Goal: Information Seeking & Learning: Learn about a topic

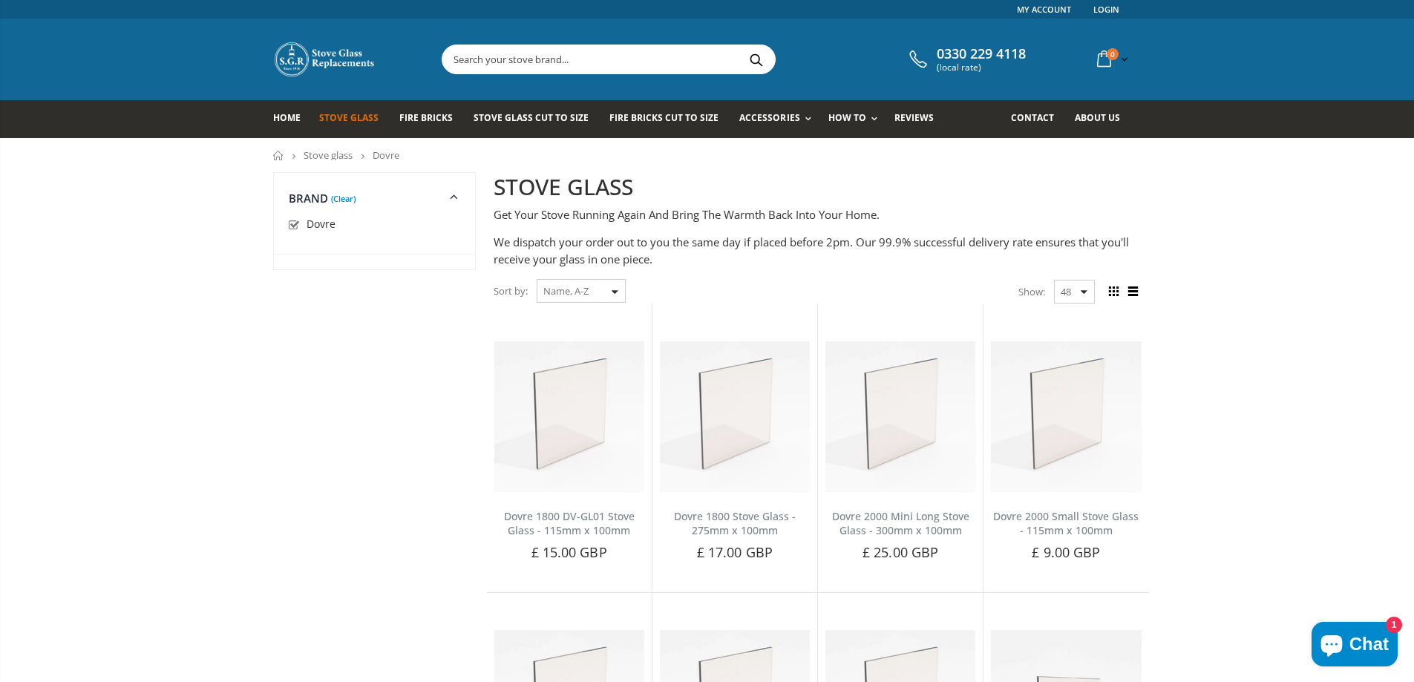
click at [347, 157] on link "Stove glass" at bounding box center [328, 154] width 49 height 13
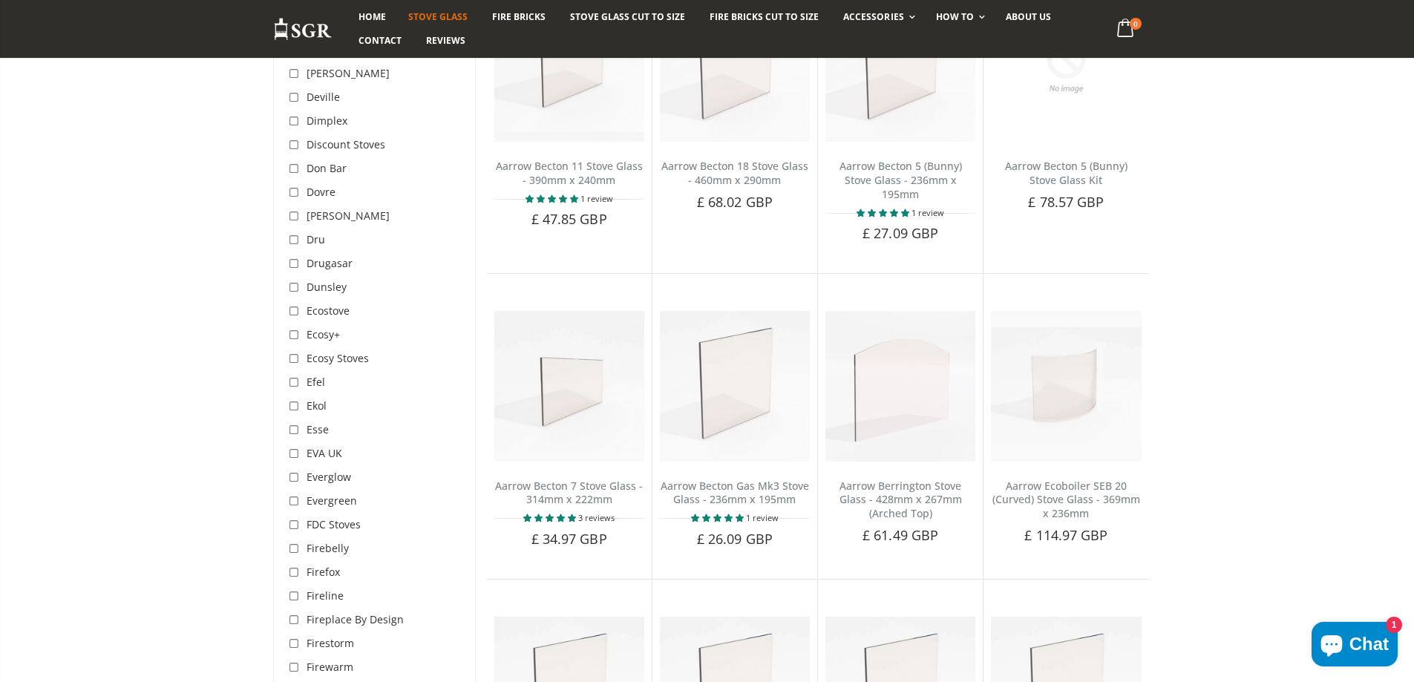
scroll to position [1633, 0]
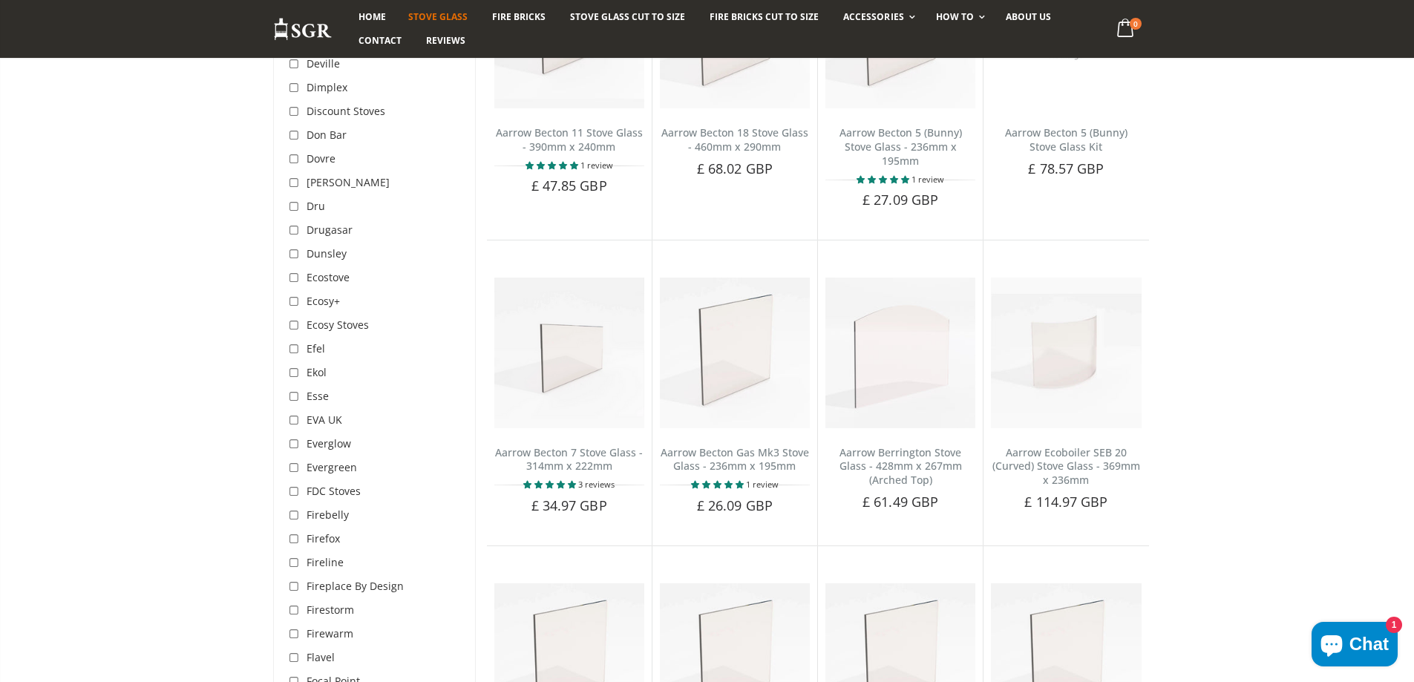
click at [295, 342] on input "checkbox" at bounding box center [296, 349] width 15 height 15
checkbox input "true"
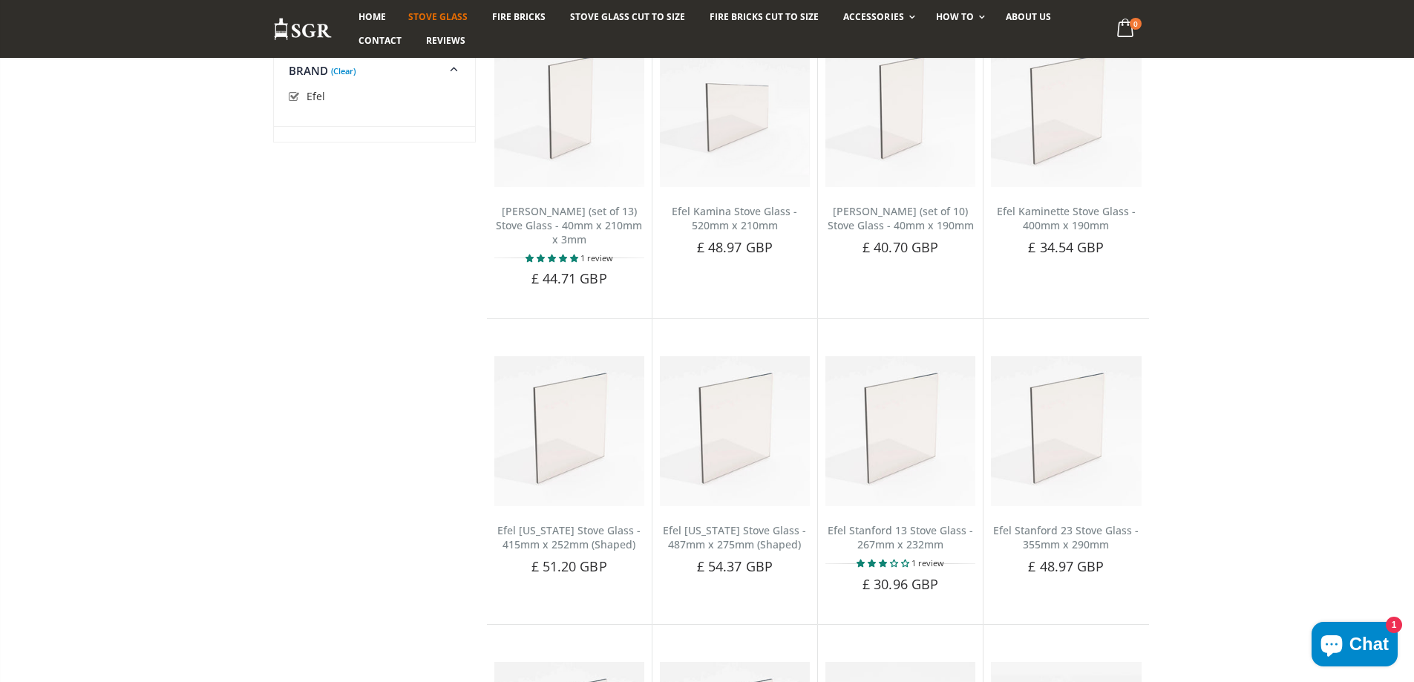
scroll to position [2210, 0]
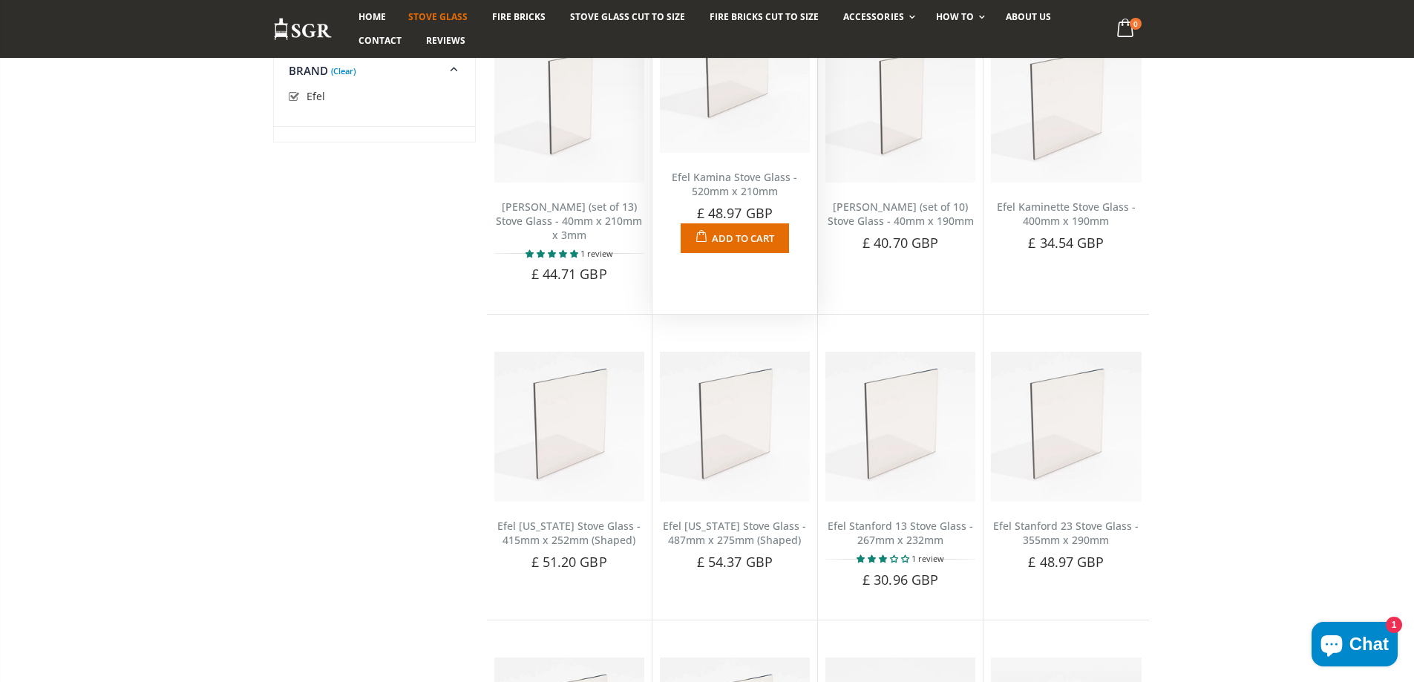
click at [720, 108] on img at bounding box center [735, 78] width 150 height 150
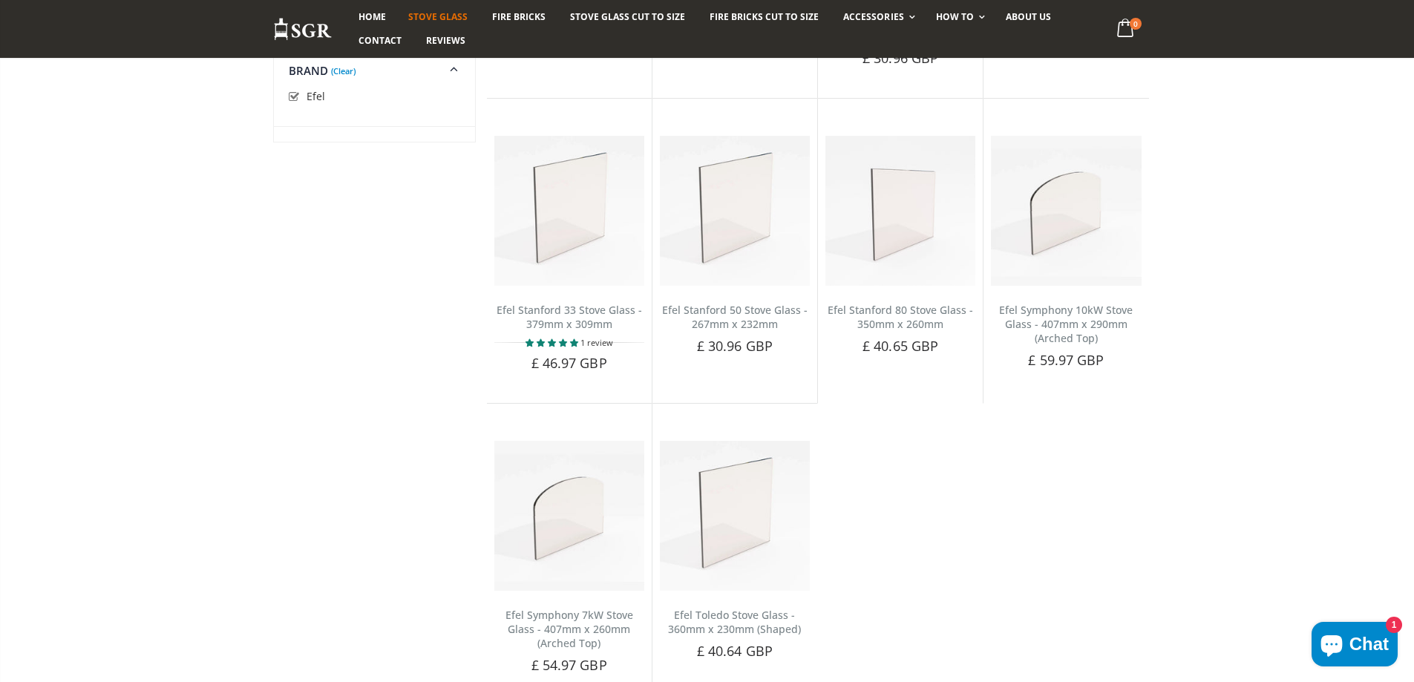
scroll to position [2729, 0]
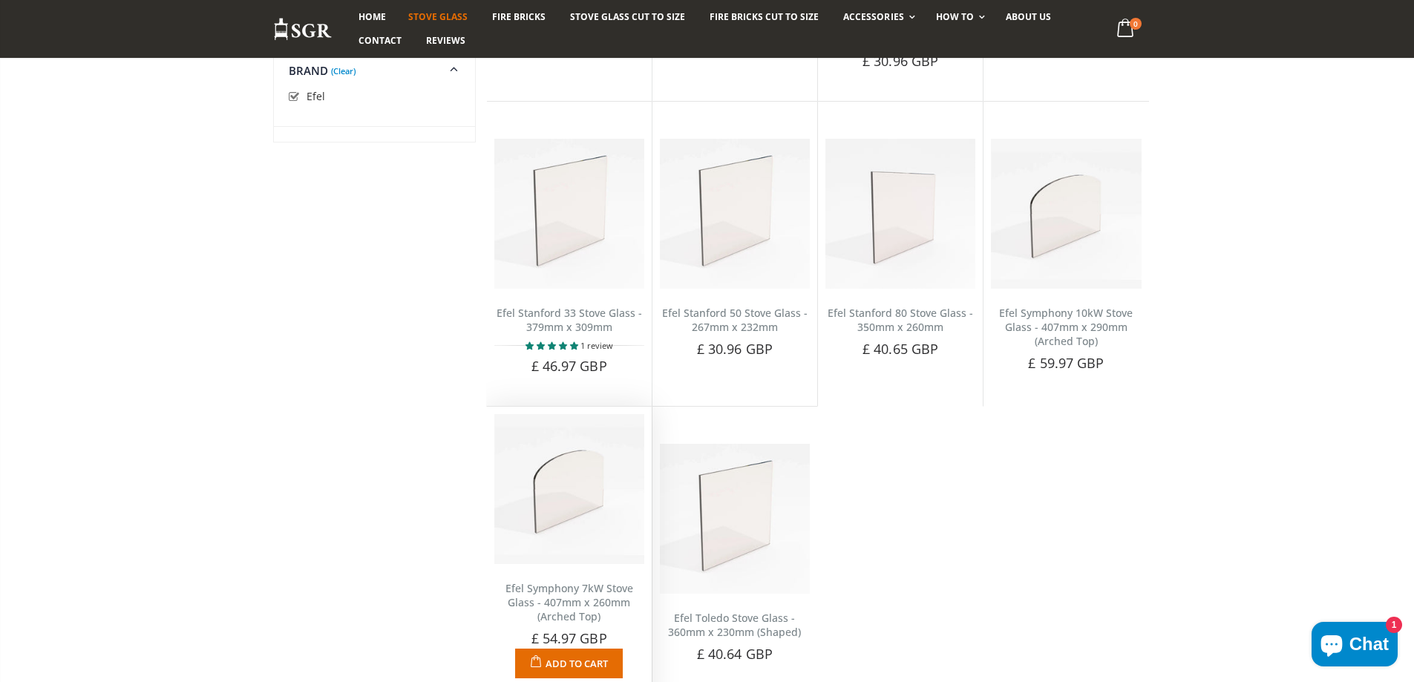
click at [551, 498] on img at bounding box center [569, 489] width 150 height 150
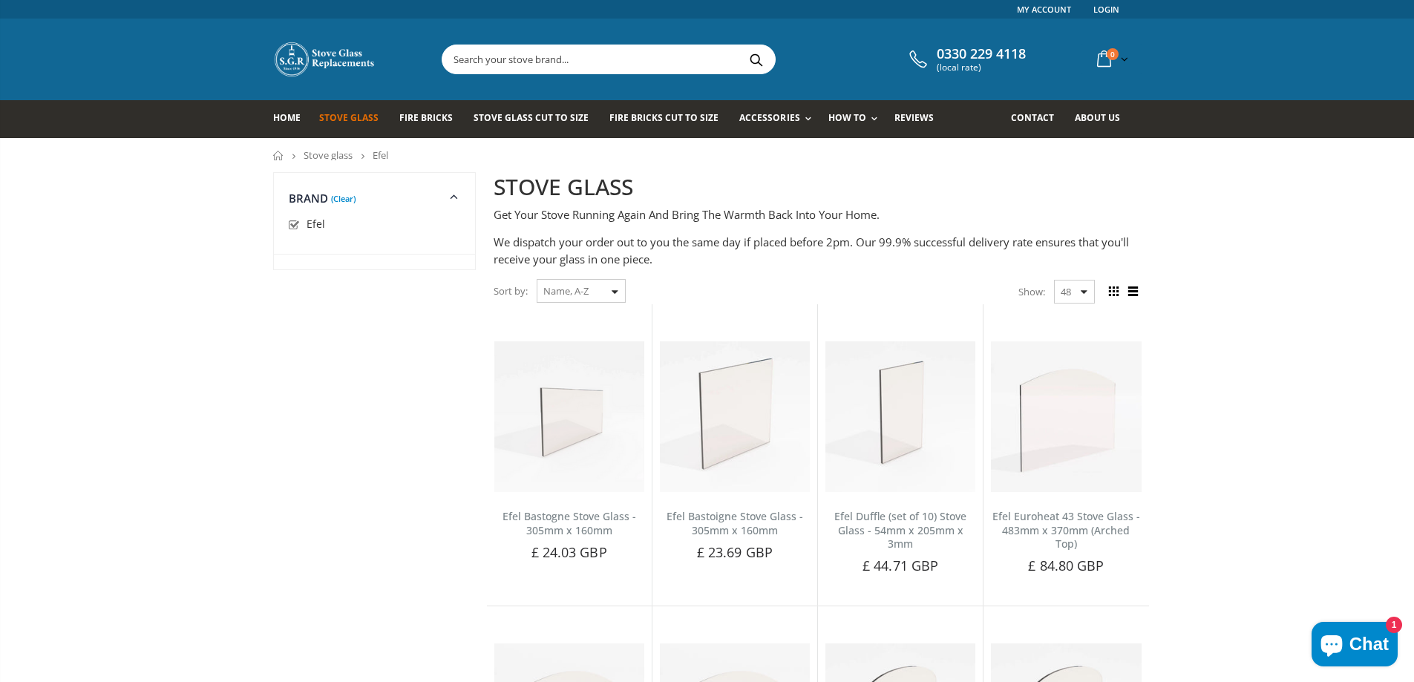
click at [337, 156] on link "Stove glass" at bounding box center [328, 154] width 49 height 13
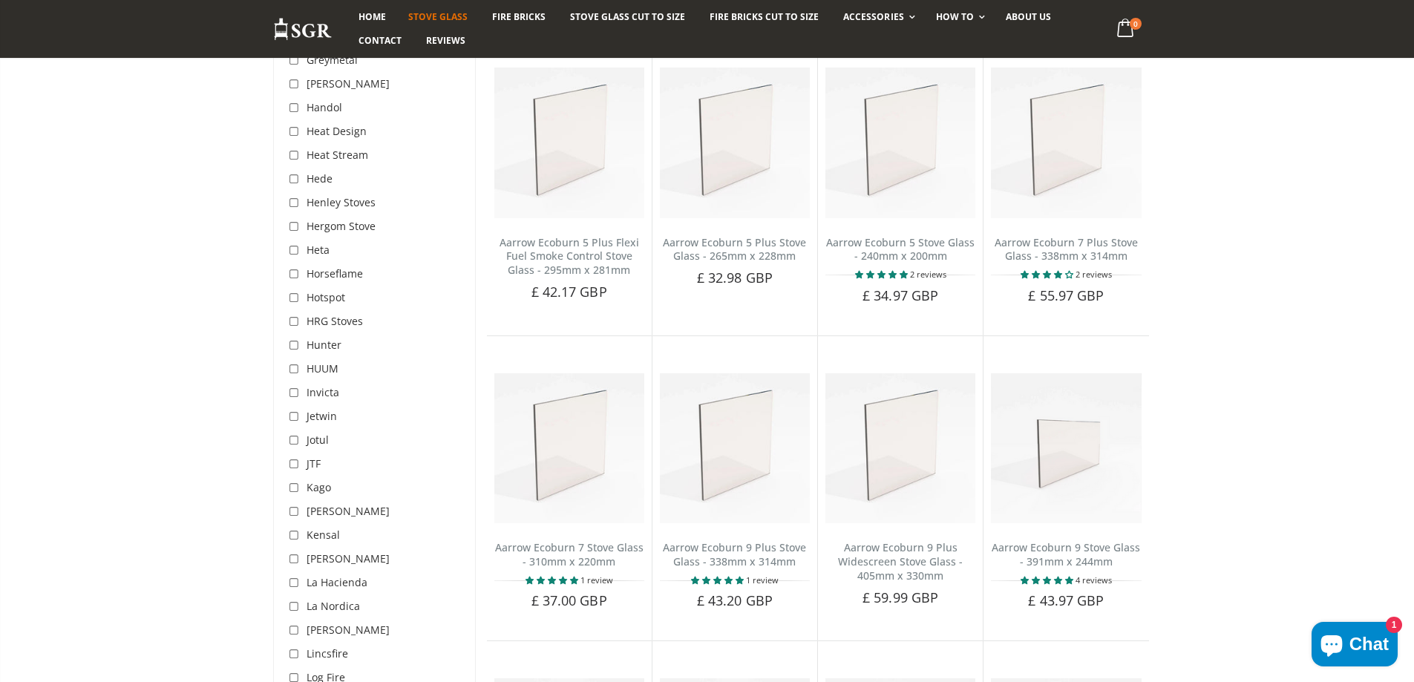
scroll to position [2524, 0]
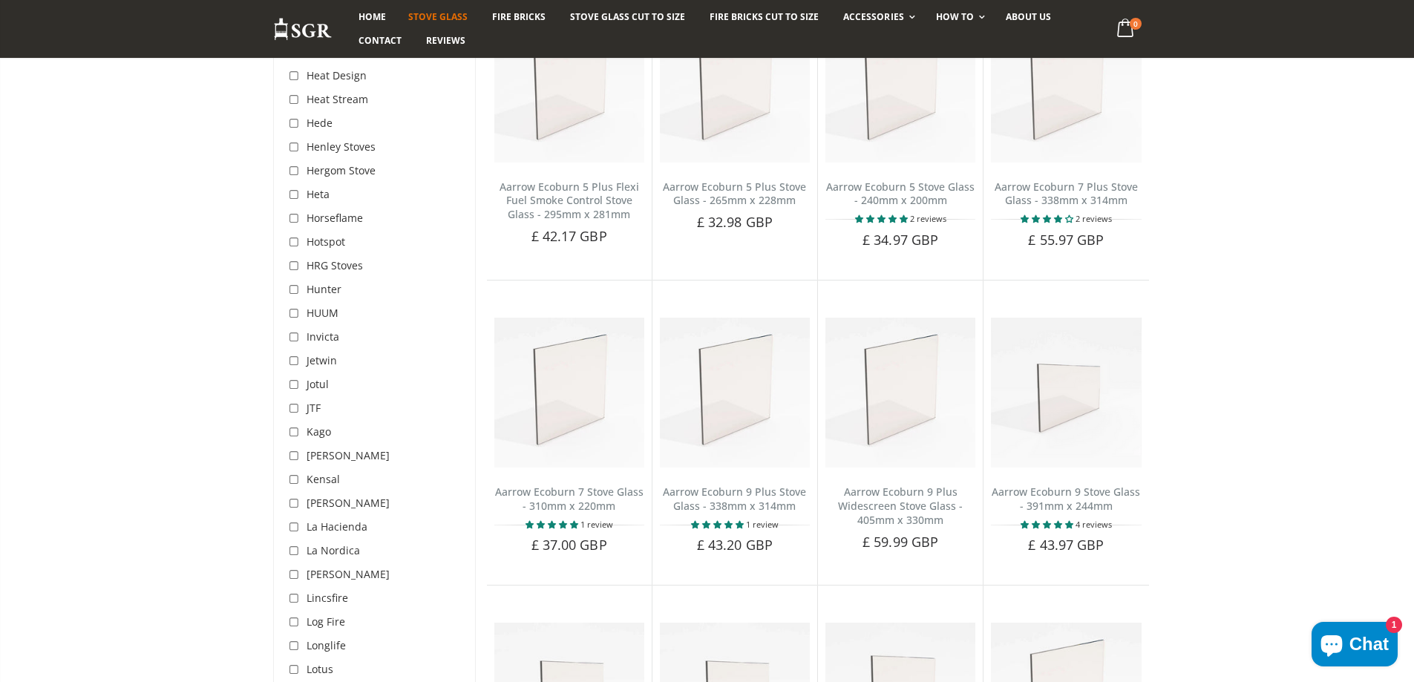
click at [312, 377] on span "Jotul" at bounding box center [318, 384] width 22 height 14
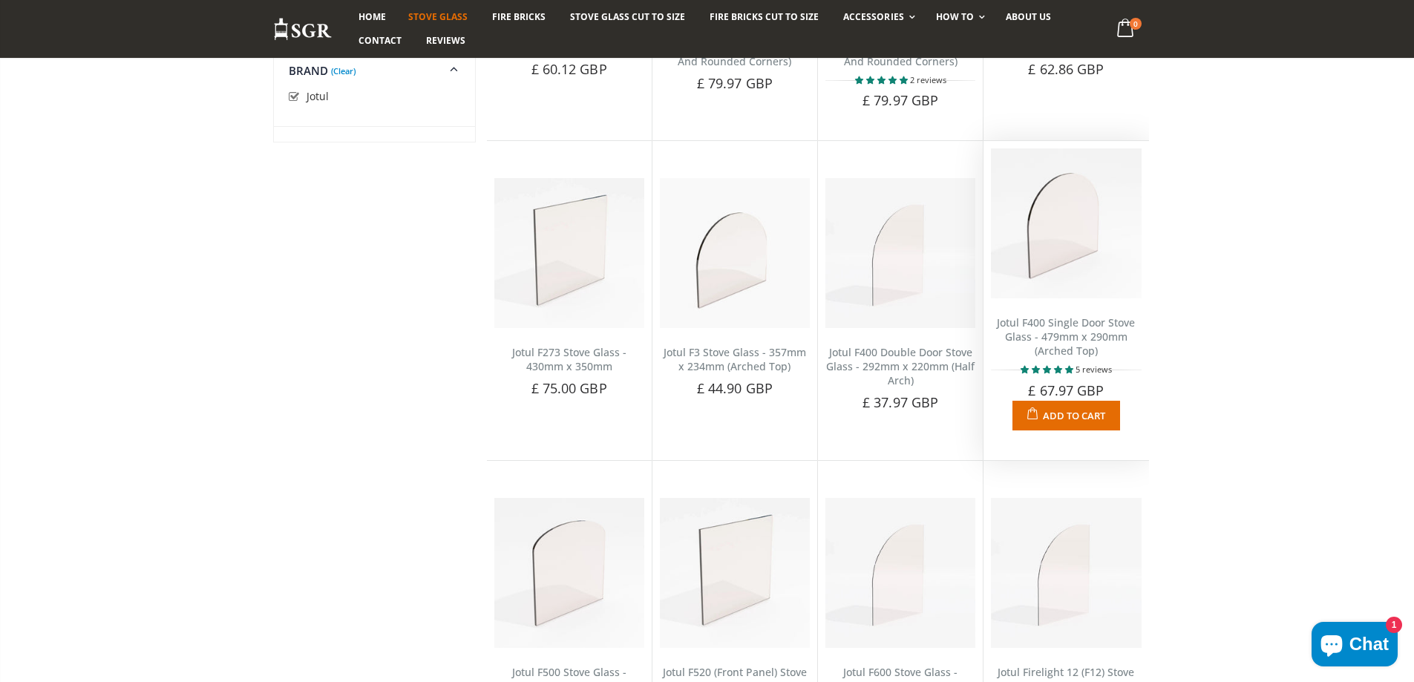
scroll to position [2061, 0]
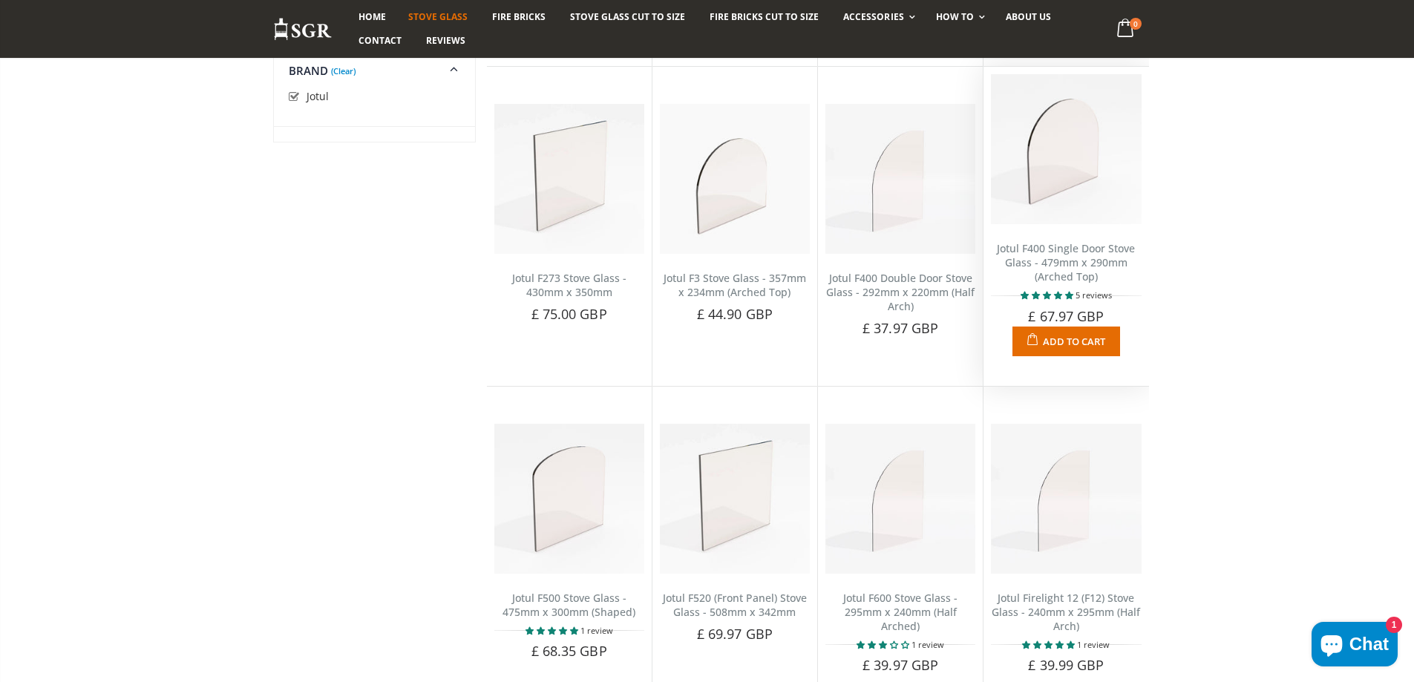
drag, startPoint x: 1071, startPoint y: 179, endPoint x: 1046, endPoint y: 144, distance: 43.1
click at [1046, 144] on img at bounding box center [1066, 149] width 150 height 150
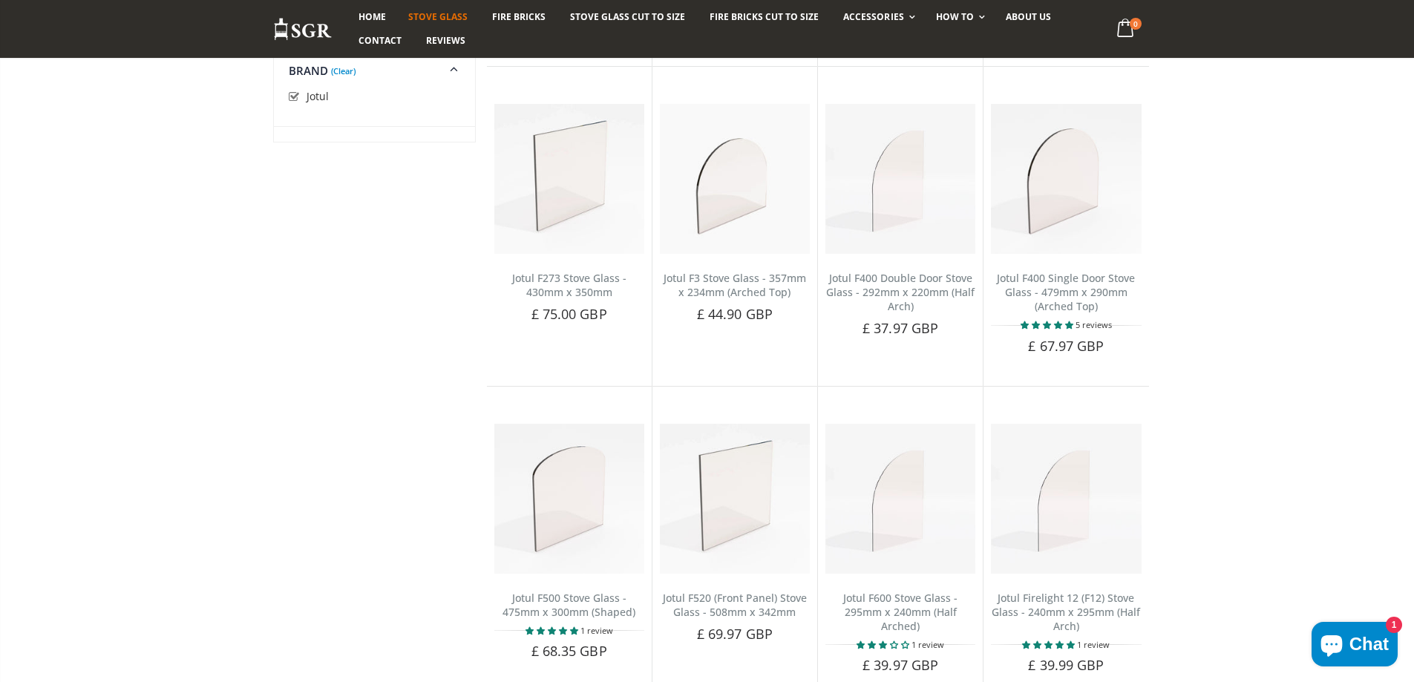
scroll to position [2135, 0]
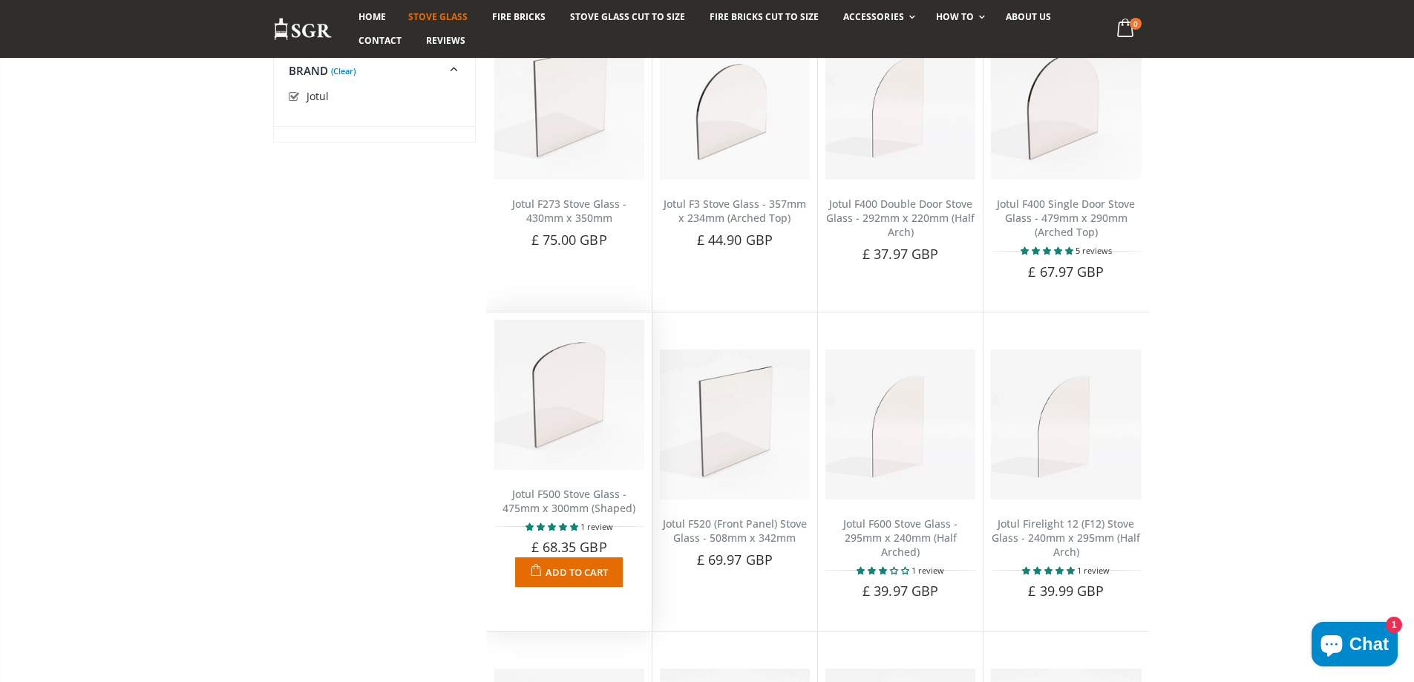
click at [586, 399] on img at bounding box center [569, 395] width 150 height 150
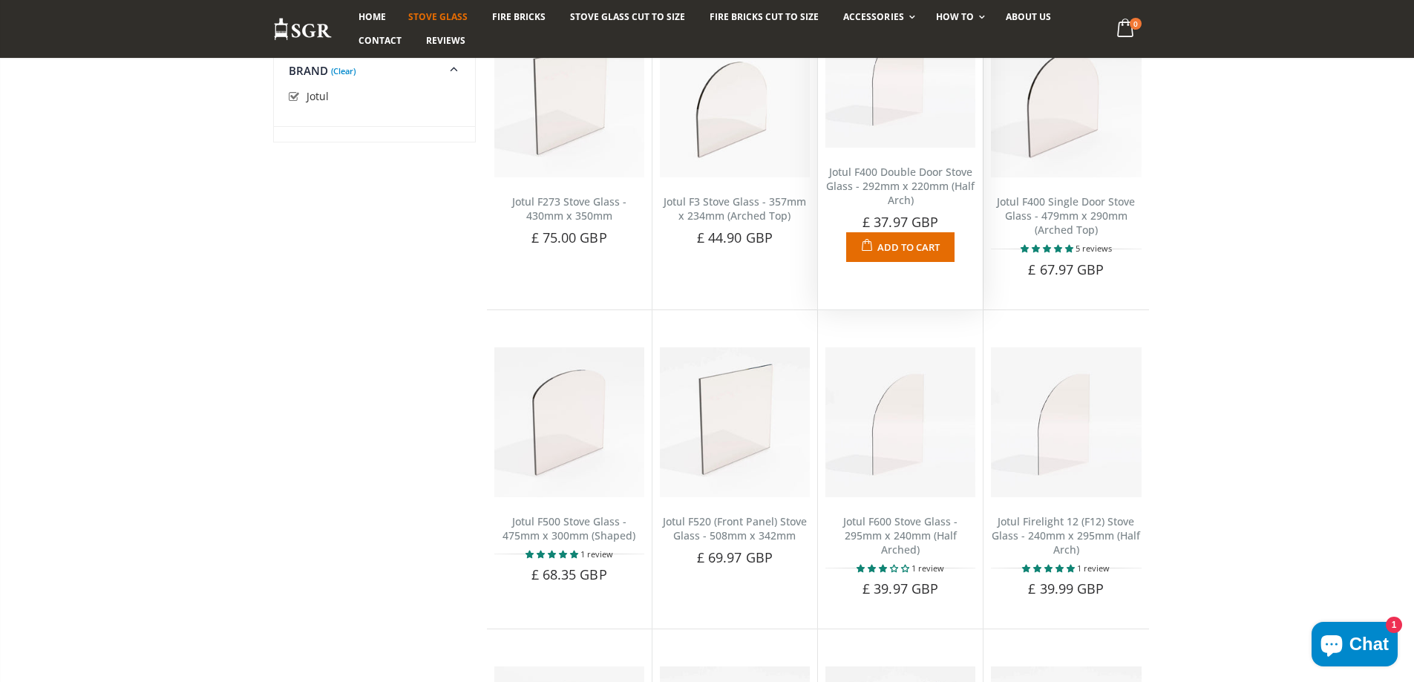
click at [922, 114] on img at bounding box center [901, 73] width 150 height 150
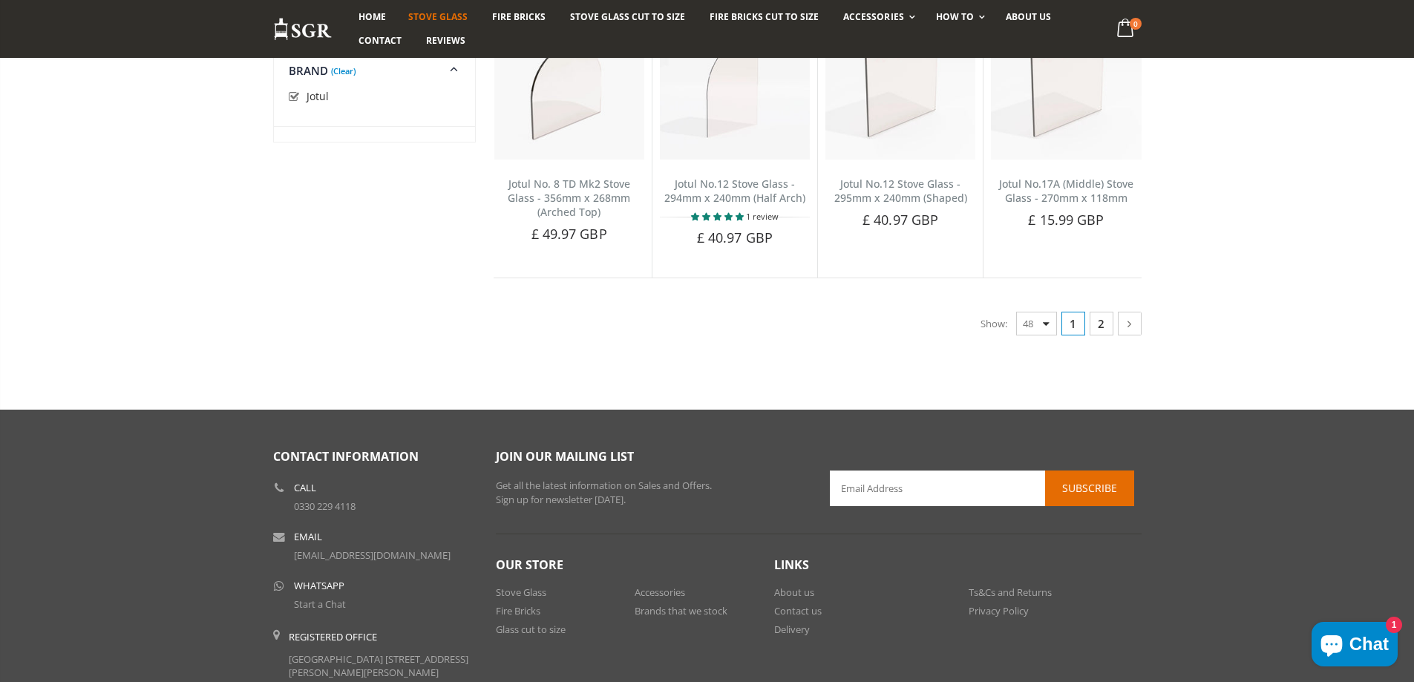
click at [1097, 336] on link "2" at bounding box center [1102, 324] width 24 height 24
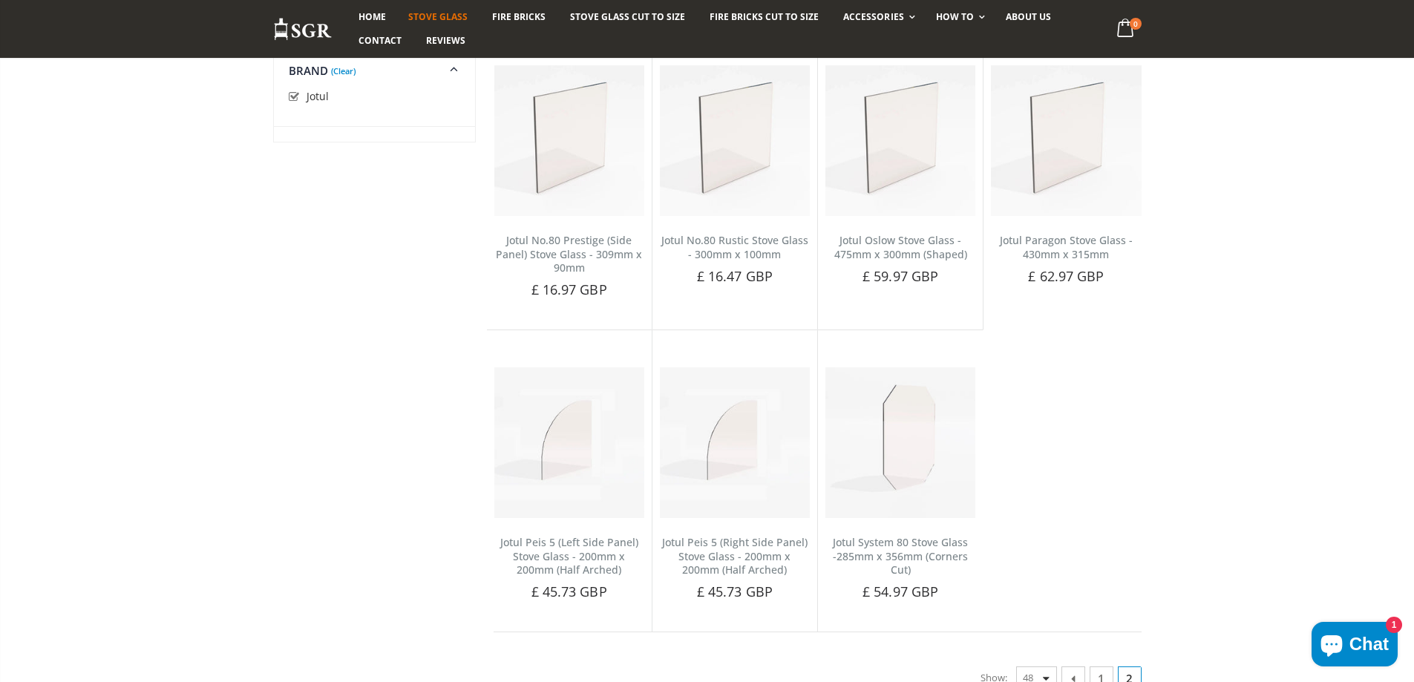
scroll to position [1467, 0]
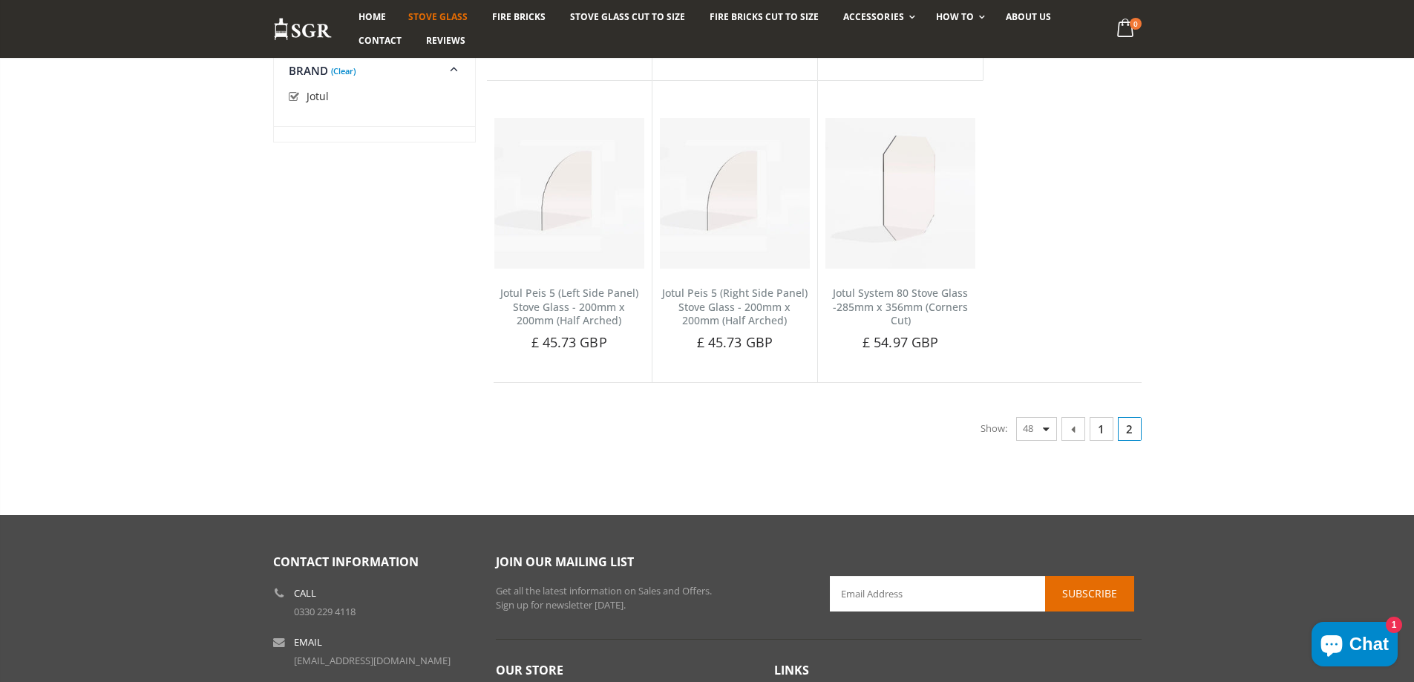
click at [1103, 433] on link "1" at bounding box center [1102, 429] width 24 height 24
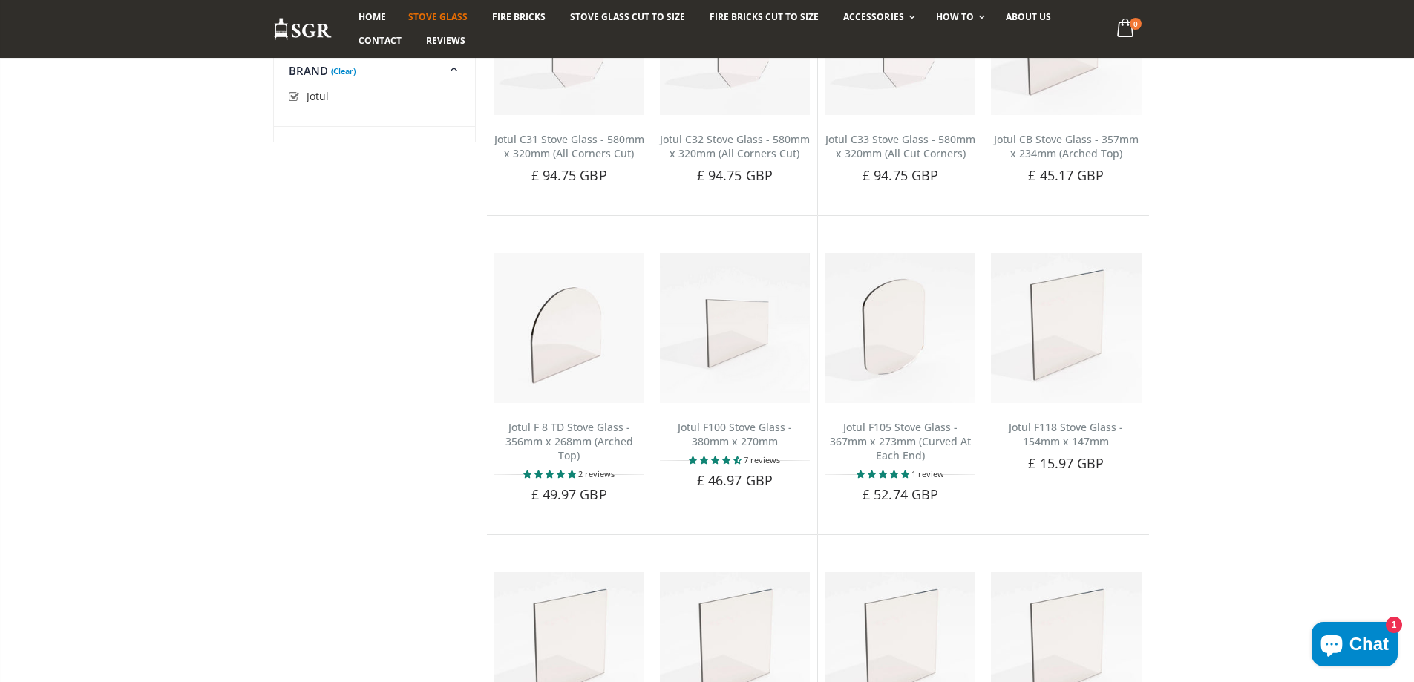
scroll to position [891, 0]
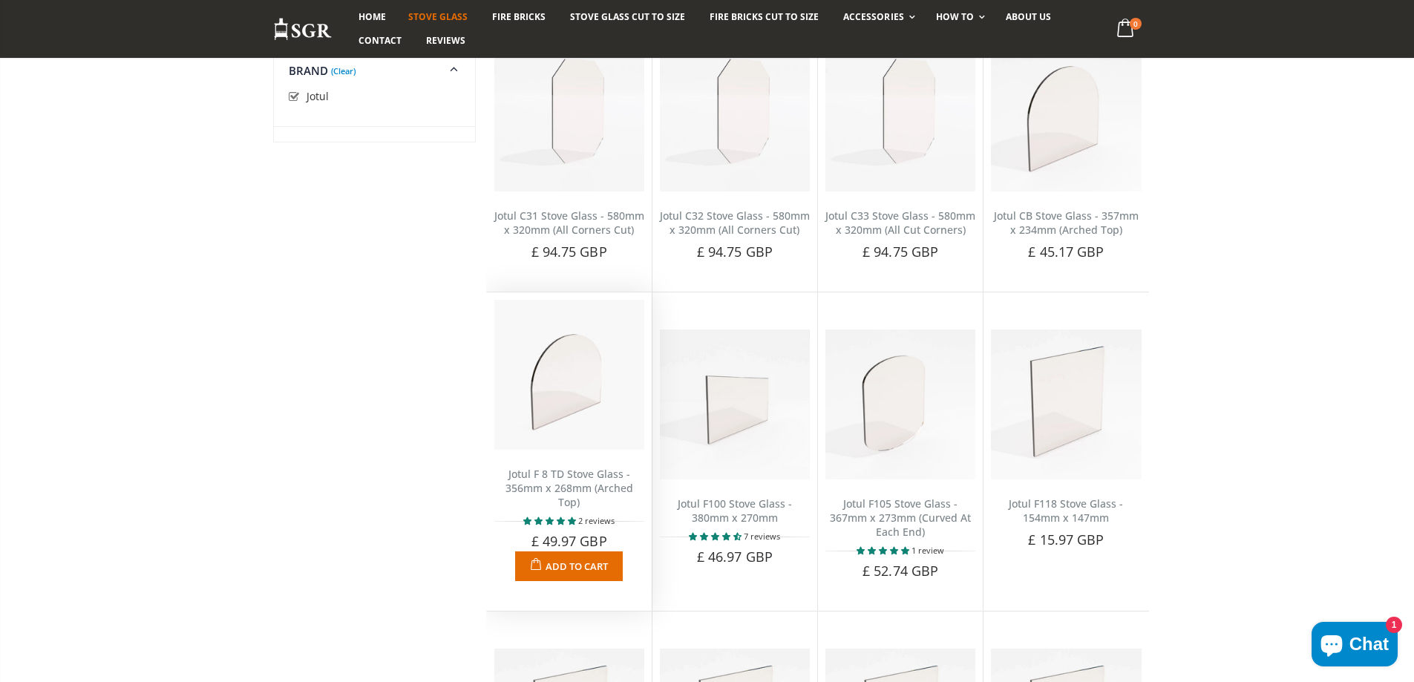
click at [560, 396] on img at bounding box center [569, 375] width 150 height 150
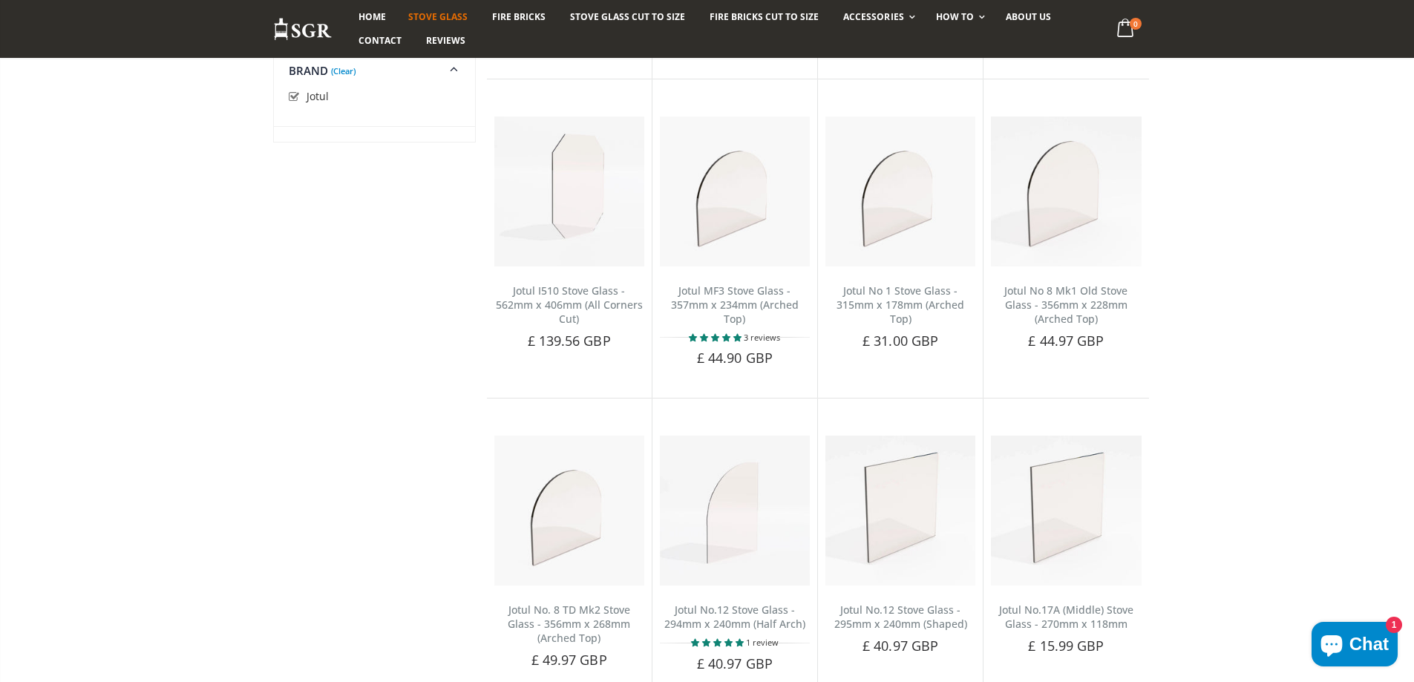
scroll to position [3415, 0]
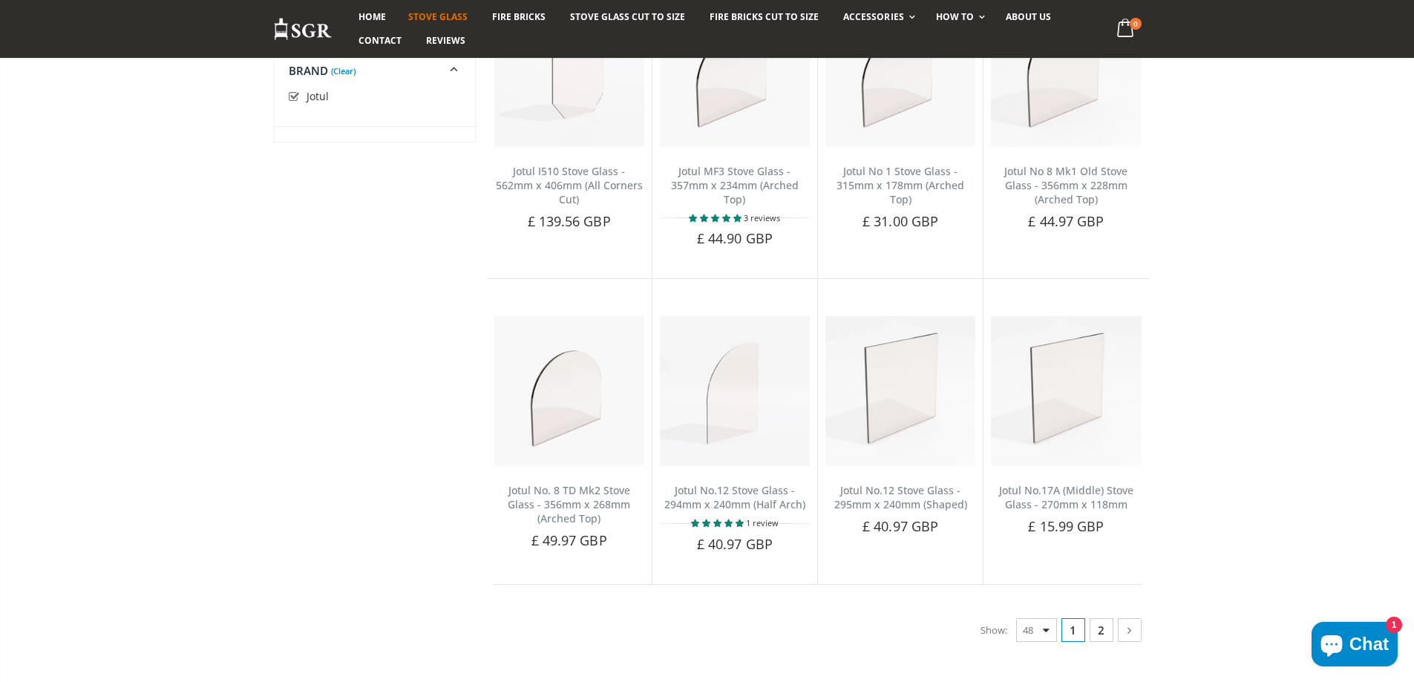
click at [1097, 627] on link "2" at bounding box center [1102, 630] width 24 height 24
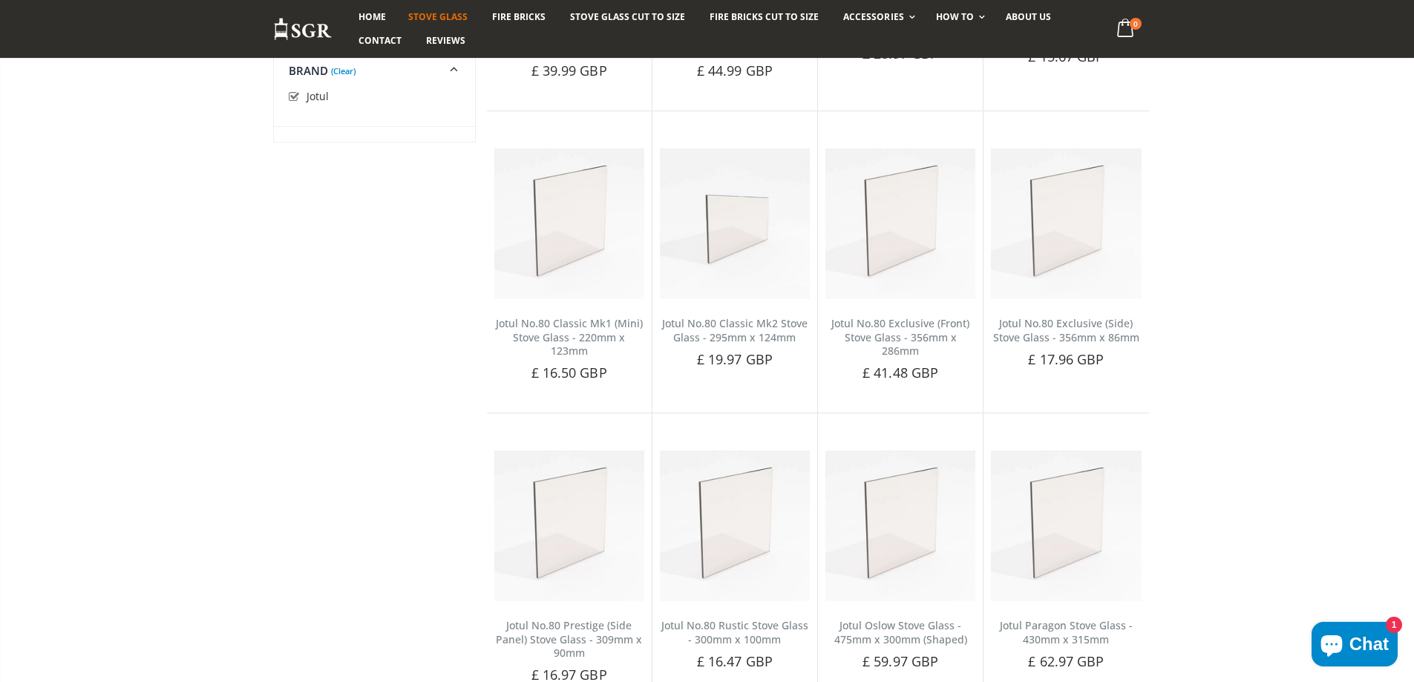
scroll to position [1262, 0]
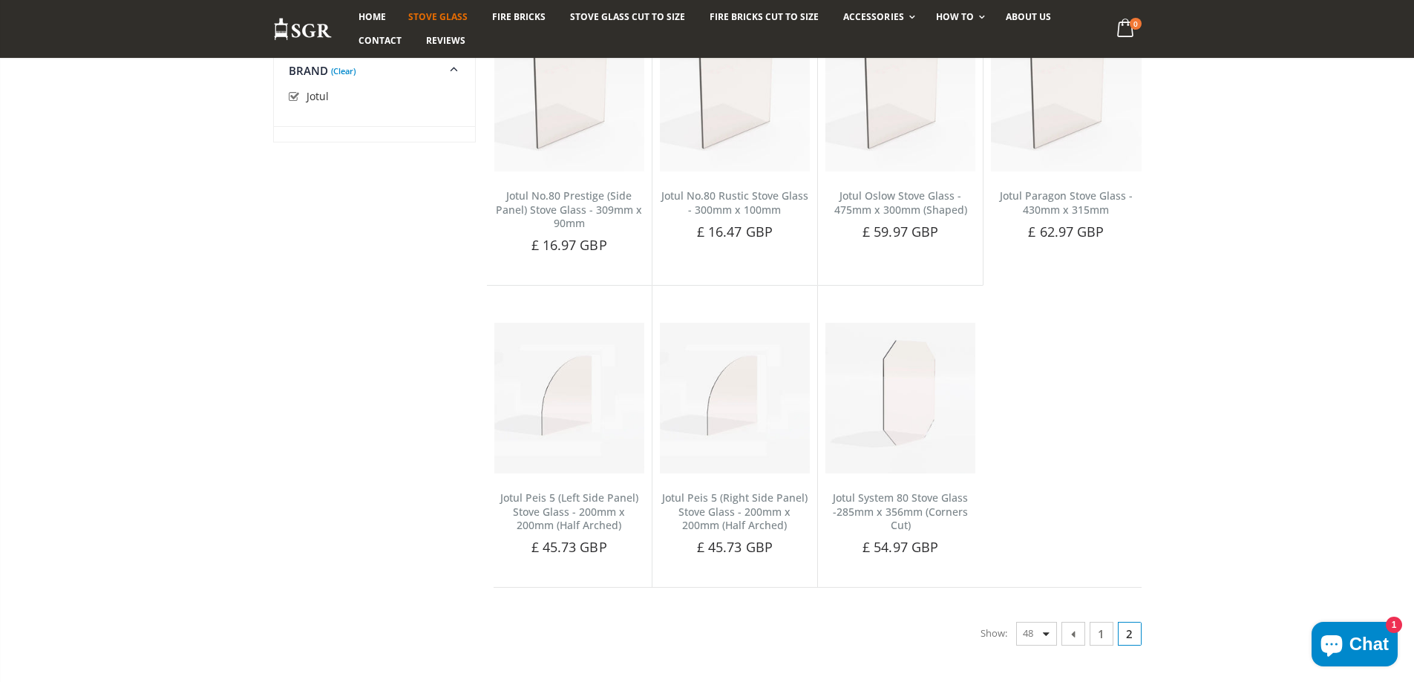
click at [1103, 633] on link "1" at bounding box center [1102, 634] width 24 height 24
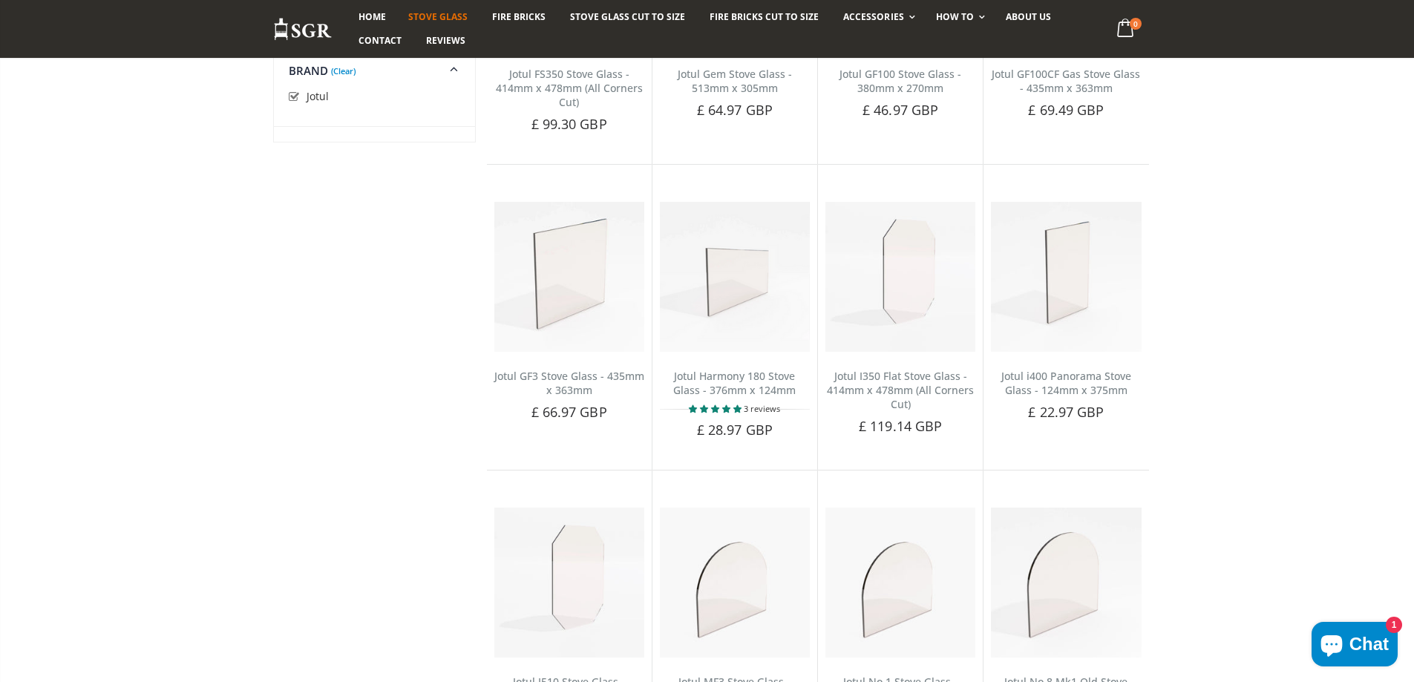
scroll to position [2896, 0]
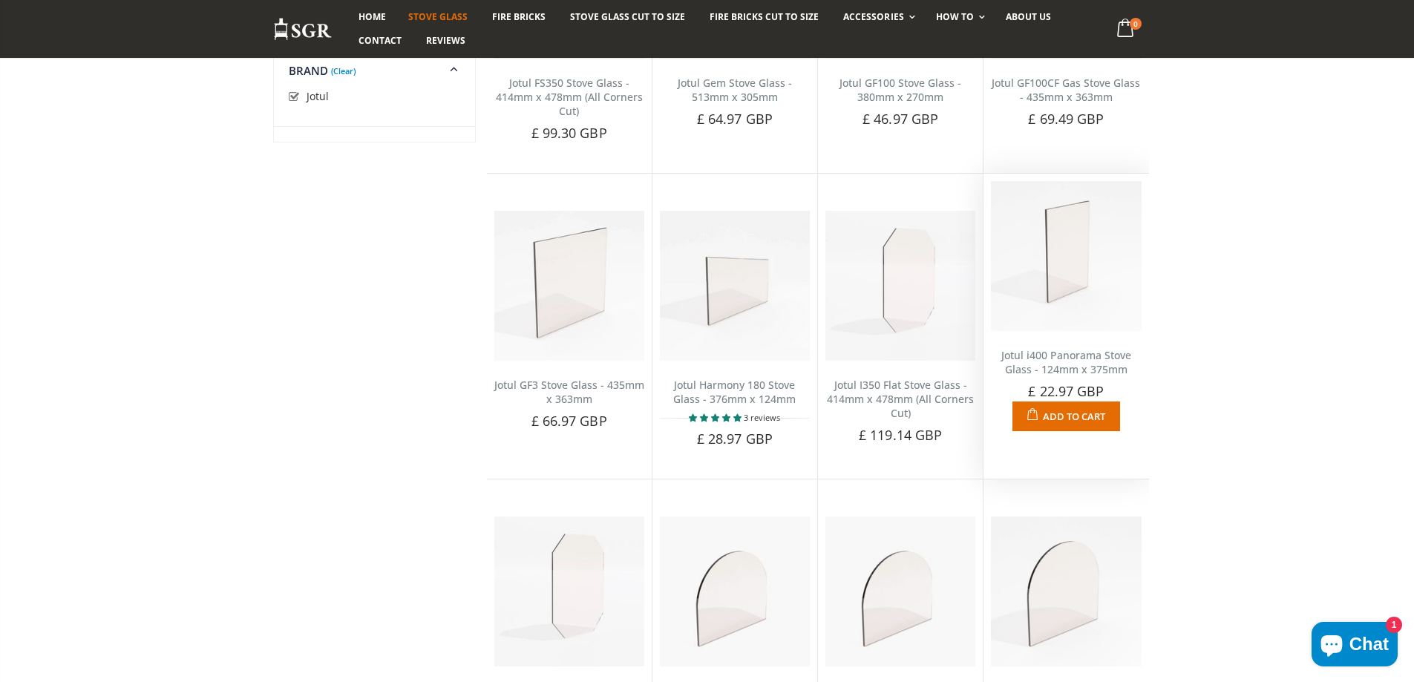
drag, startPoint x: 1076, startPoint y: 270, endPoint x: 1031, endPoint y: 284, distance: 47.4
click at [1031, 284] on img at bounding box center [1066, 256] width 150 height 150
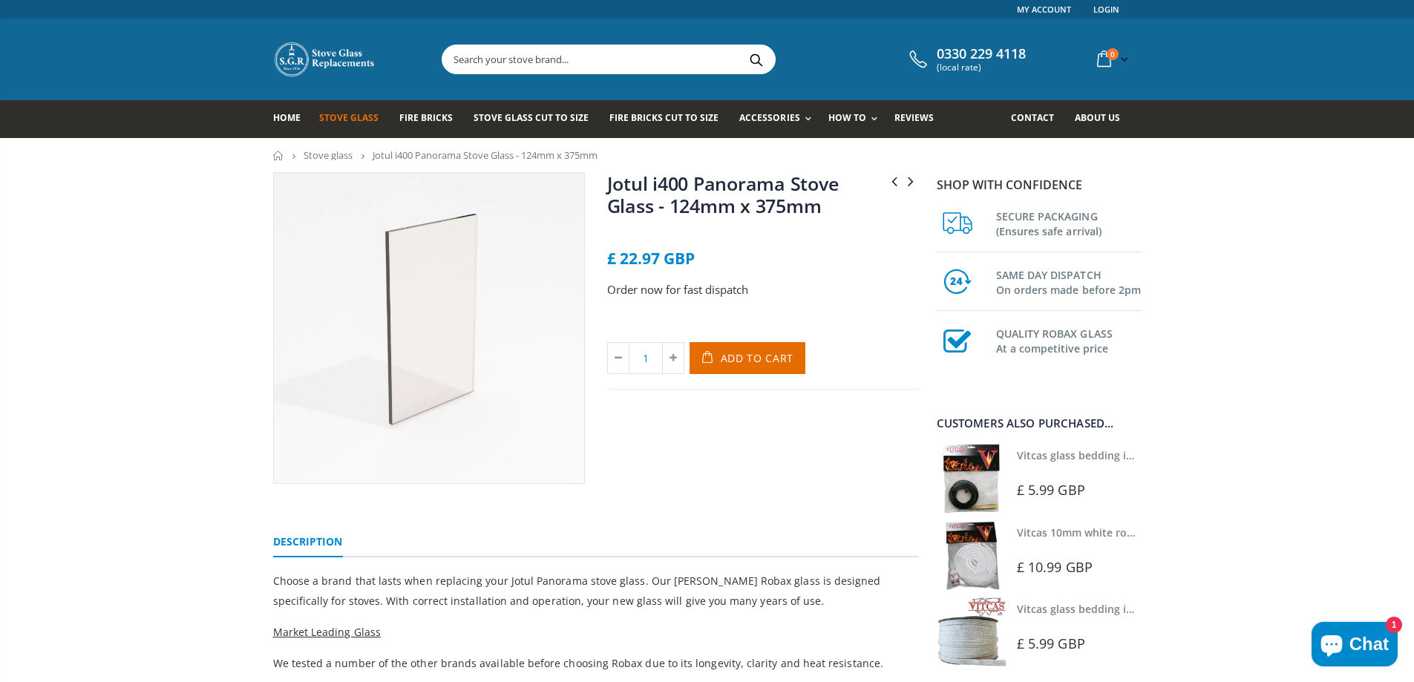
click at [321, 151] on link "Stove glass" at bounding box center [328, 154] width 49 height 13
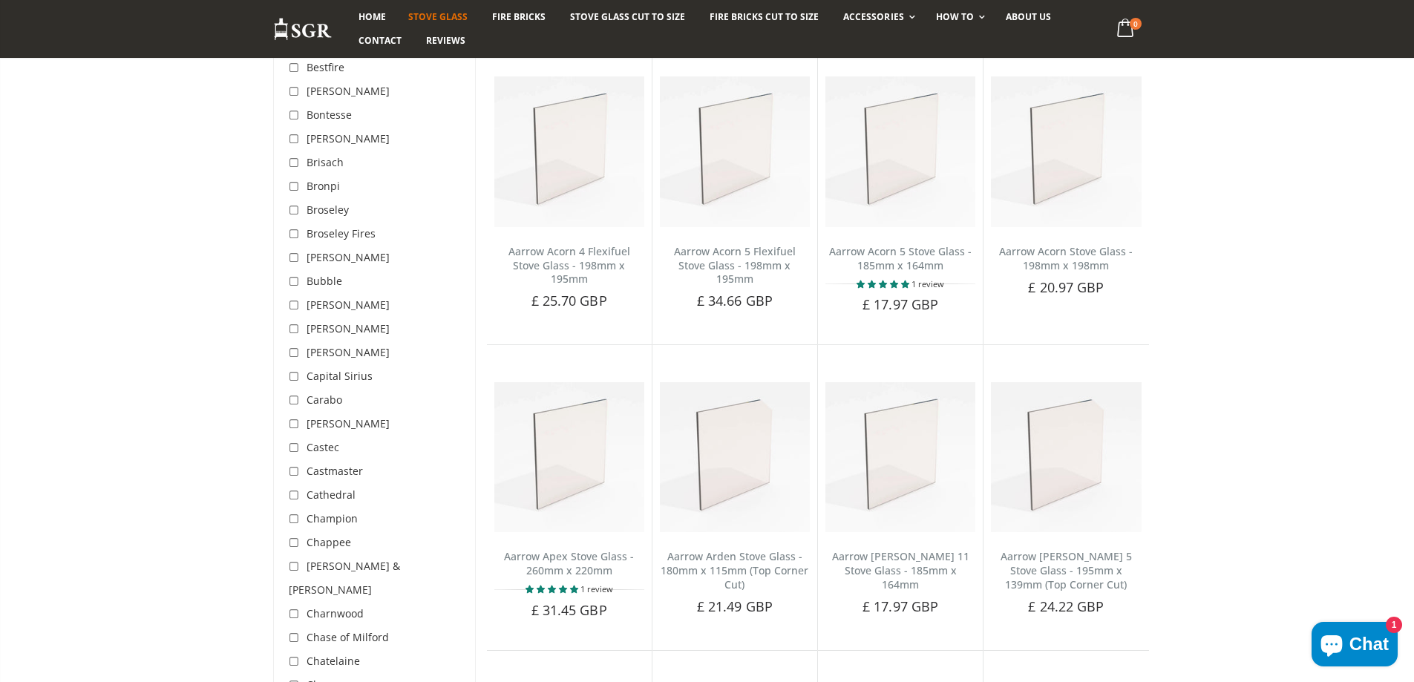
scroll to position [742, 0]
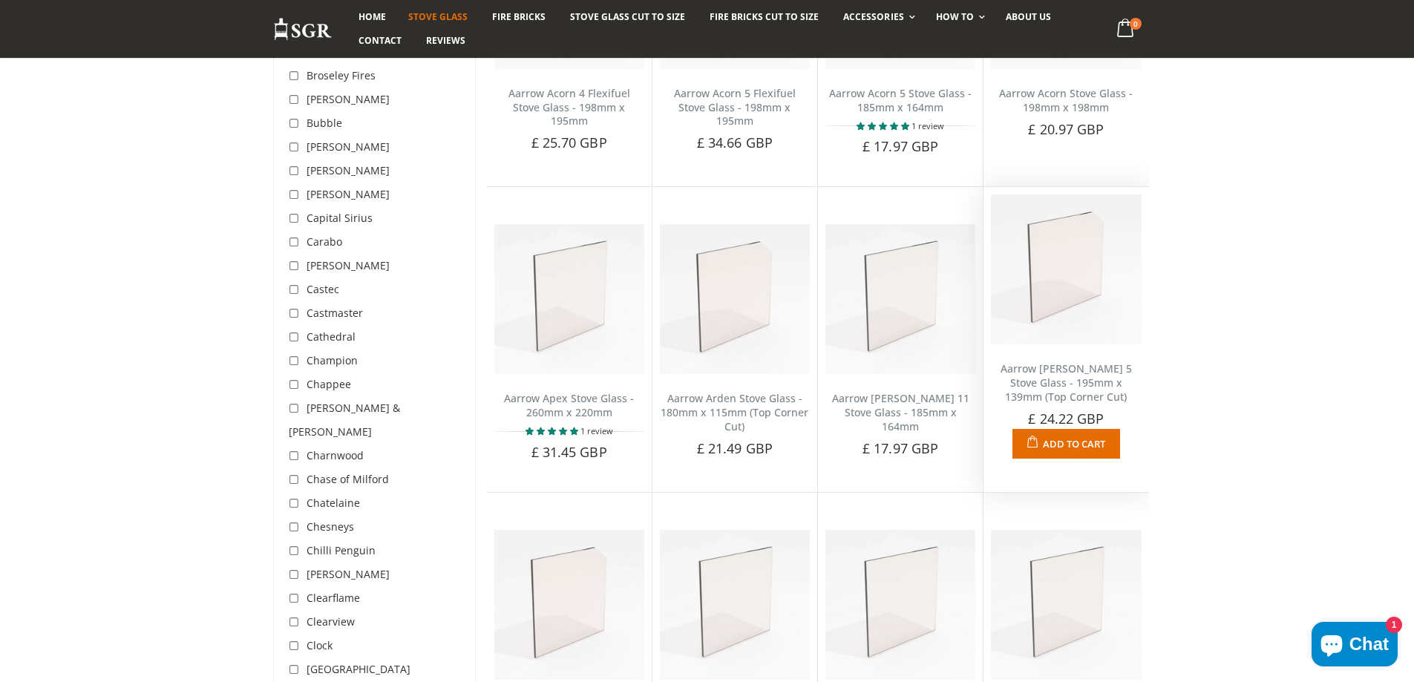
click at [1068, 278] on img at bounding box center [1066, 270] width 150 height 150
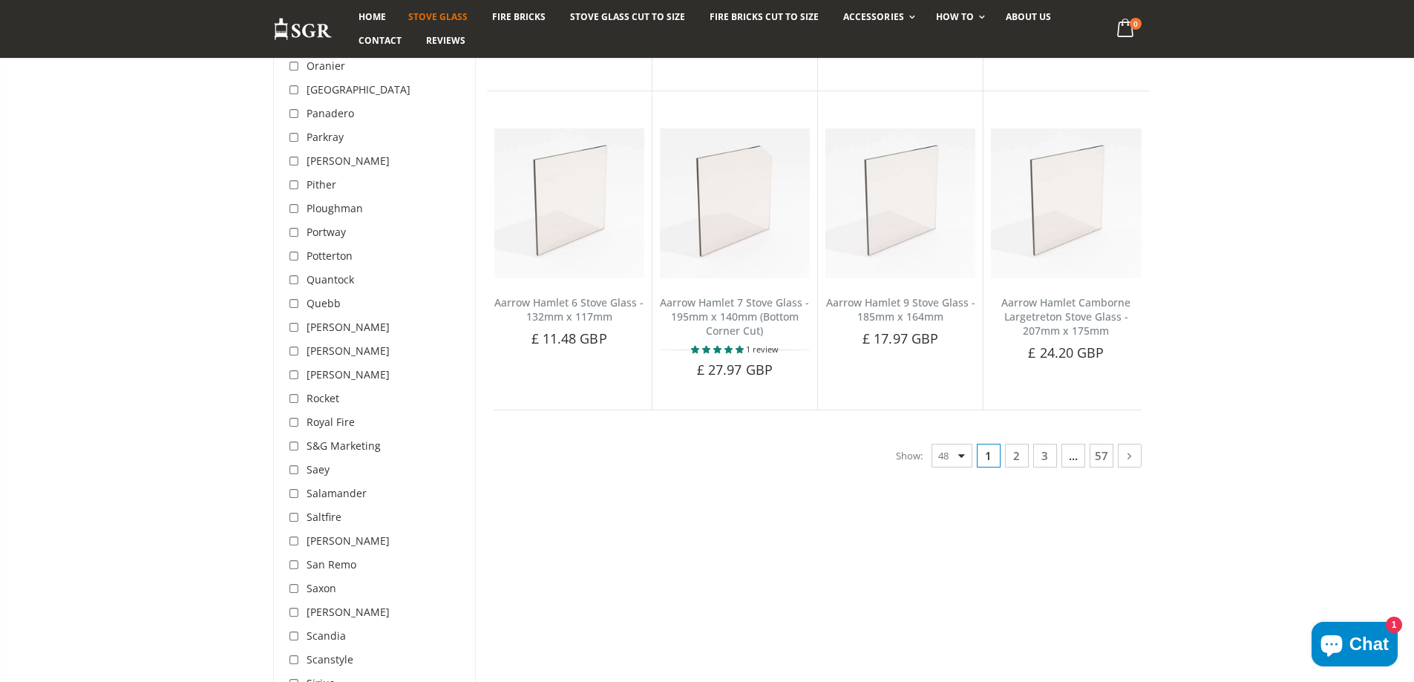
scroll to position [3712, 0]
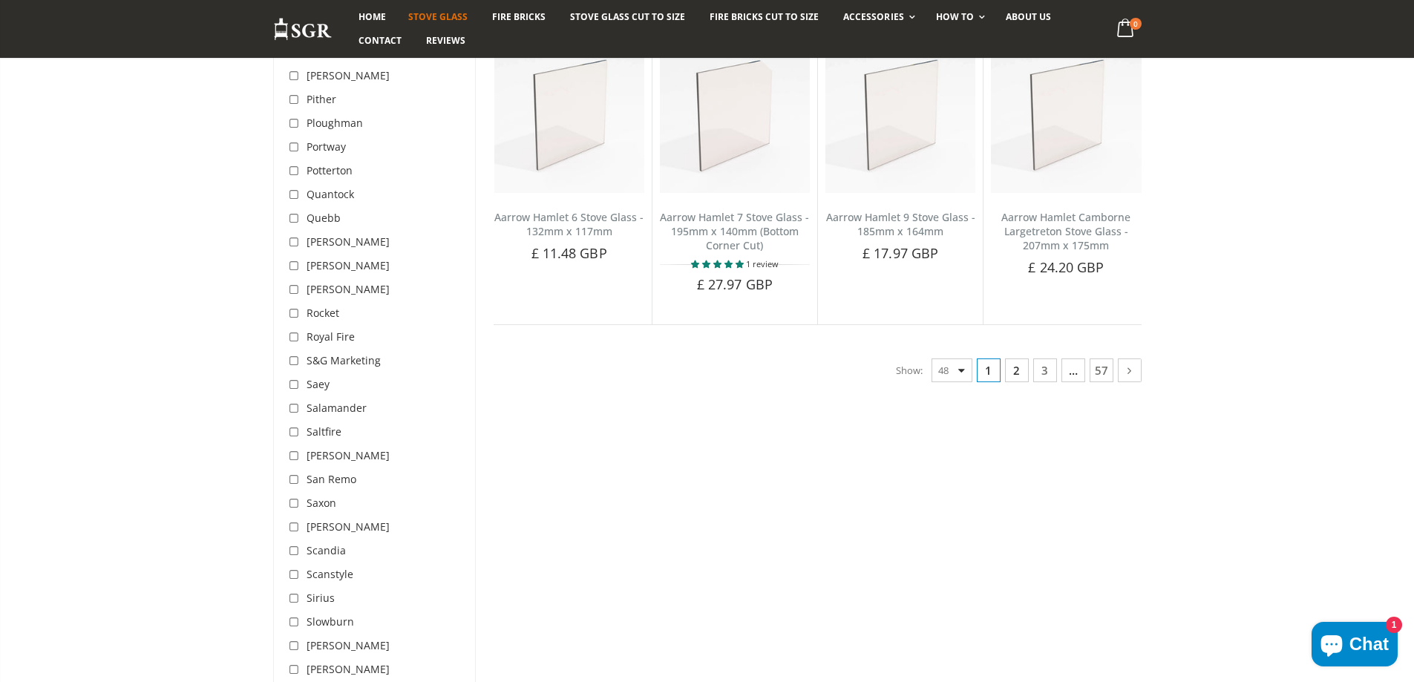
click at [1015, 372] on link "2" at bounding box center [1017, 371] width 24 height 24
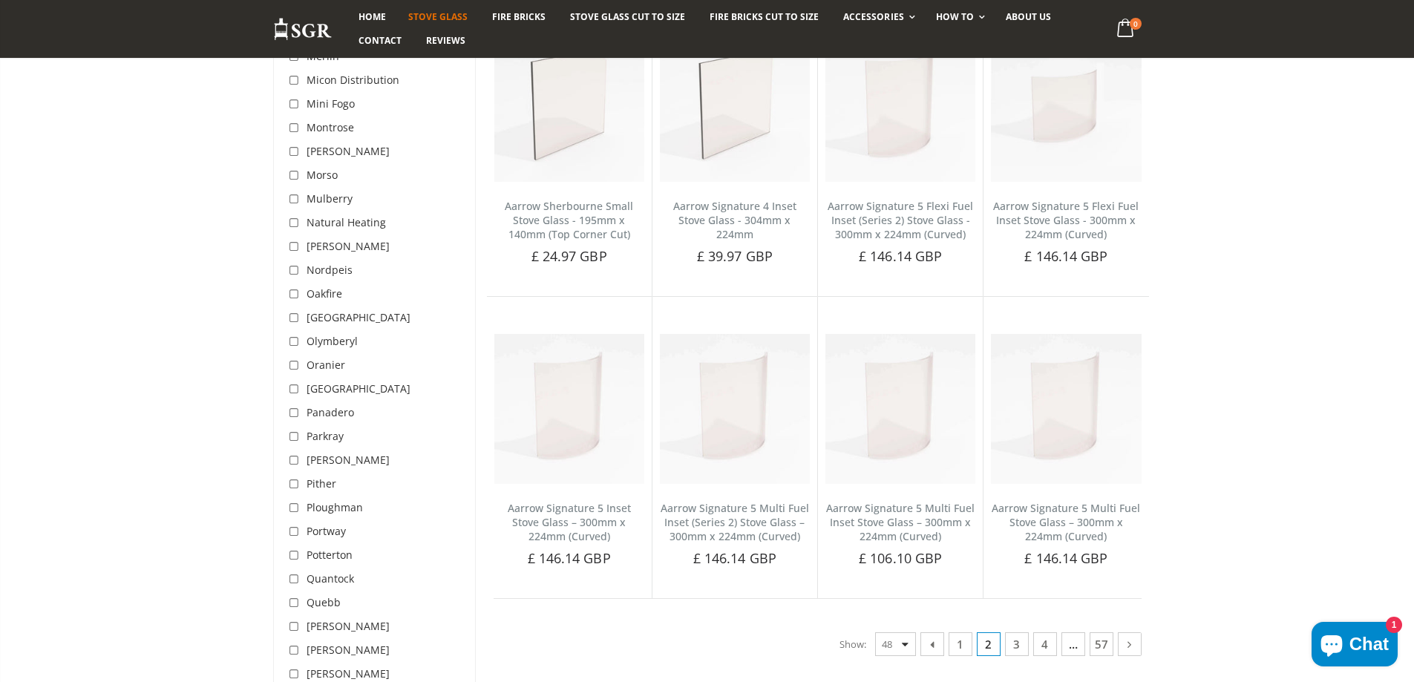
scroll to position [3397, 0]
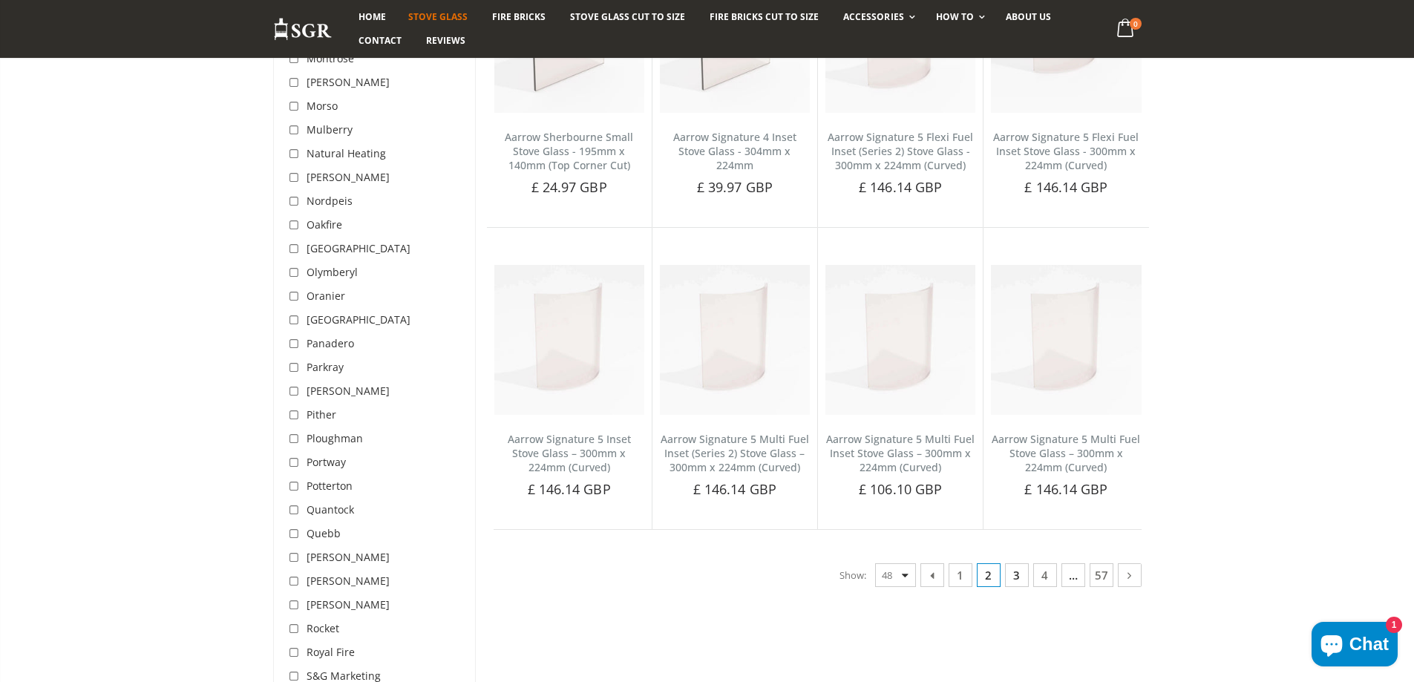
click at [1018, 579] on link "3" at bounding box center [1017, 576] width 24 height 24
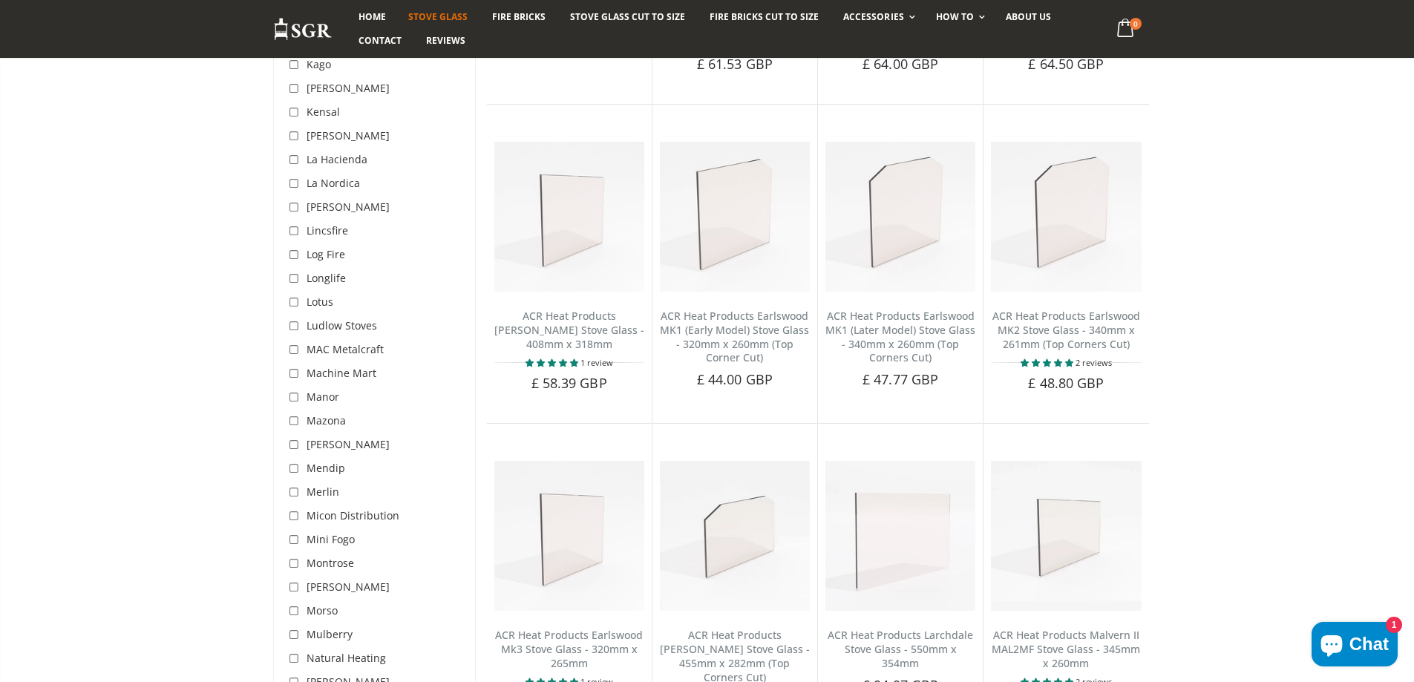
scroll to position [2951, 0]
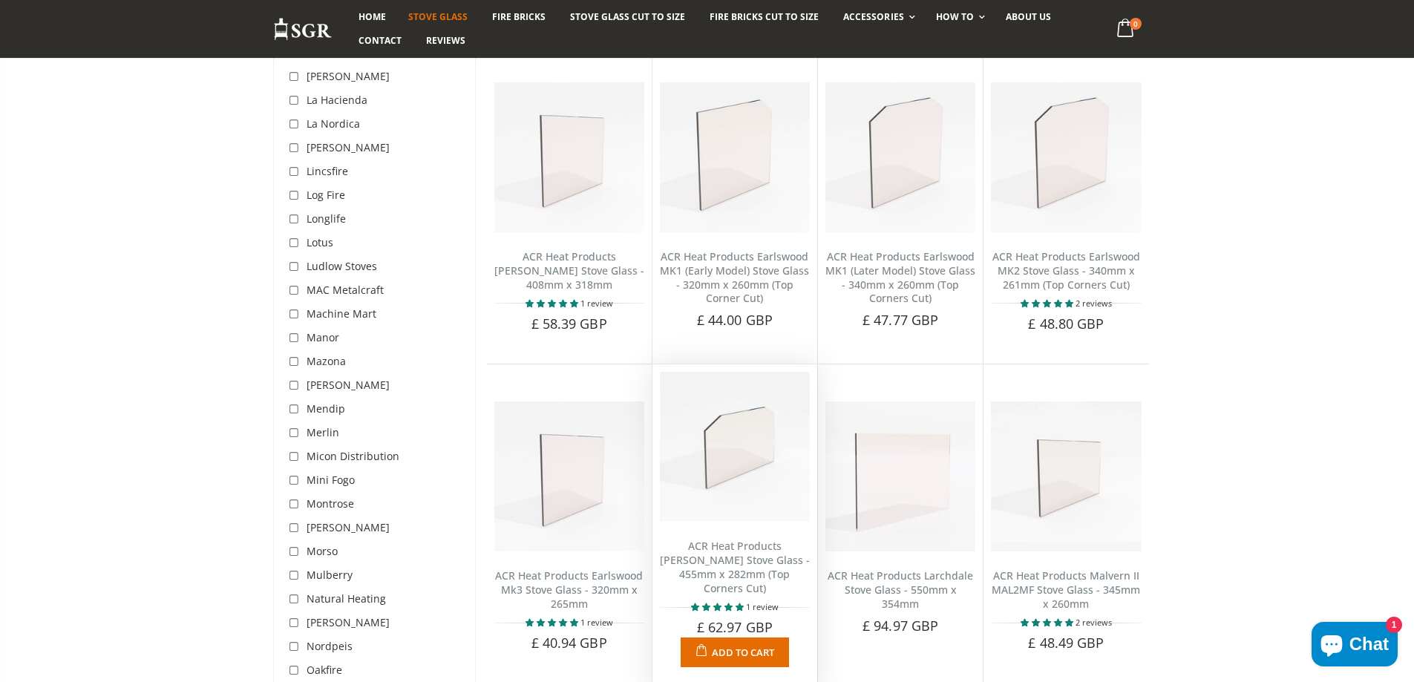
drag, startPoint x: 740, startPoint y: 460, endPoint x: 707, endPoint y: 445, distance: 36.6
click at [707, 445] on img at bounding box center [735, 447] width 150 height 150
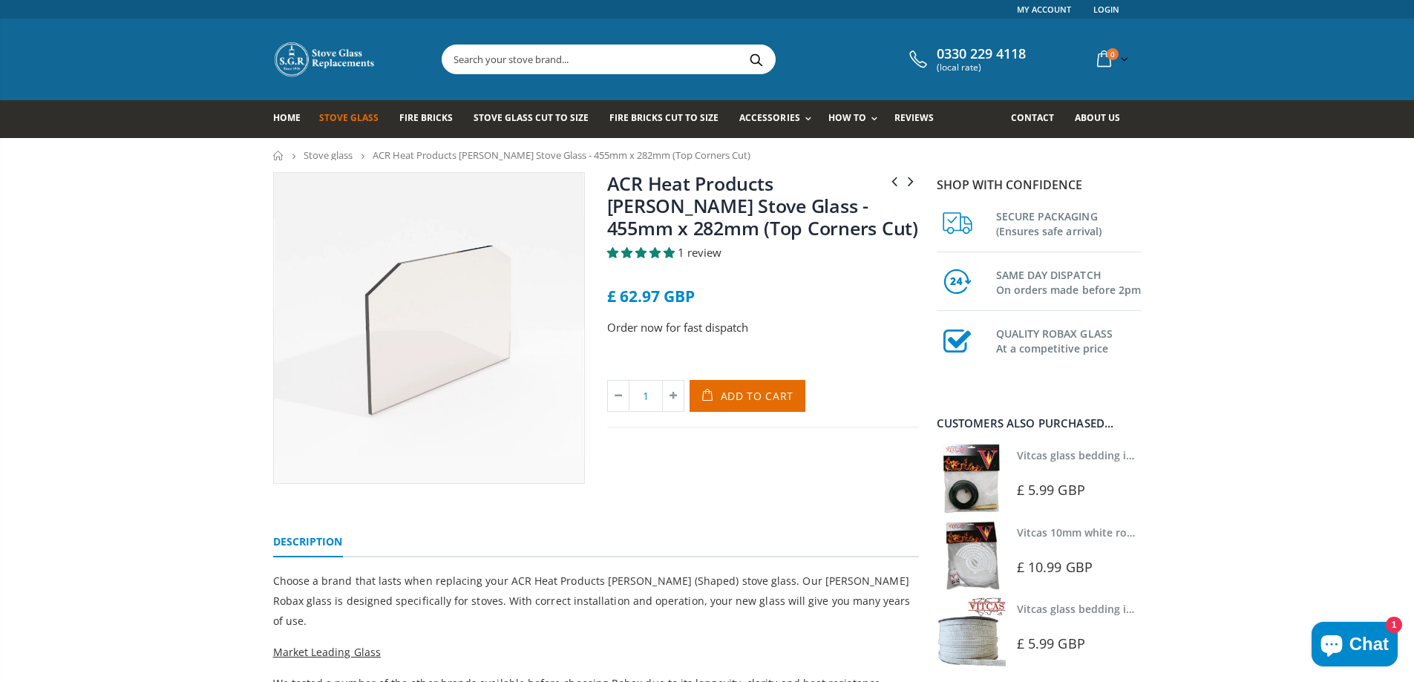
click at [317, 155] on link "Stove glass" at bounding box center [328, 154] width 49 height 13
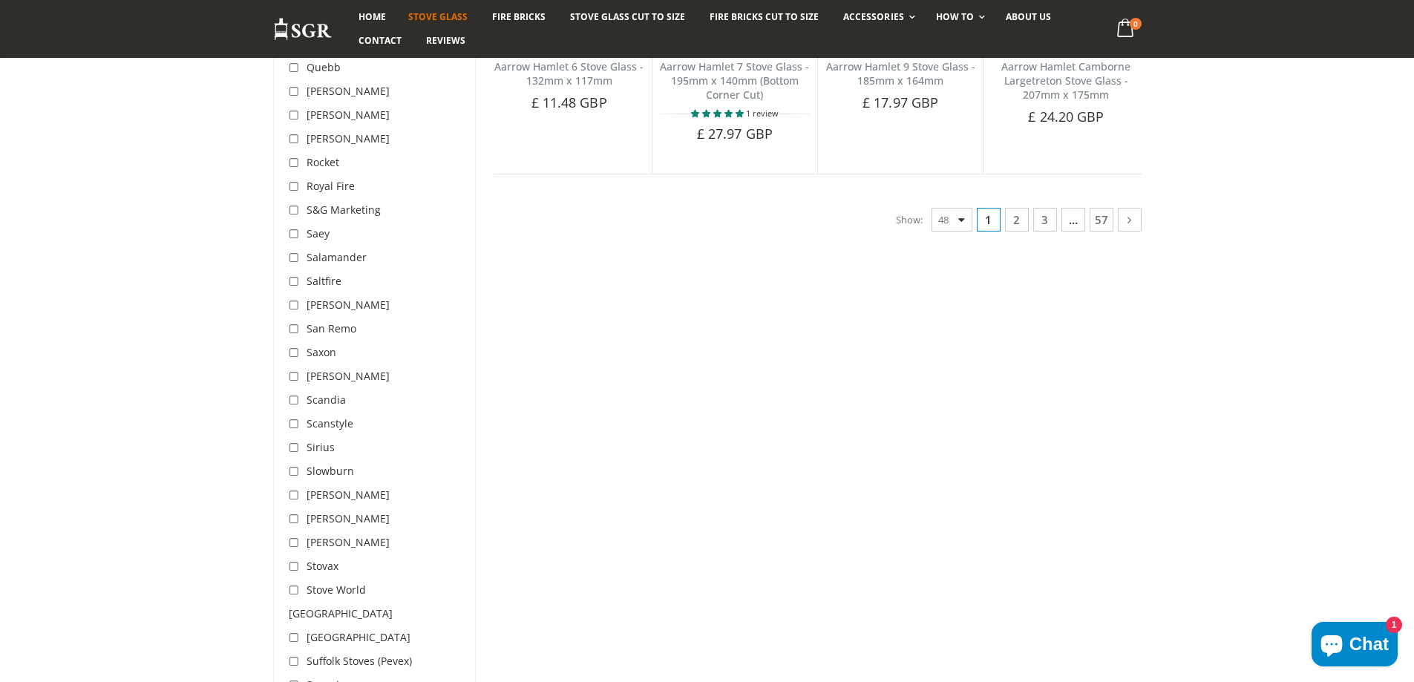
scroll to position [3639, 0]
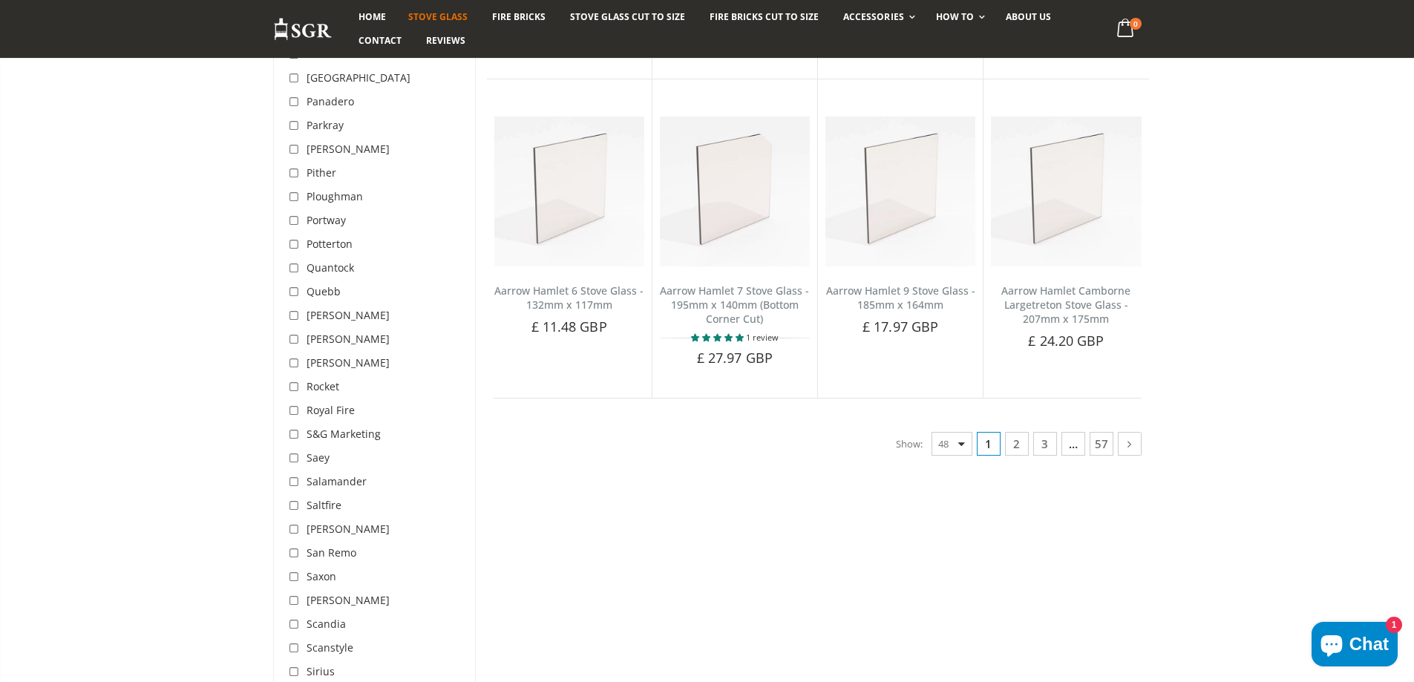
click at [1020, 444] on link "2" at bounding box center [1017, 444] width 24 height 24
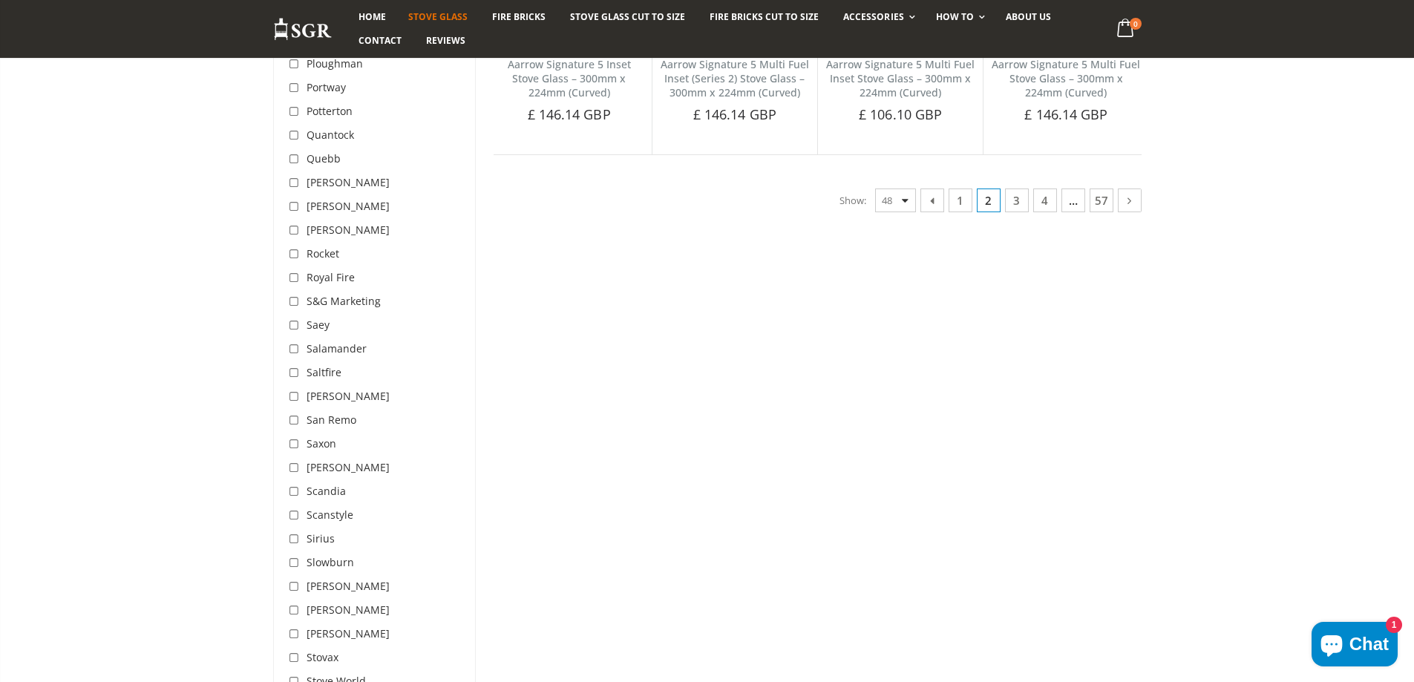
scroll to position [3545, 0]
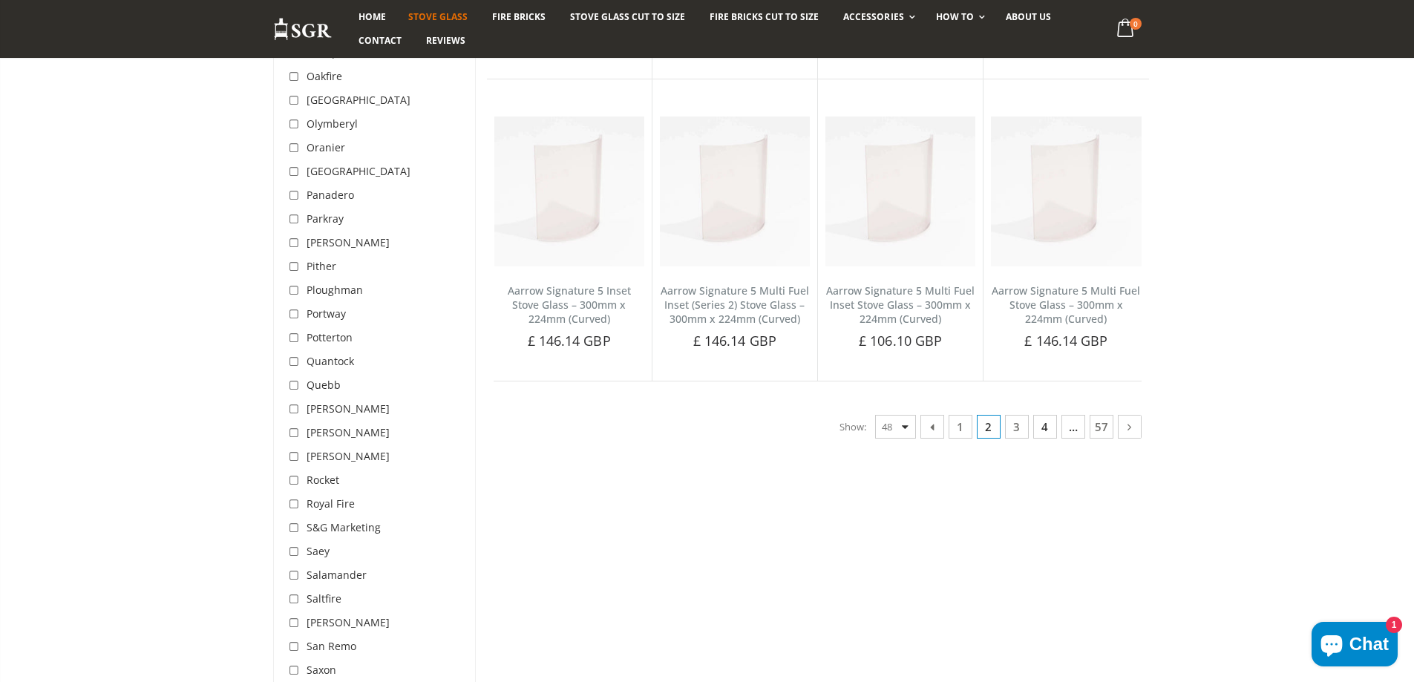
click at [1047, 429] on link "4" at bounding box center [1046, 427] width 24 height 24
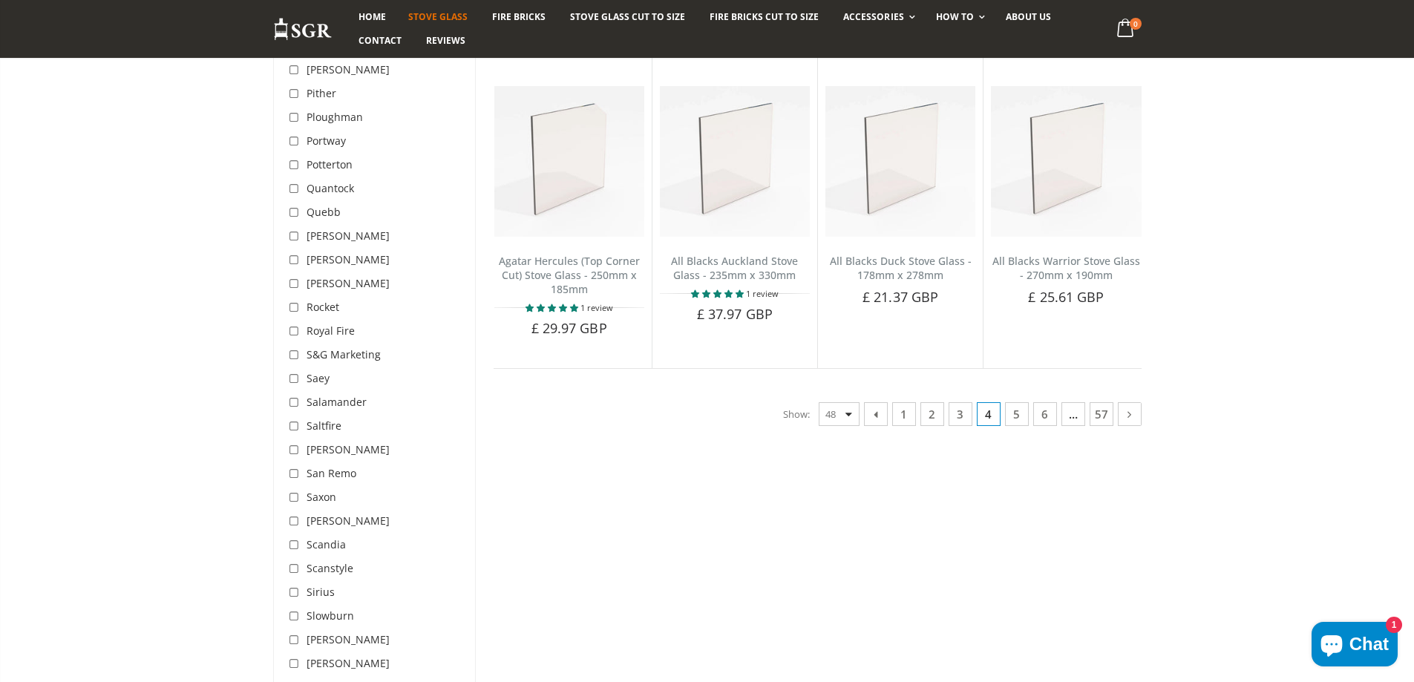
scroll to position [3768, 0]
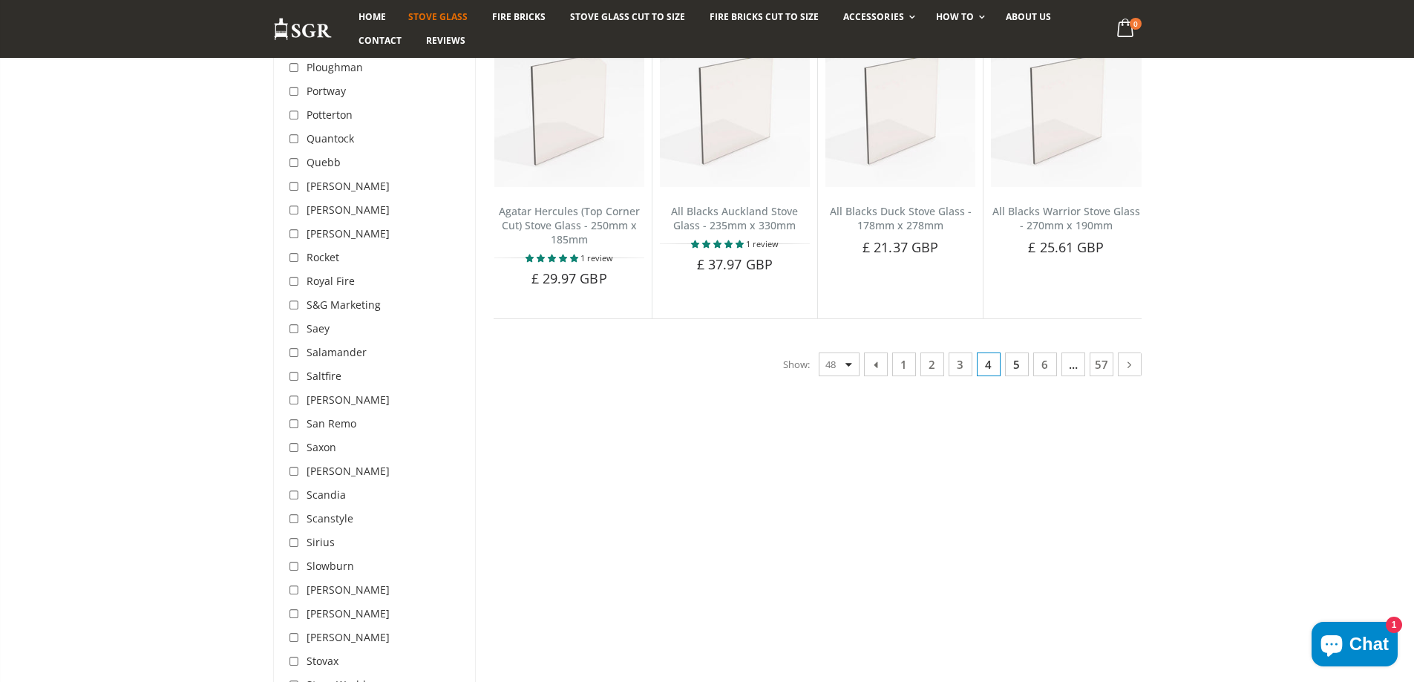
click at [1022, 353] on link "5" at bounding box center [1017, 365] width 24 height 24
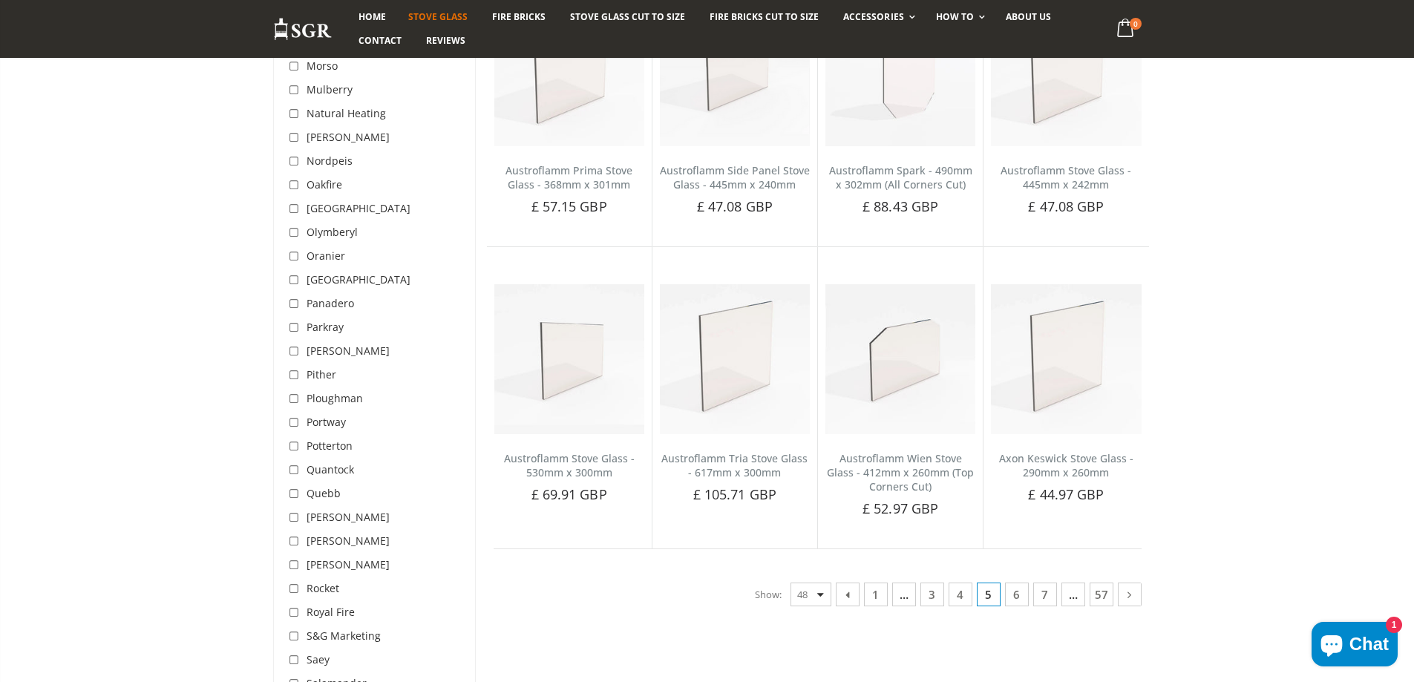
scroll to position [3471, 0]
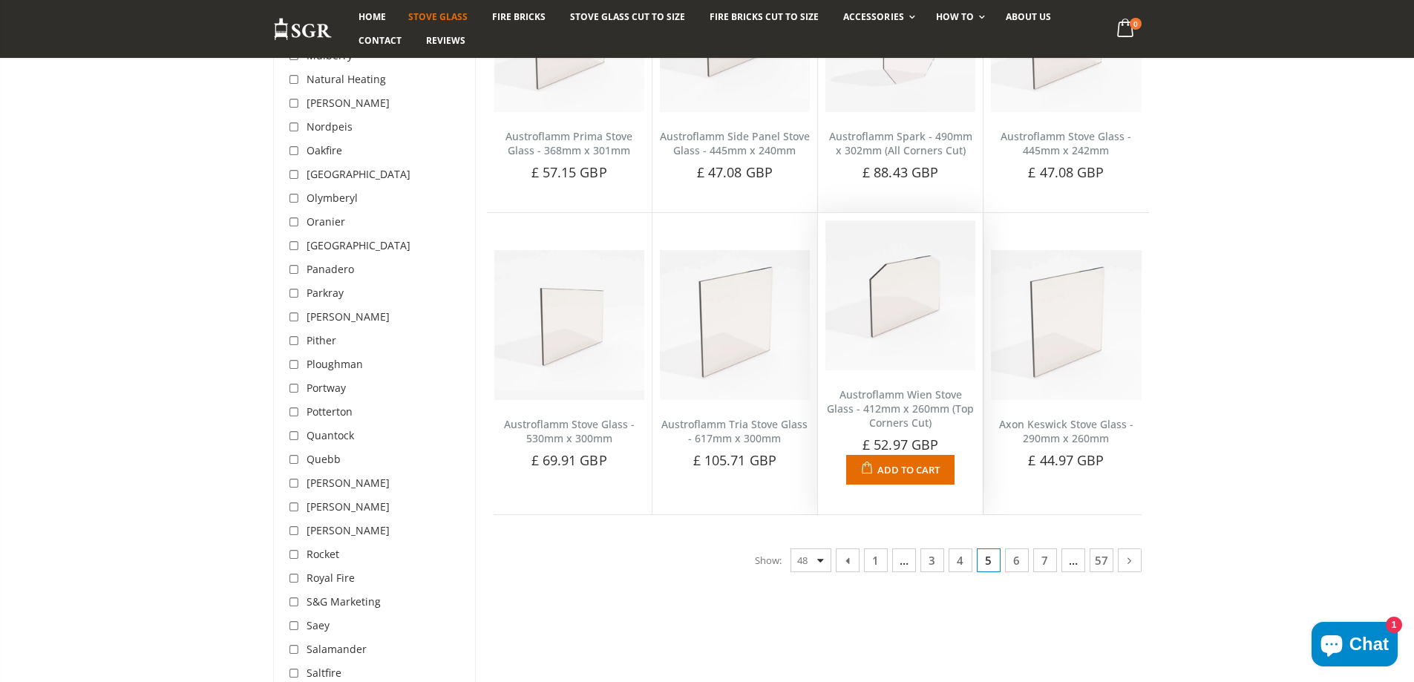
click at [910, 277] on img at bounding box center [901, 296] width 150 height 150
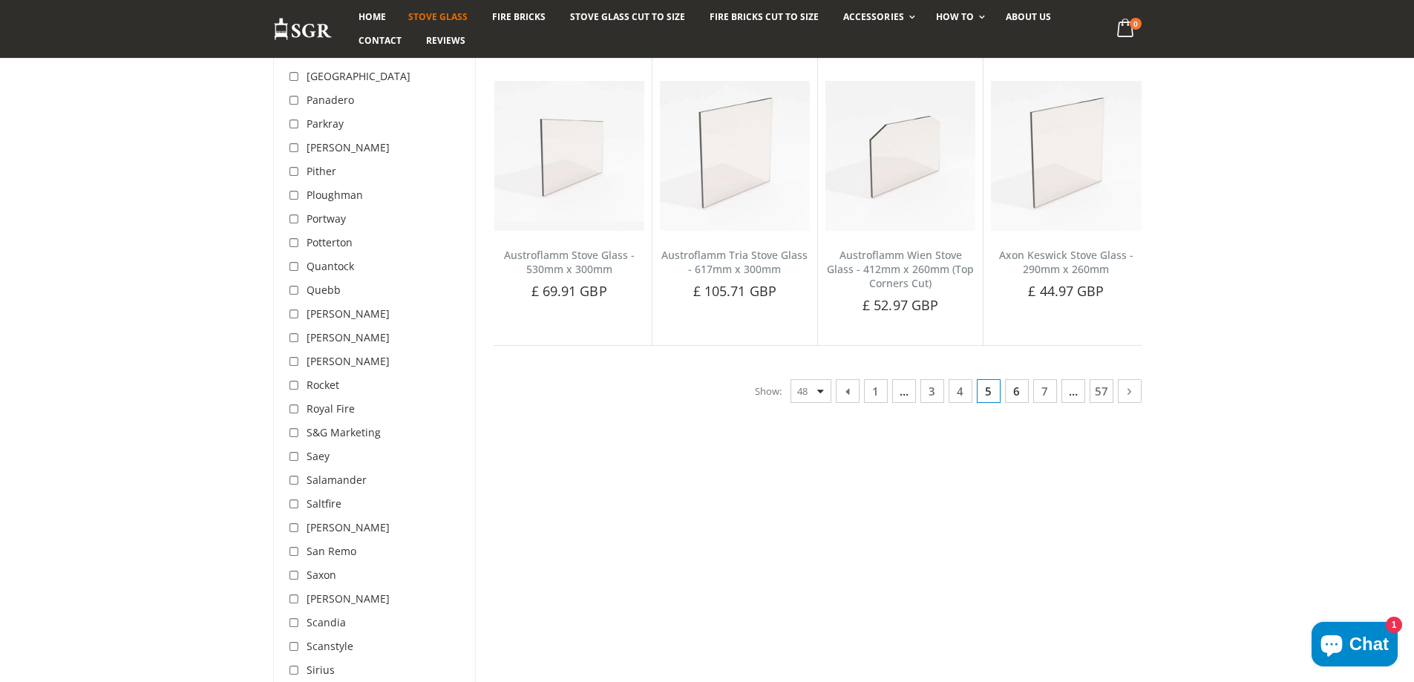
click at [1013, 379] on link "6" at bounding box center [1017, 391] width 24 height 24
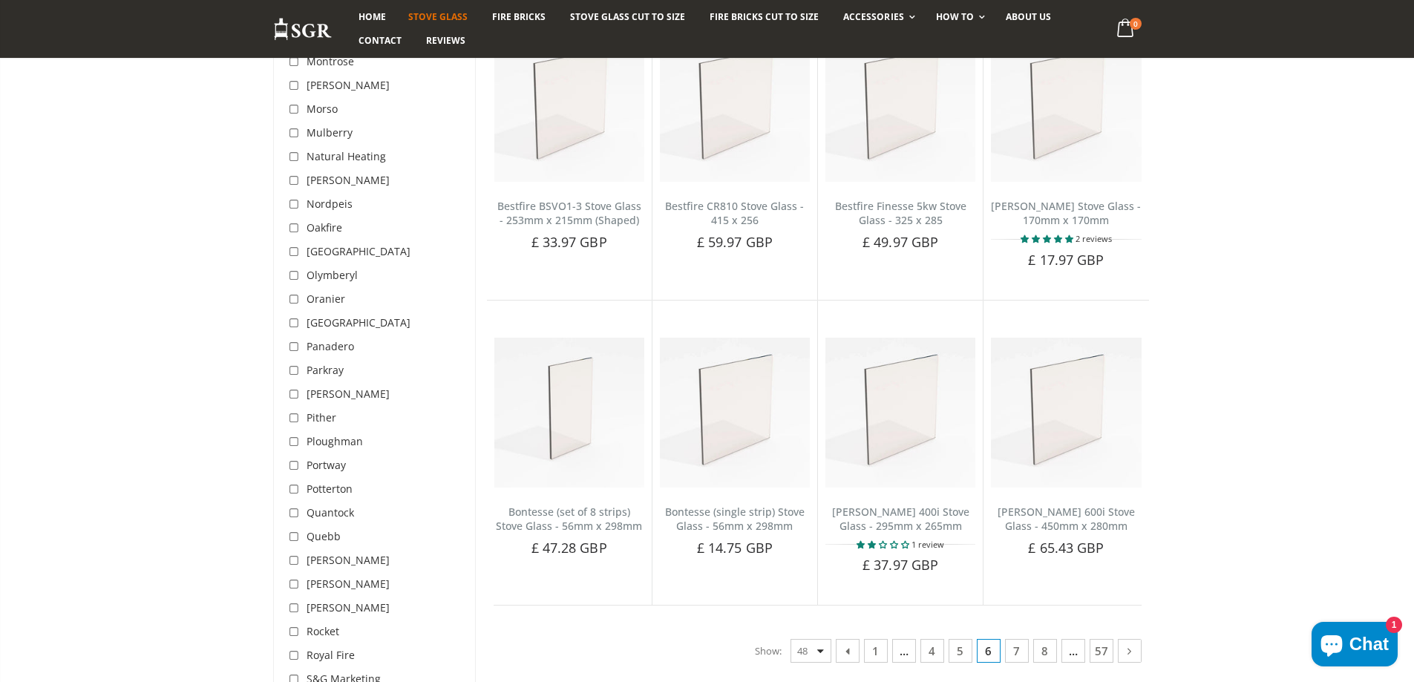
scroll to position [3545, 0]
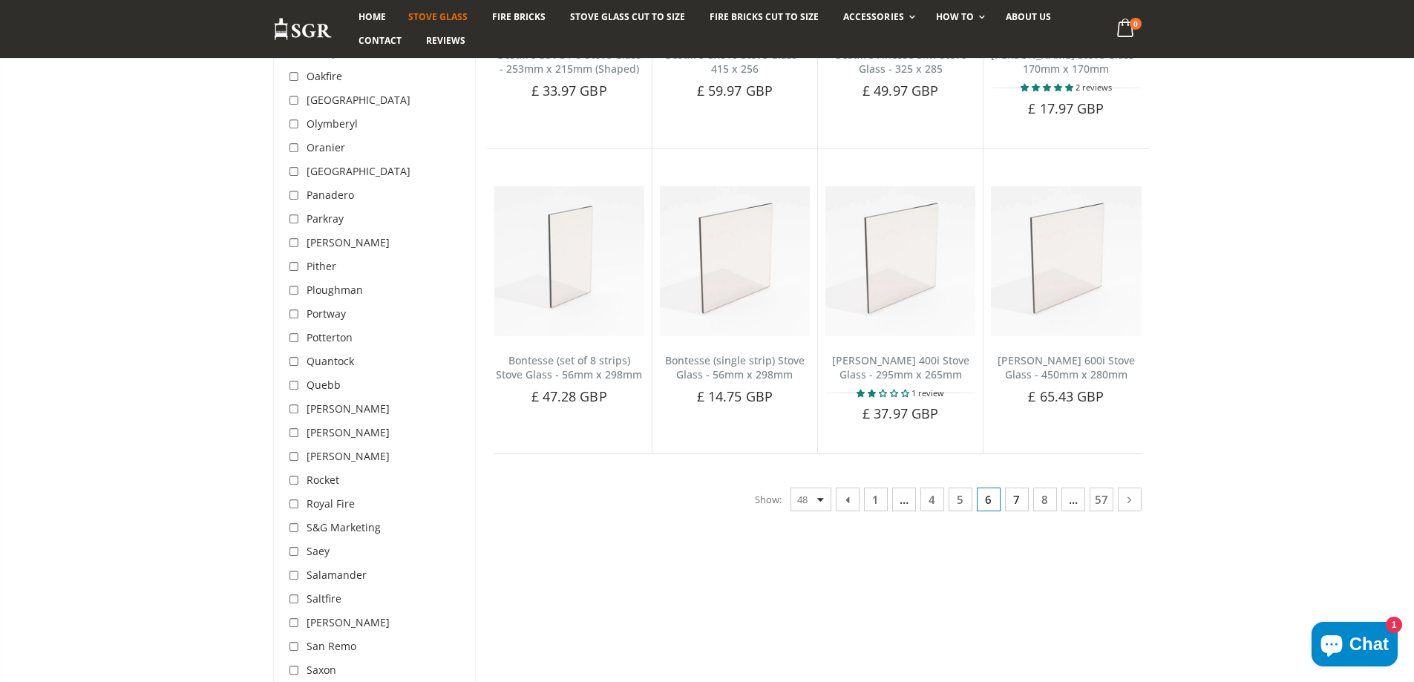
click at [1017, 489] on link "7" at bounding box center [1017, 500] width 24 height 24
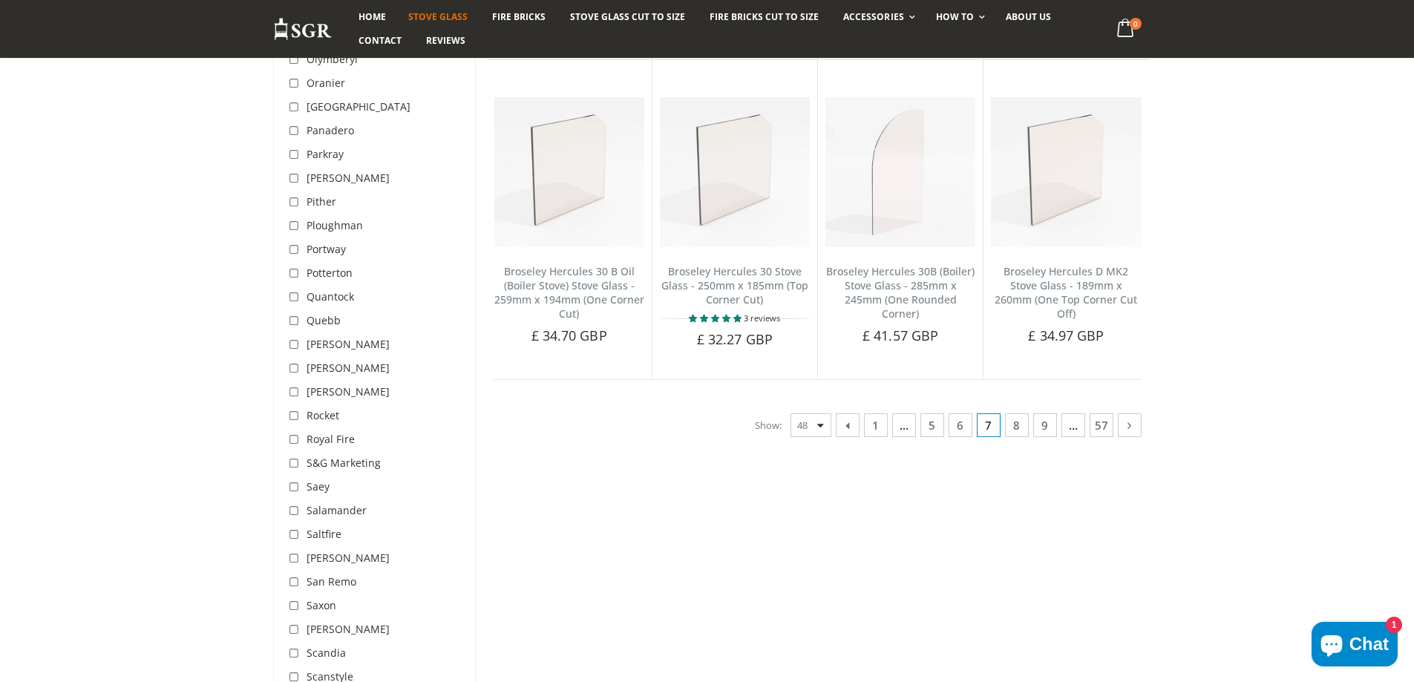
scroll to position [3620, 0]
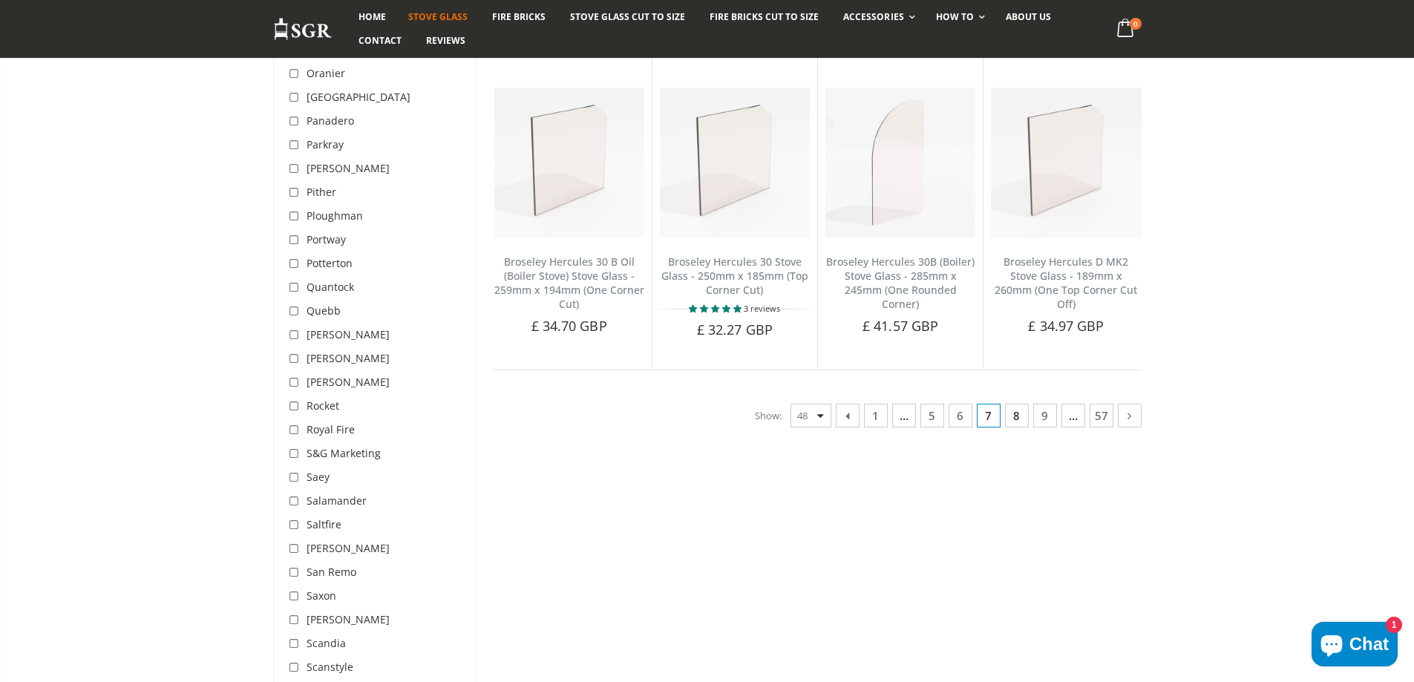
click at [1016, 404] on link "8" at bounding box center [1017, 416] width 24 height 24
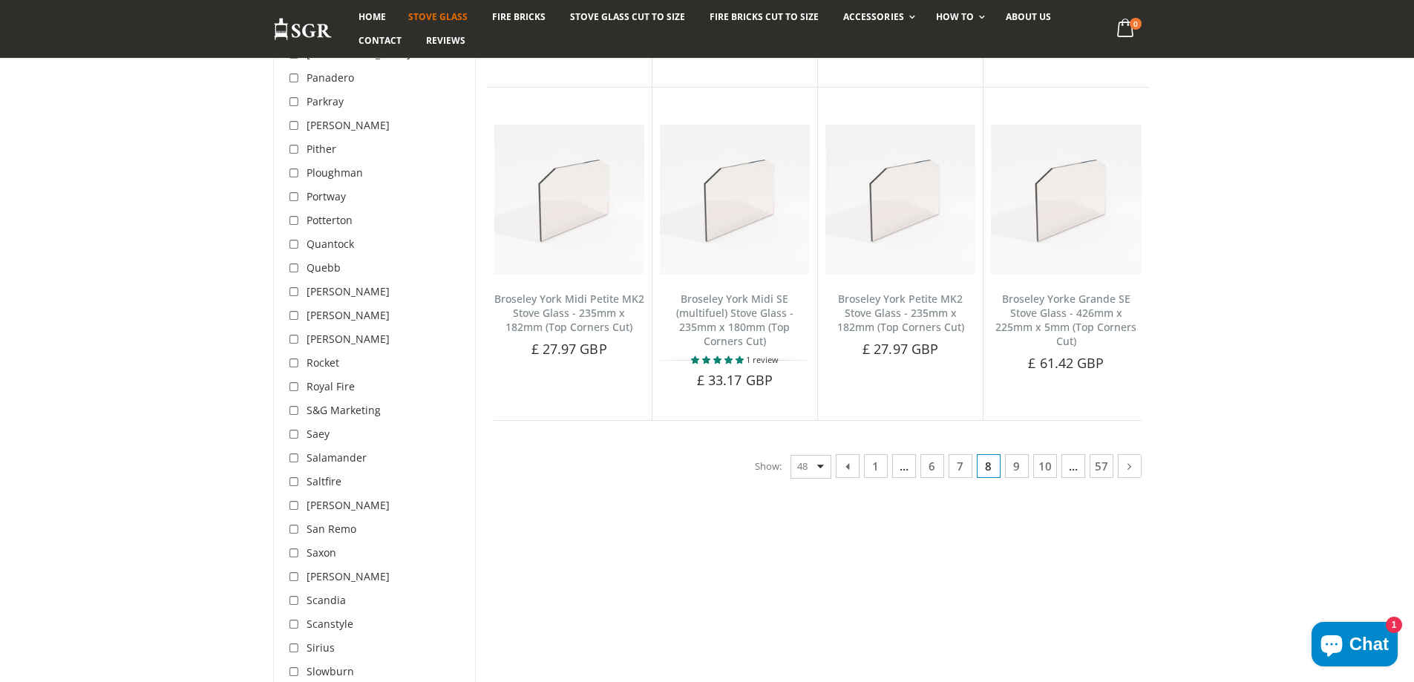
scroll to position [3768, 0]
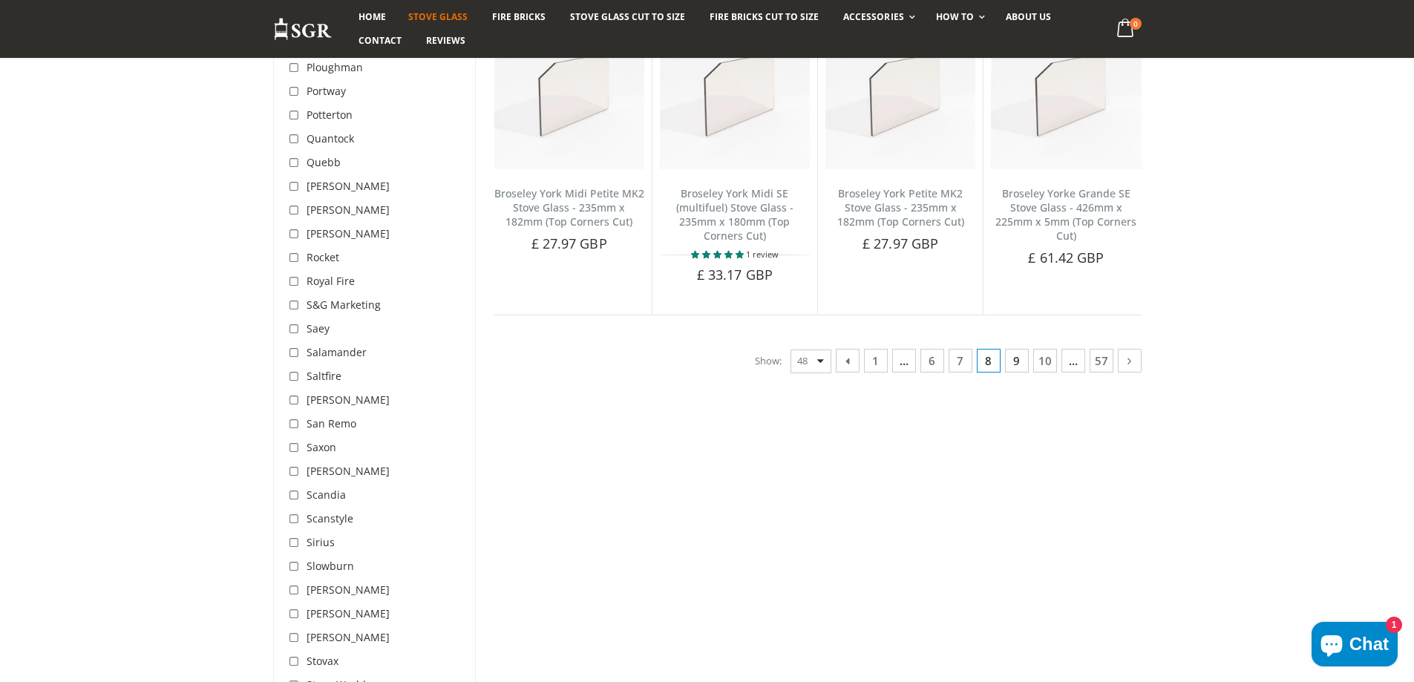
click at [1019, 362] on link "9" at bounding box center [1017, 361] width 24 height 24
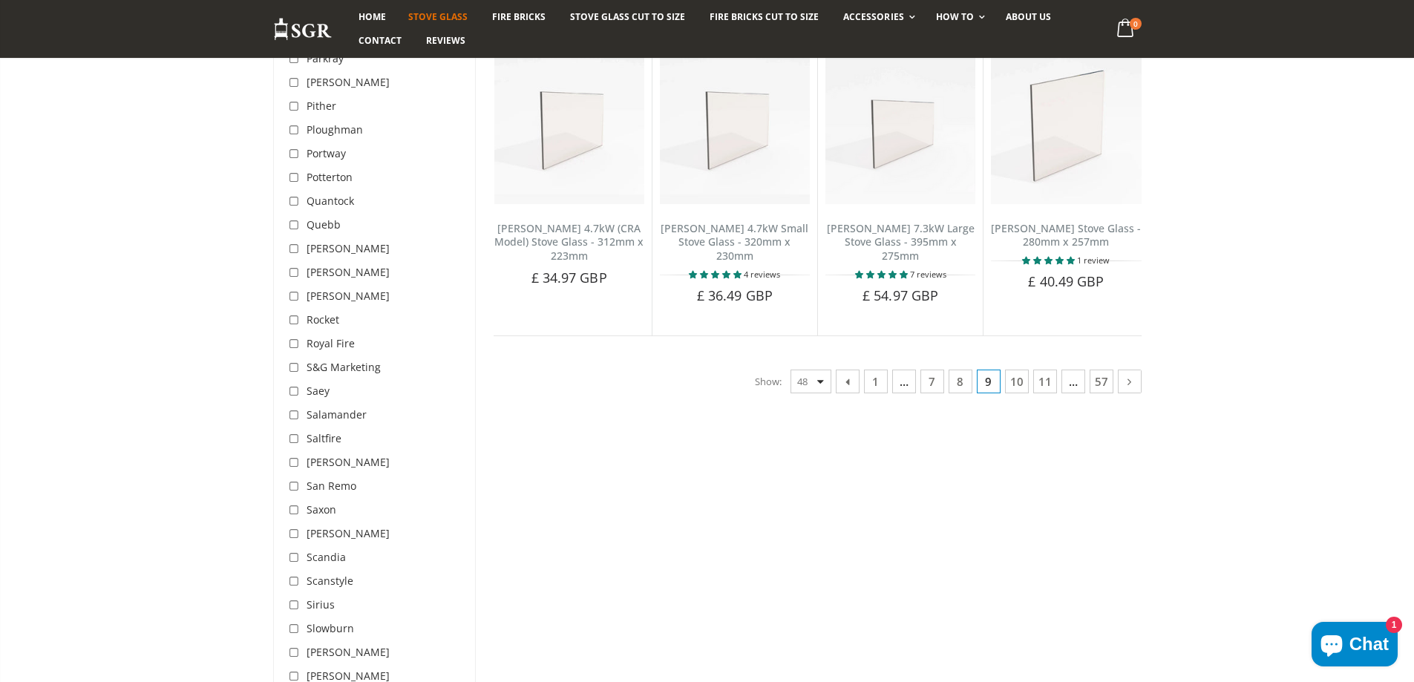
scroll to position [3768, 0]
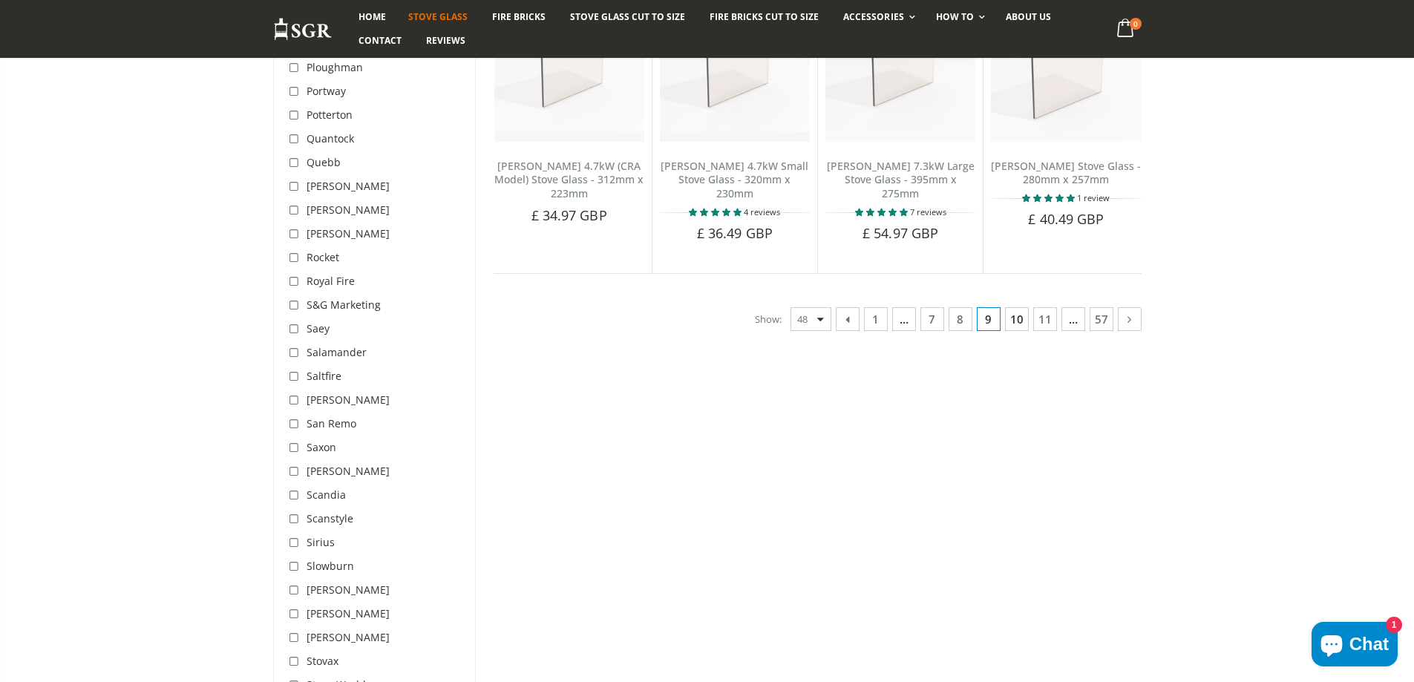
click at [1013, 307] on link "10" at bounding box center [1017, 319] width 24 height 24
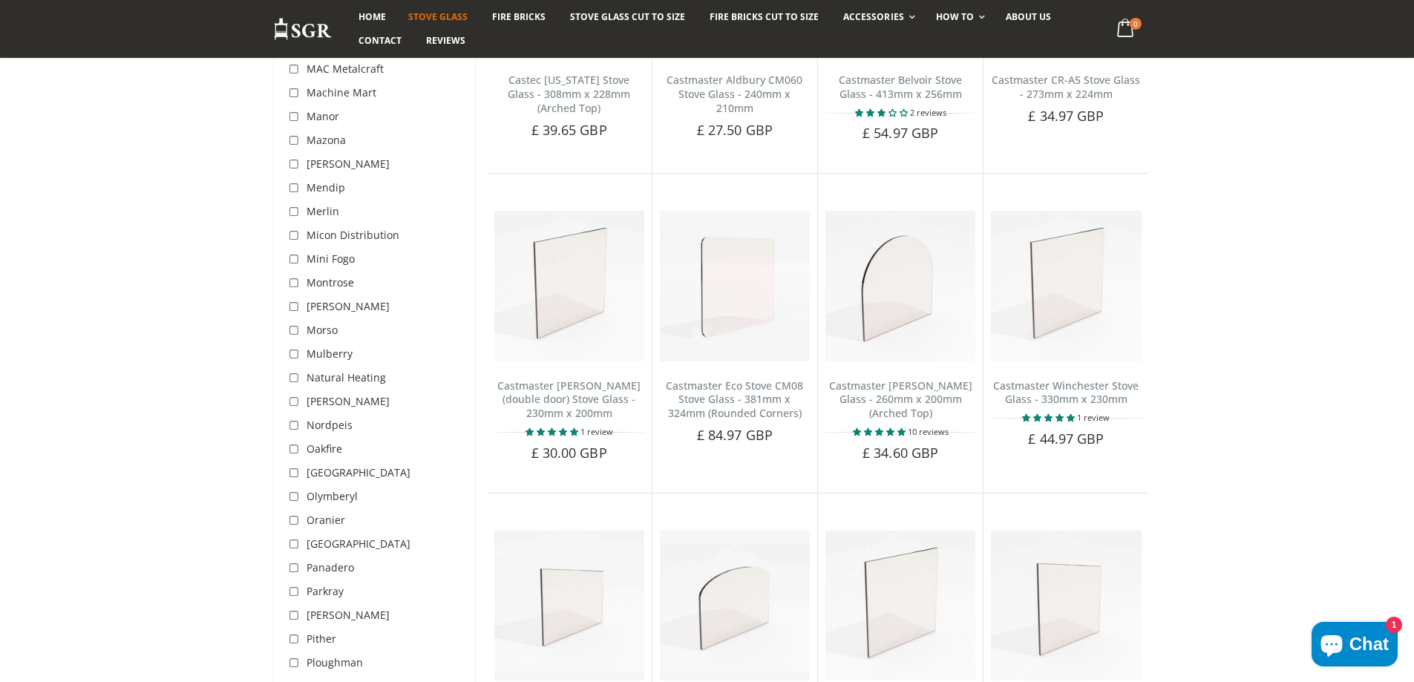
scroll to position [3174, 0]
click at [328, 321] on span "Morso" at bounding box center [322, 328] width 31 height 14
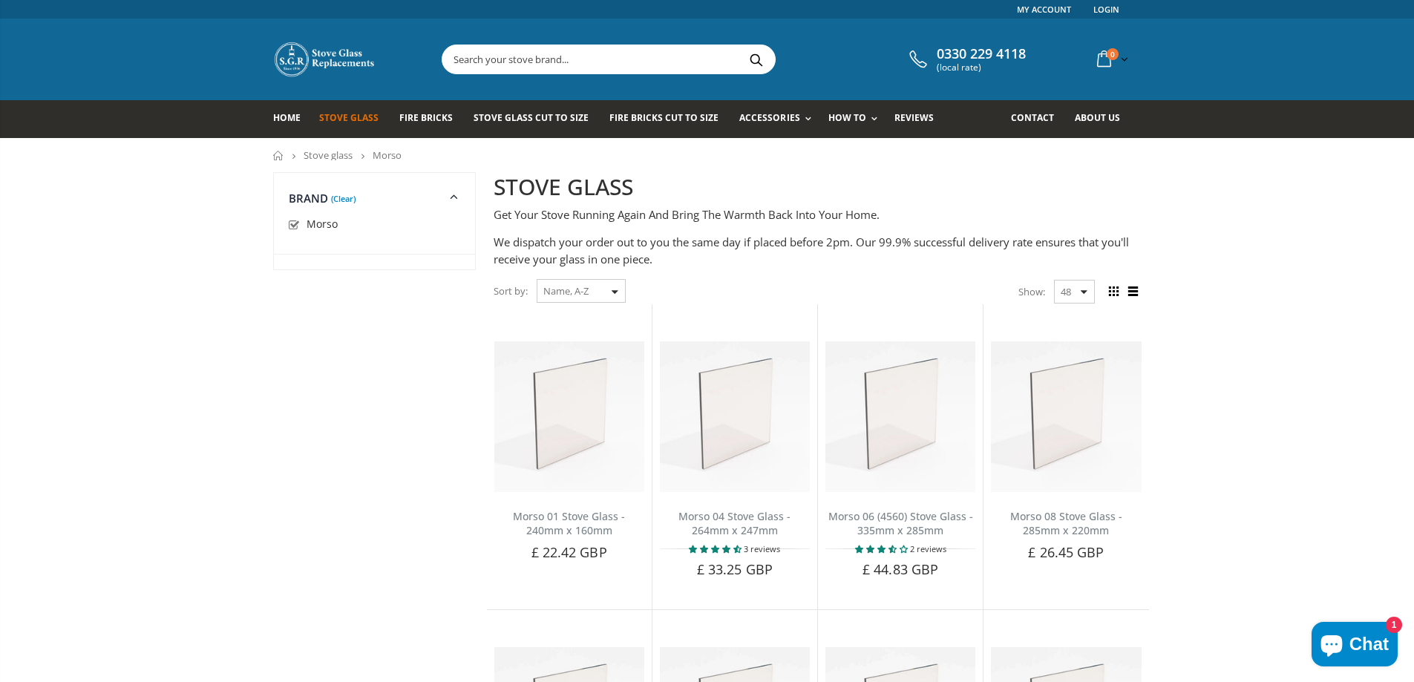
click at [341, 157] on link "Stove glass" at bounding box center [328, 154] width 49 height 13
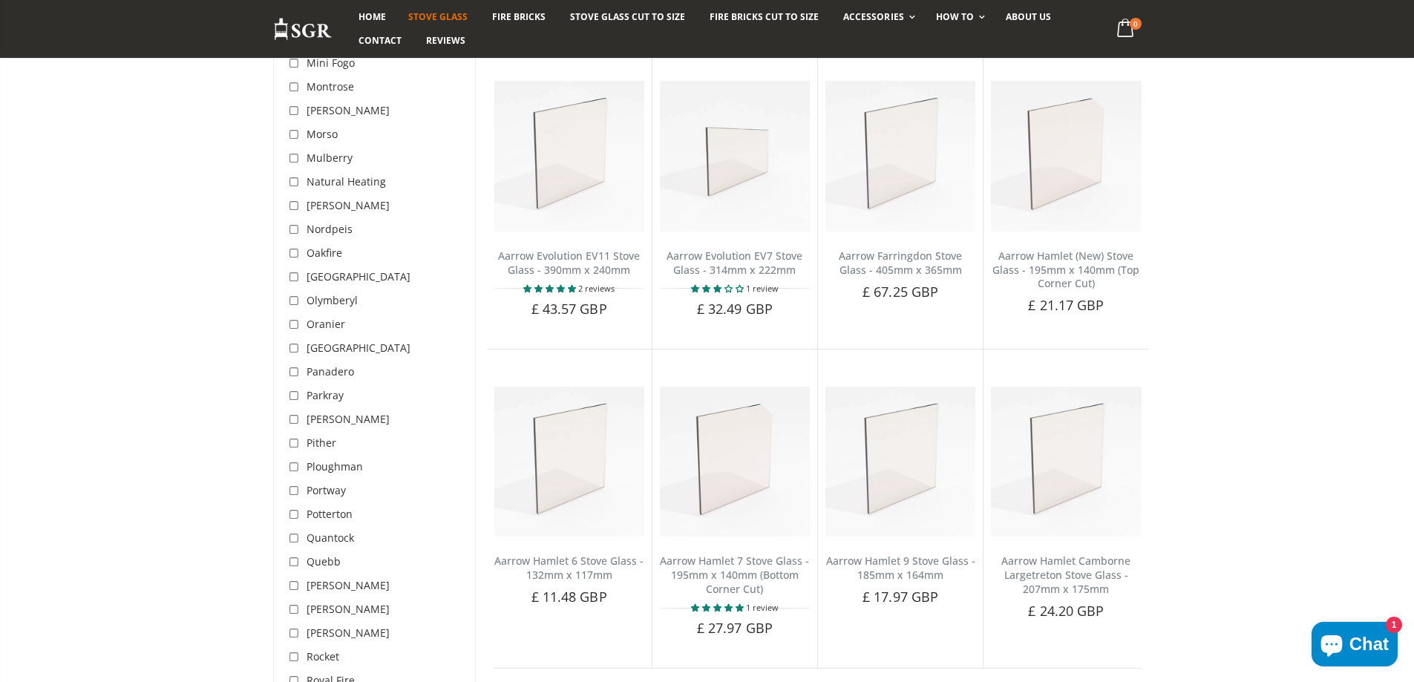
scroll to position [3490, 0]
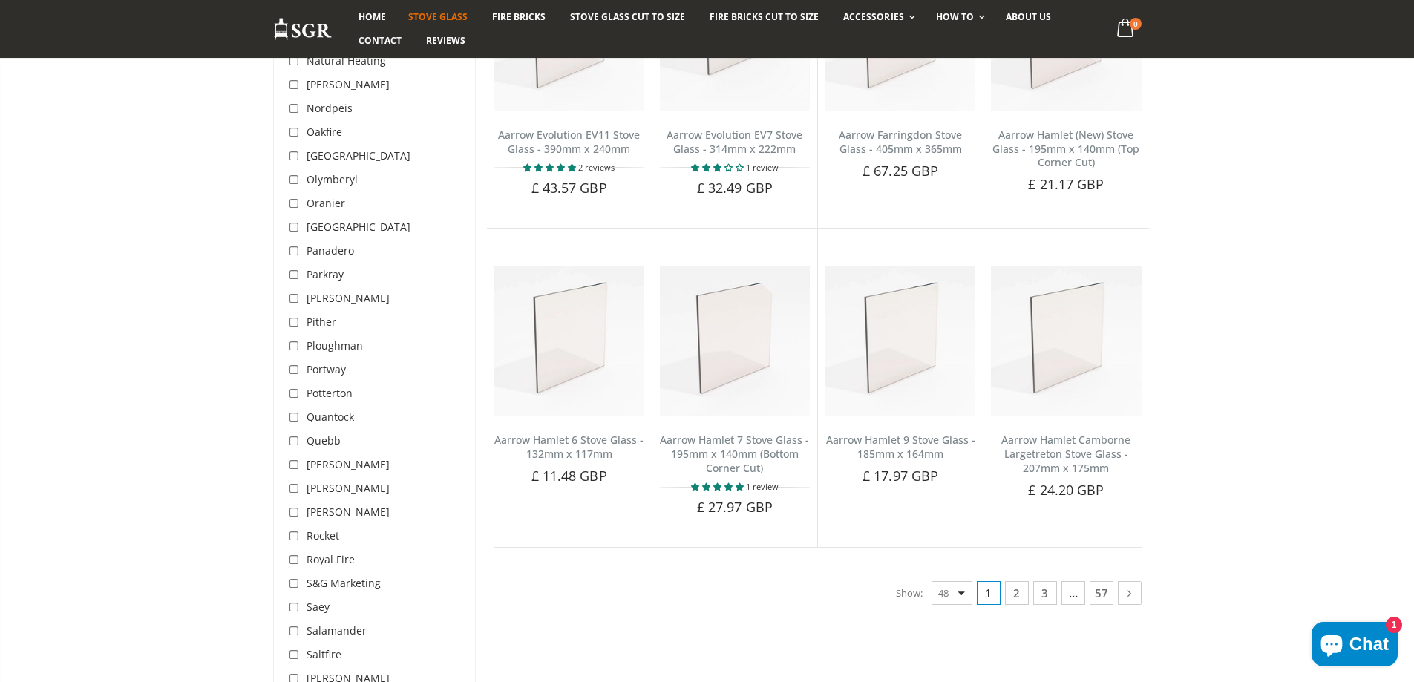
click at [315, 220] on span "[GEOGRAPHIC_DATA]" at bounding box center [359, 227] width 104 height 14
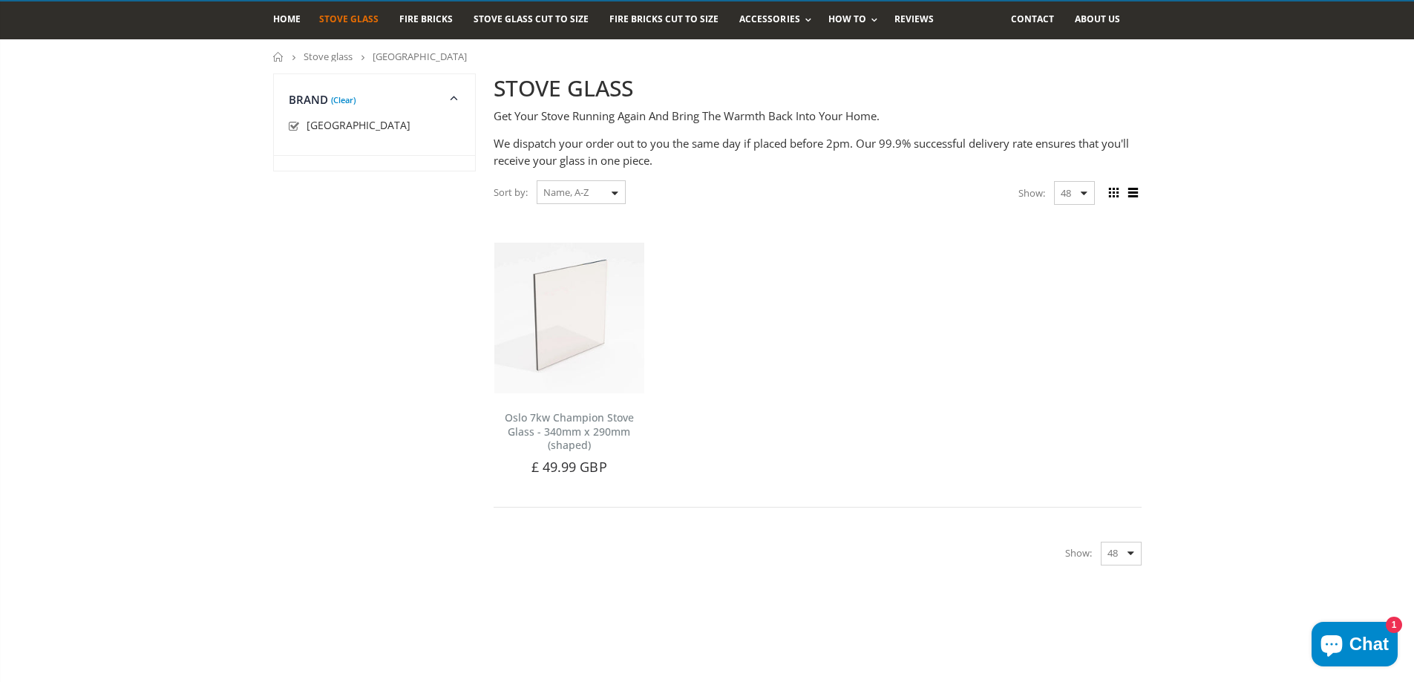
scroll to position [56, 0]
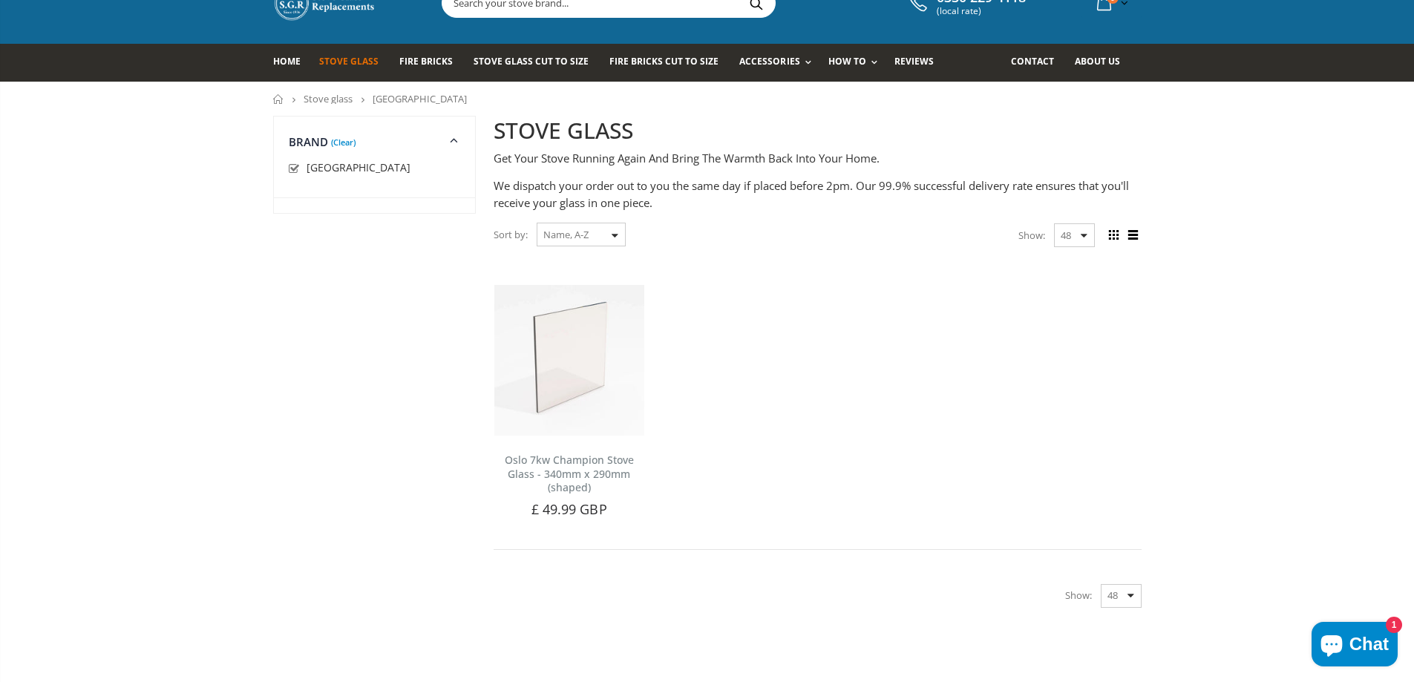
click at [315, 99] on link "Stove glass" at bounding box center [328, 98] width 49 height 13
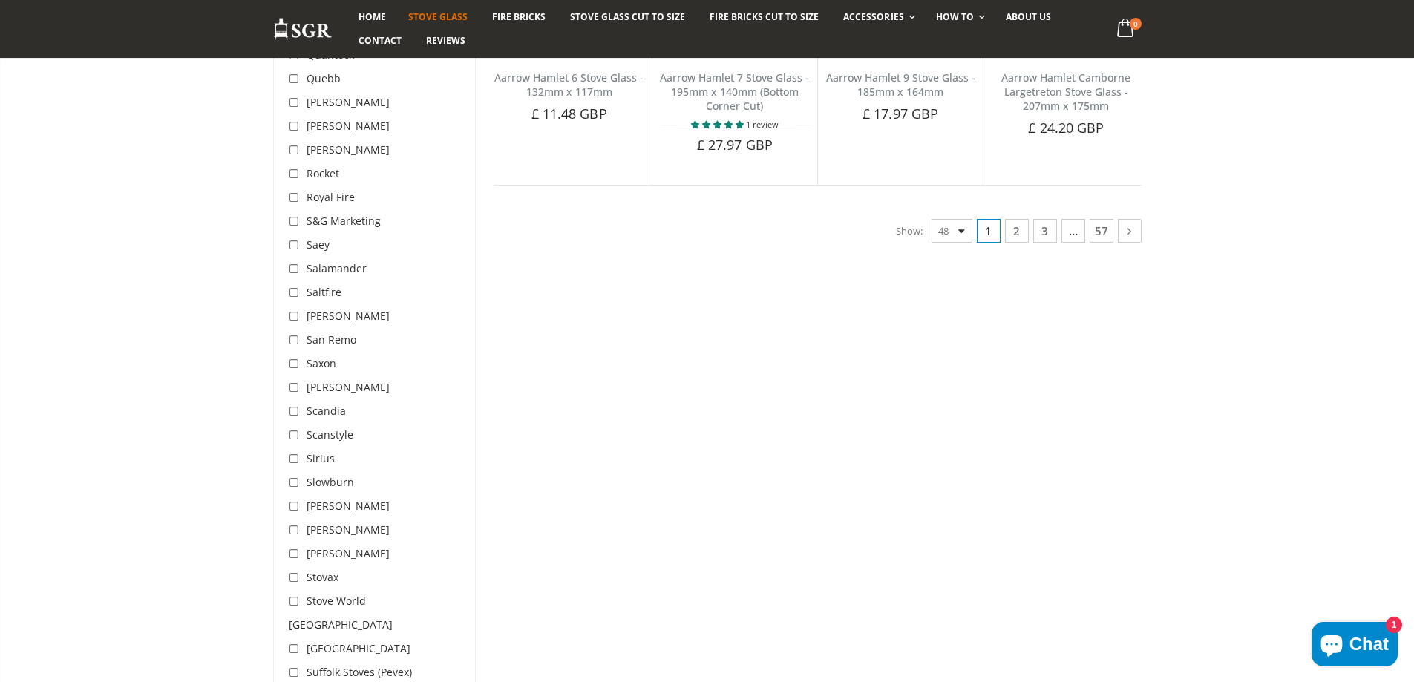
scroll to position [3861, 0]
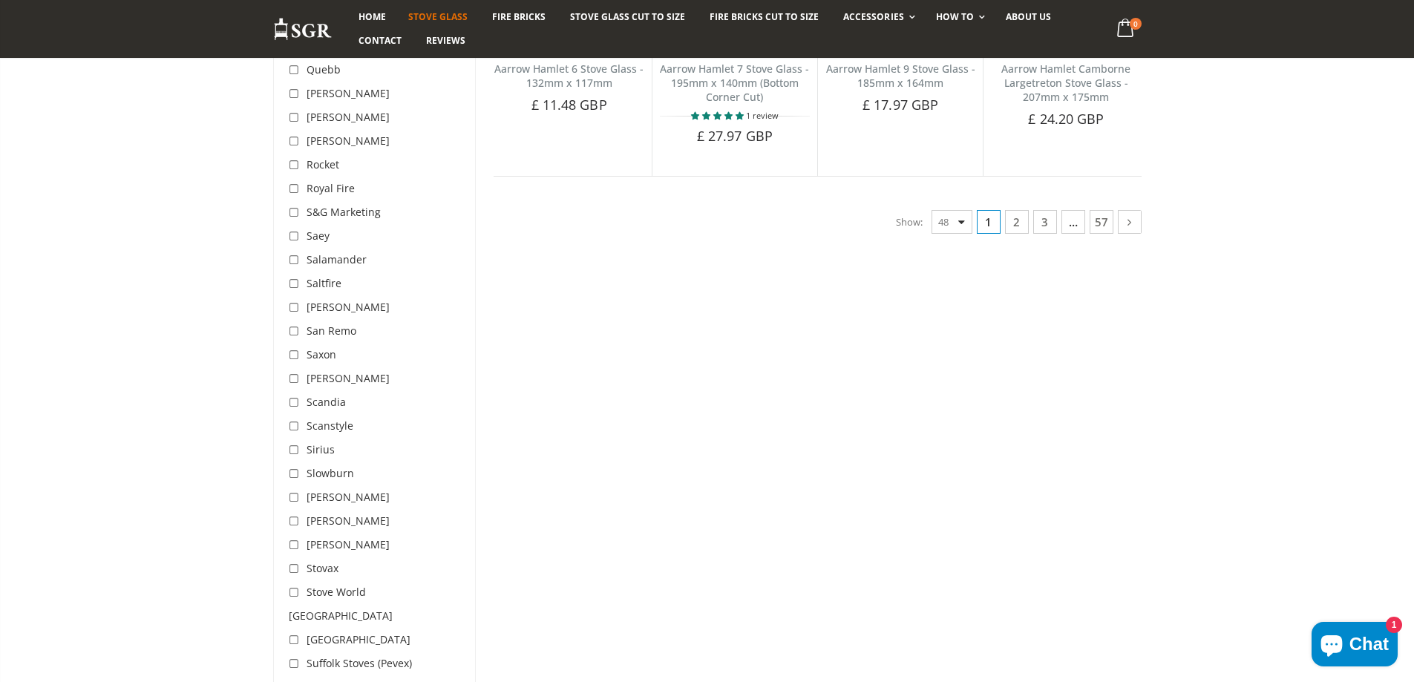
click at [309, 229] on span "Saey" at bounding box center [318, 236] width 23 height 14
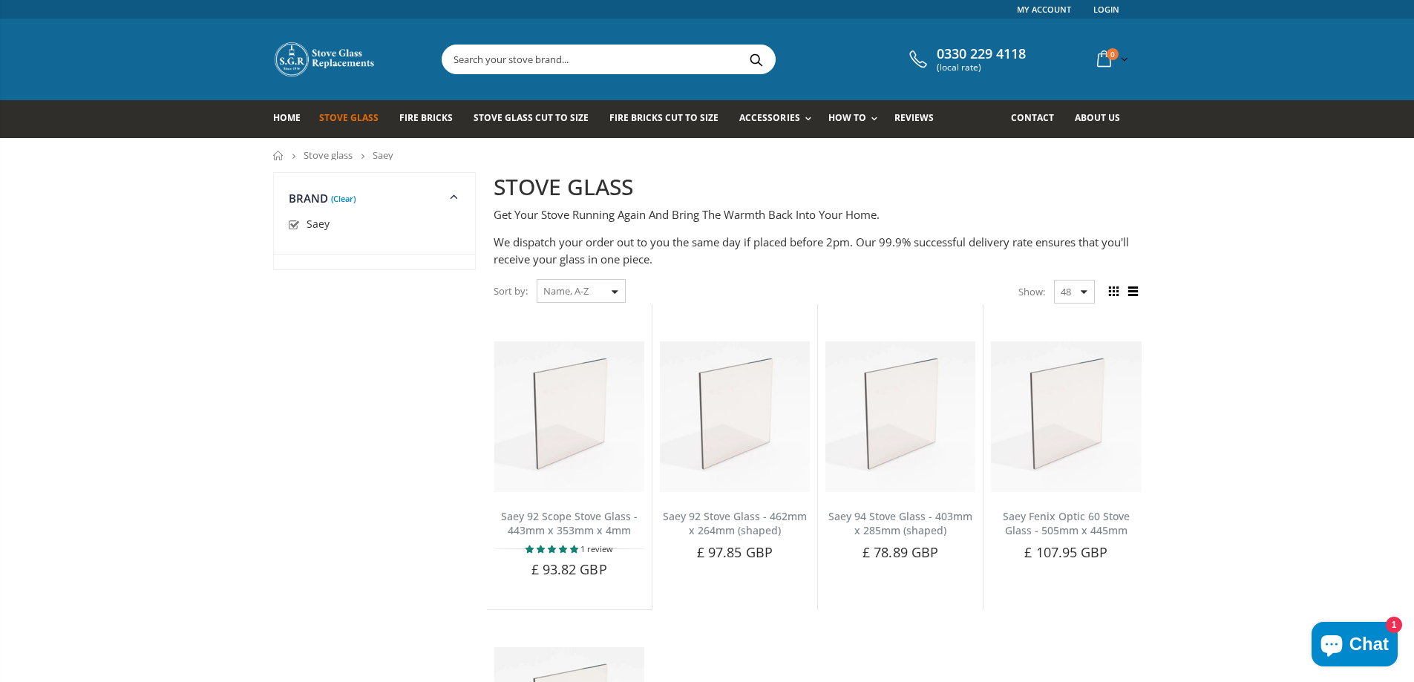
click at [332, 156] on link "Stove glass" at bounding box center [328, 154] width 49 height 13
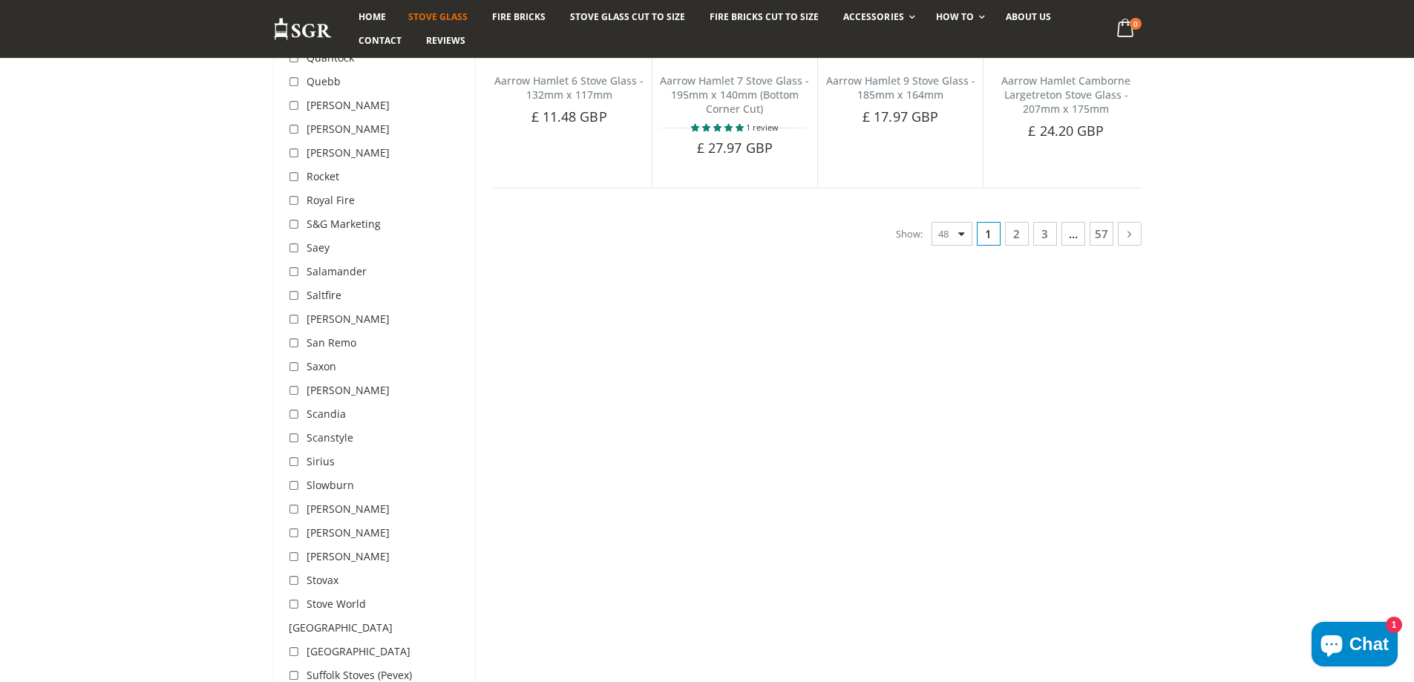
scroll to position [3935, 0]
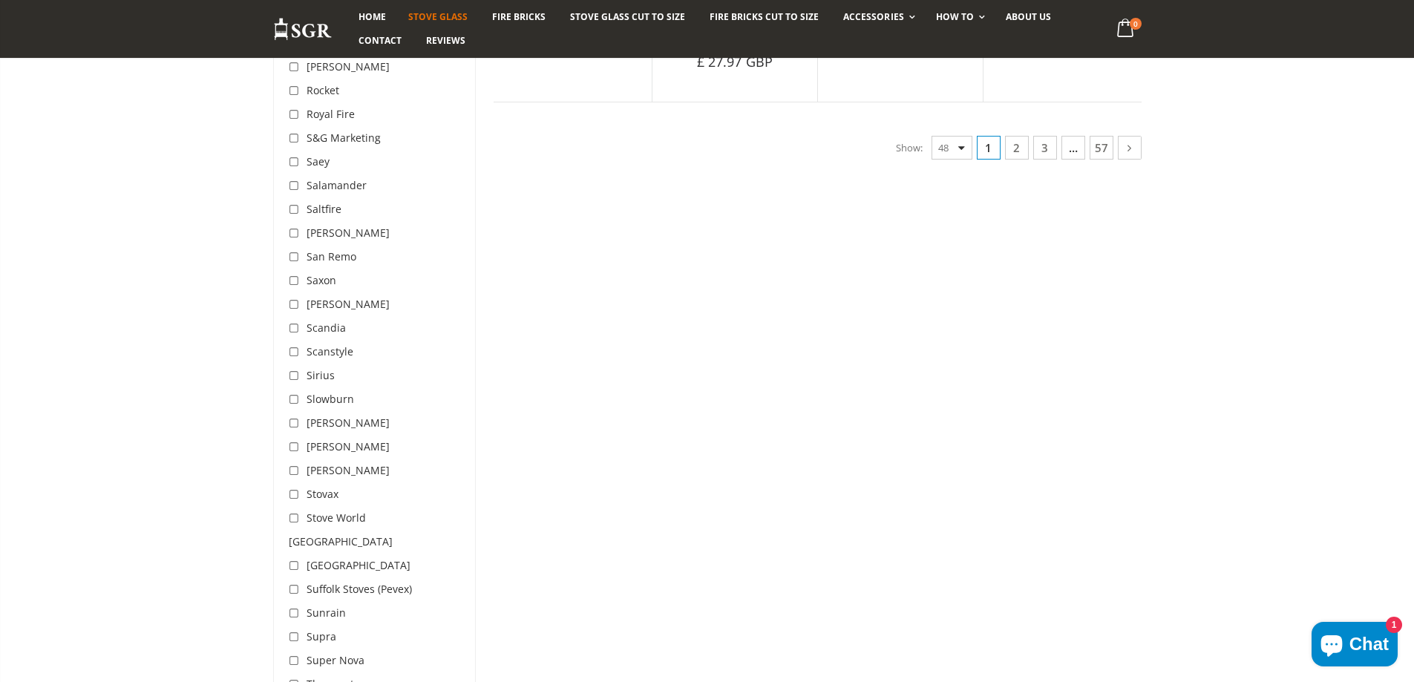
click at [296, 298] on input "checkbox" at bounding box center [296, 305] width 15 height 15
checkbox input "true"
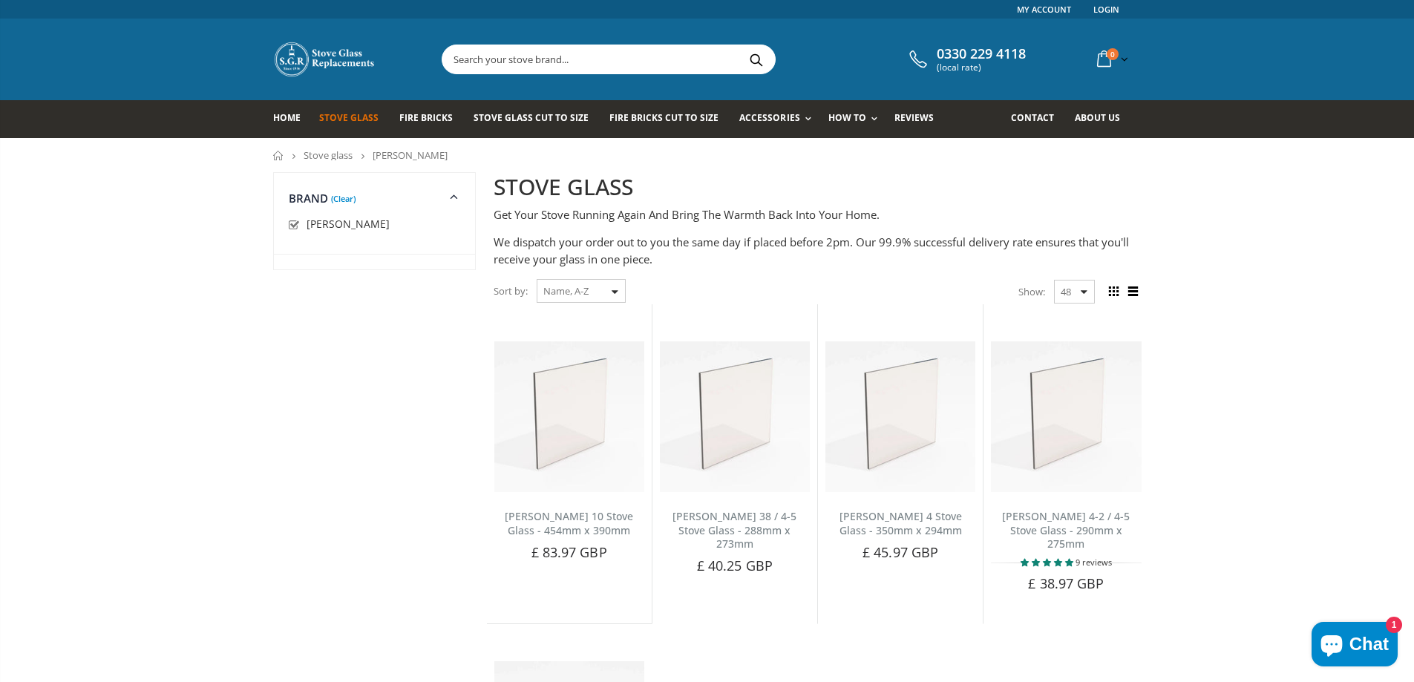
click at [318, 157] on link "Stove glass" at bounding box center [328, 154] width 49 height 13
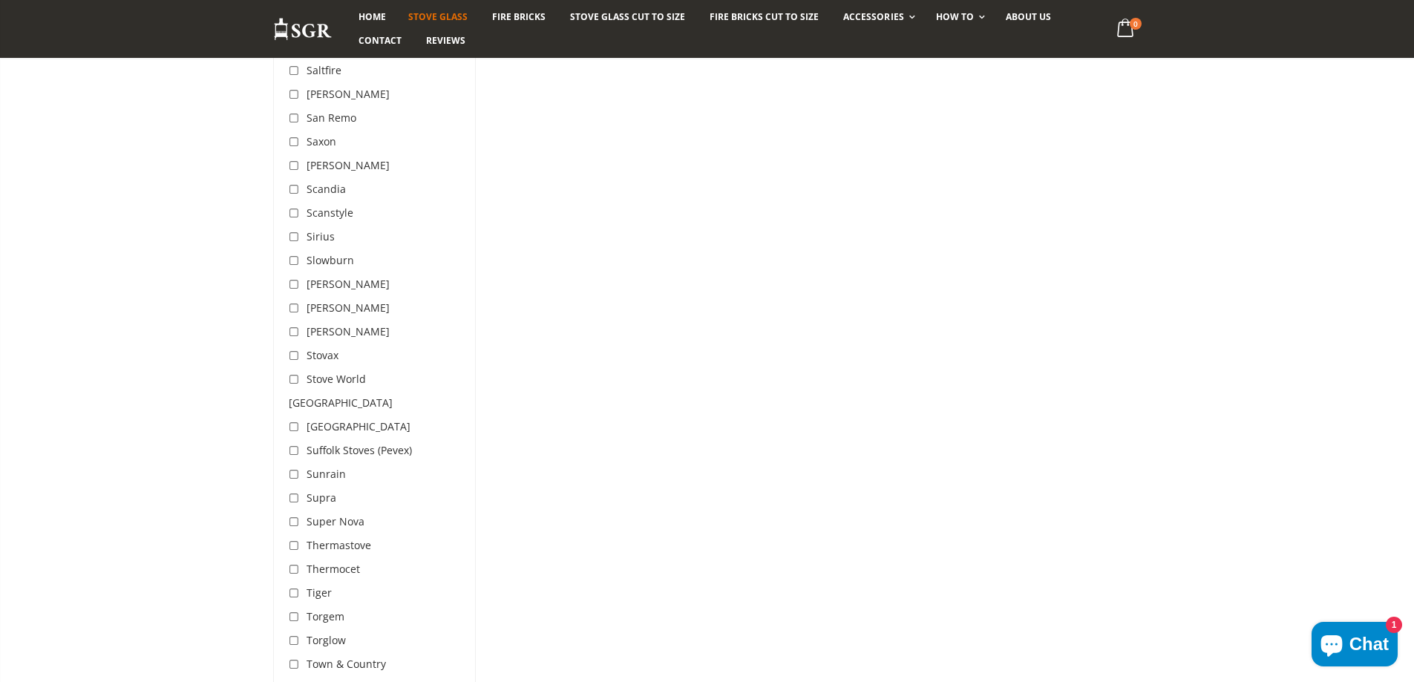
scroll to position [4084, 0]
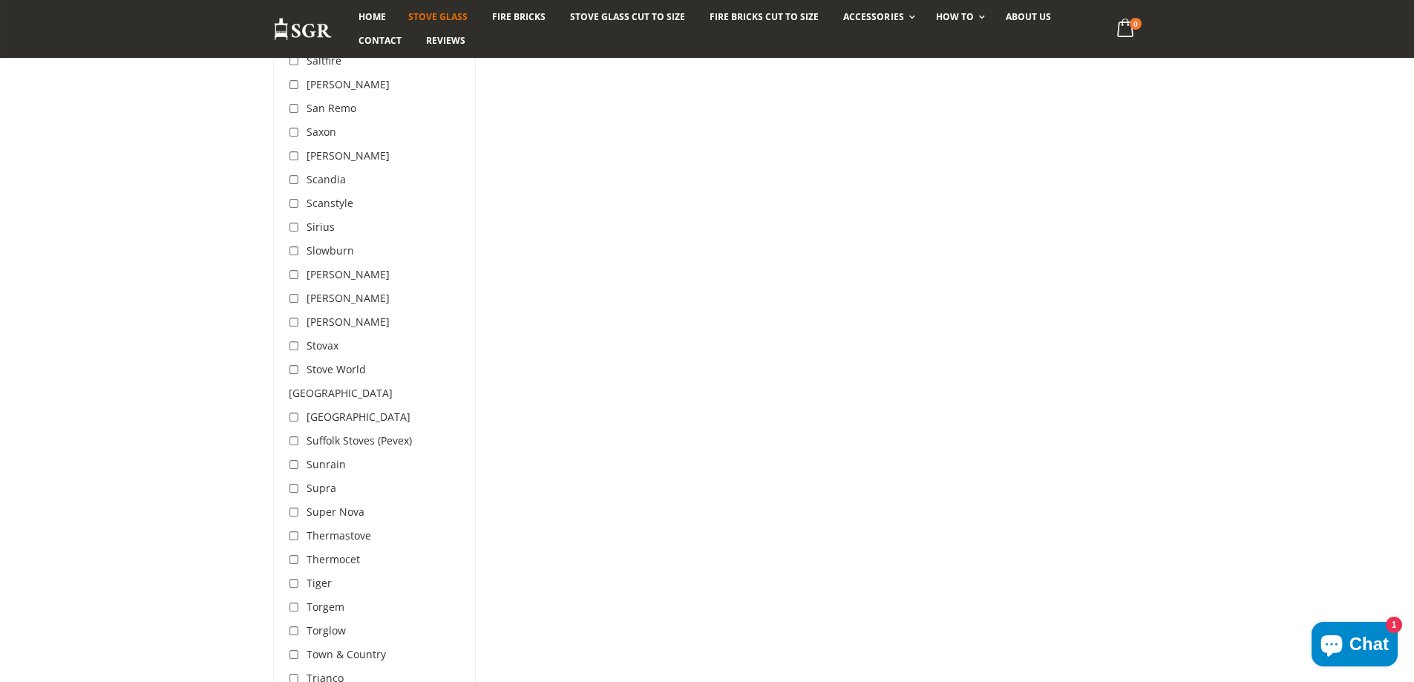
click at [295, 173] on input "checkbox" at bounding box center [296, 180] width 15 height 15
checkbox input "true"
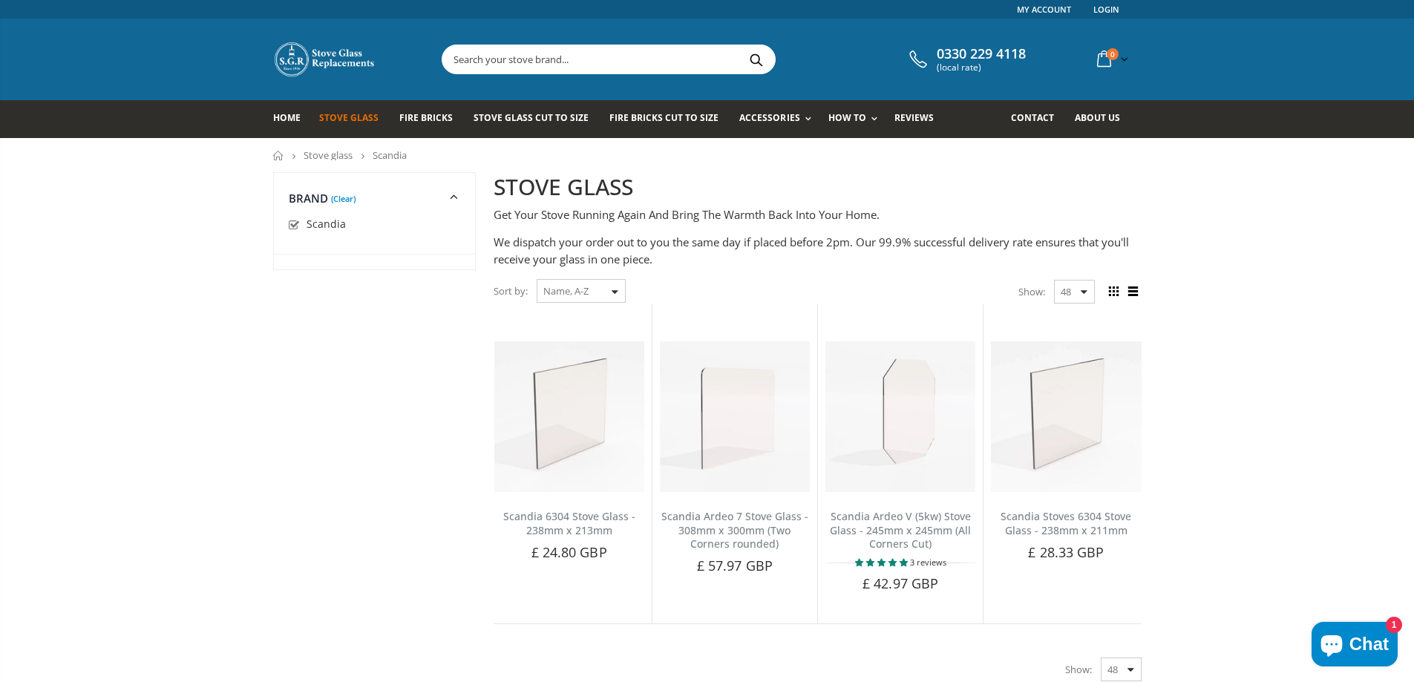
click at [336, 157] on link "Stove glass" at bounding box center [328, 154] width 49 height 13
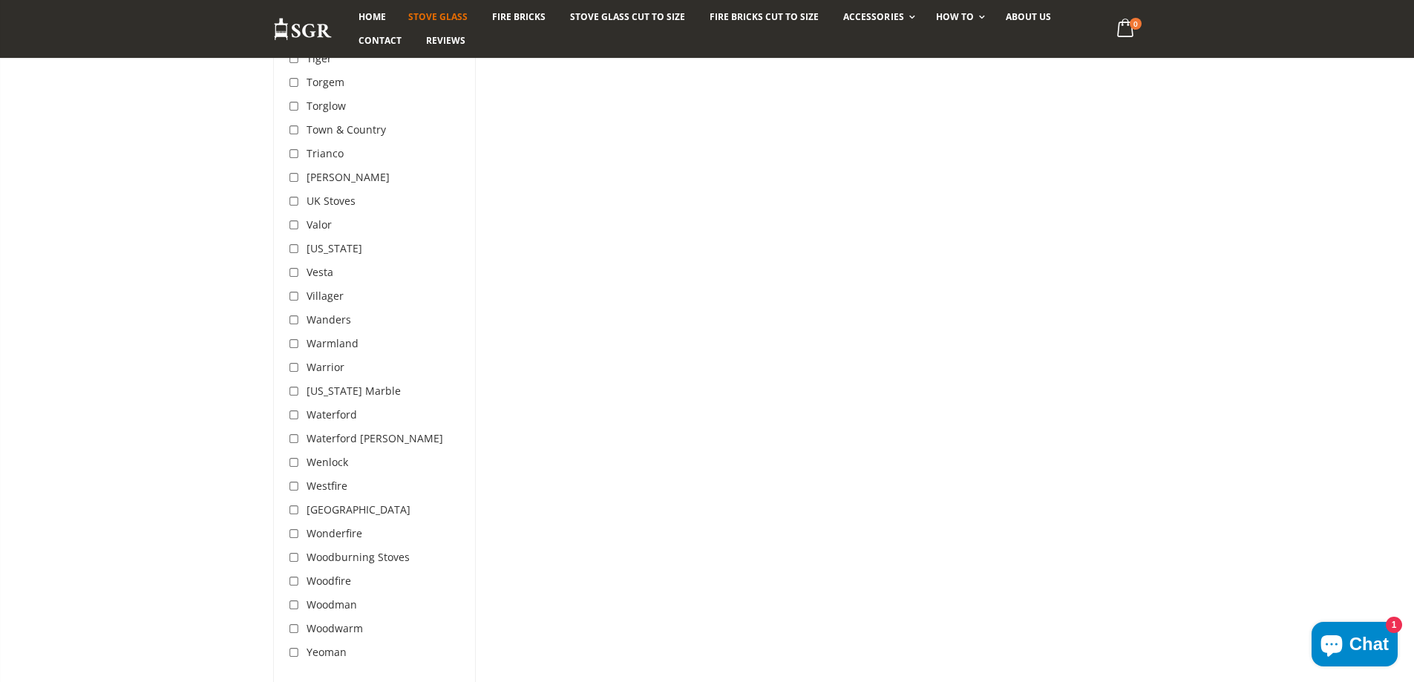
scroll to position [4603, 0]
click at [294, 240] on input "checkbox" at bounding box center [296, 247] width 15 height 15
checkbox input "true"
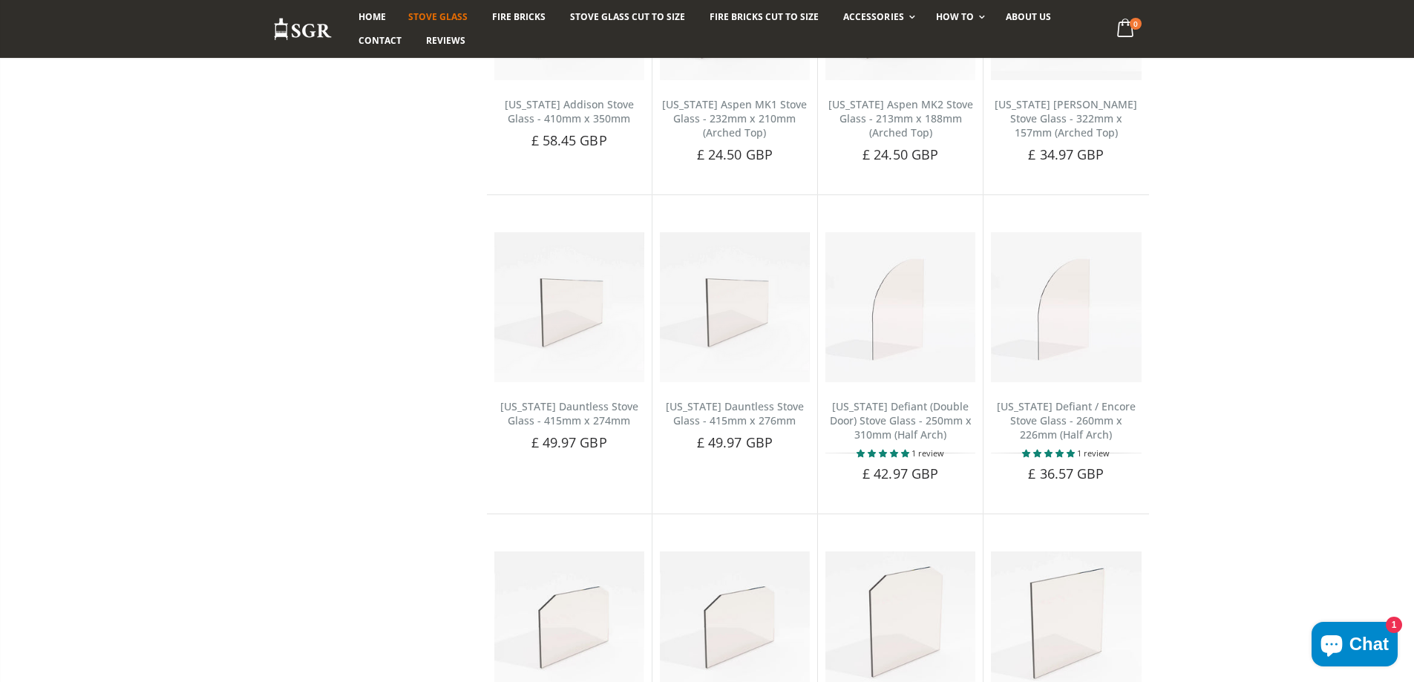
scroll to position [445, 0]
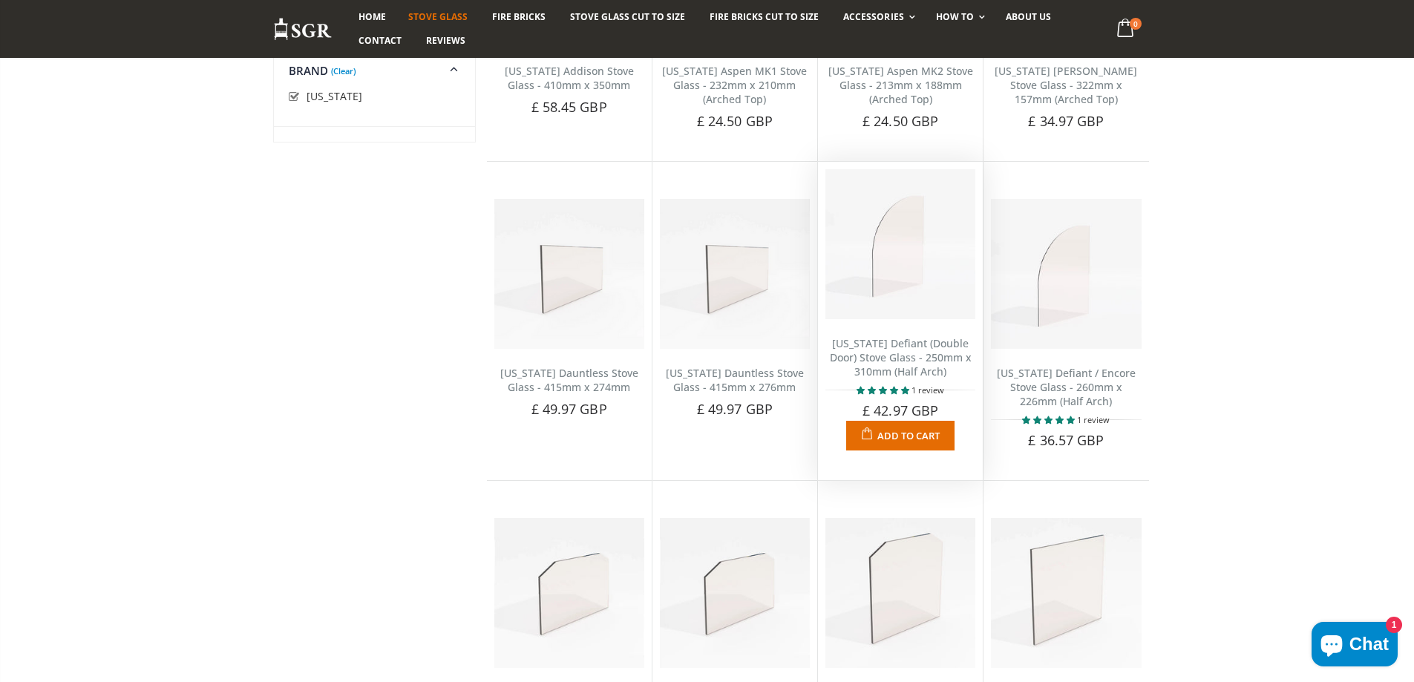
click at [922, 254] on img at bounding box center [901, 244] width 150 height 150
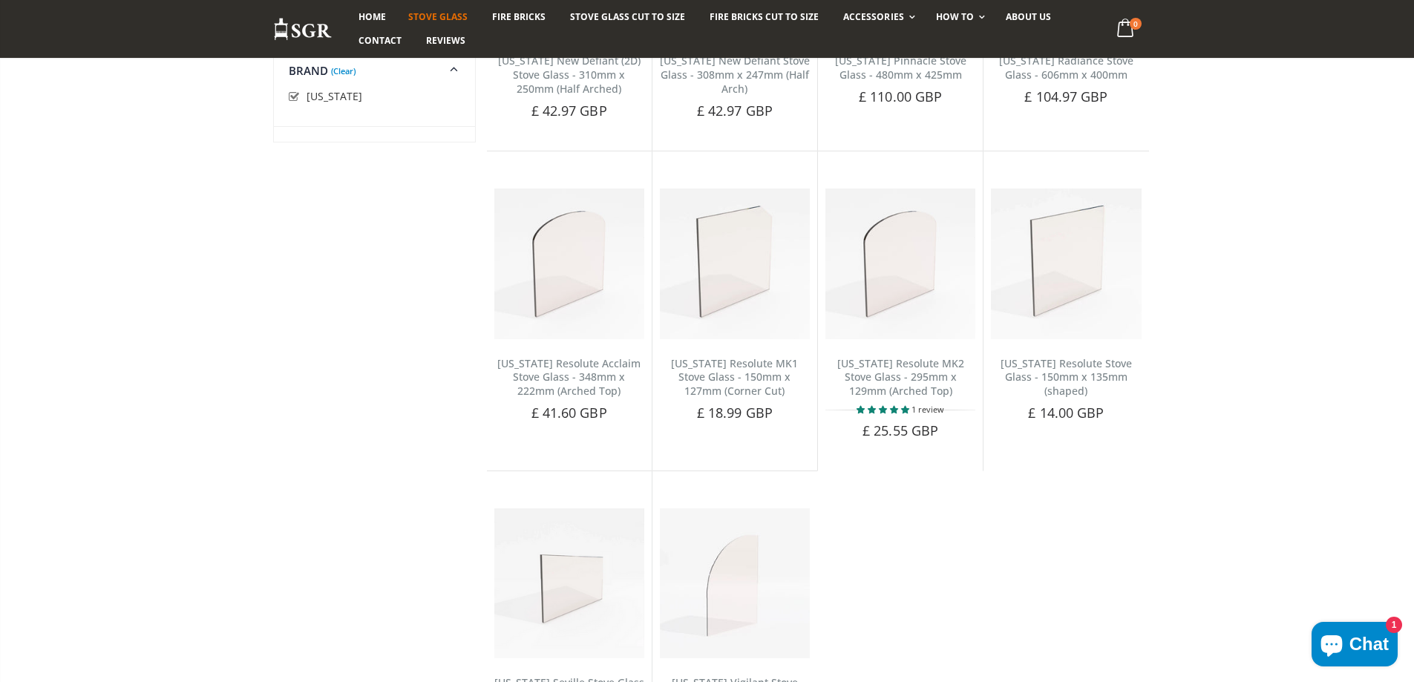
scroll to position [2153, 0]
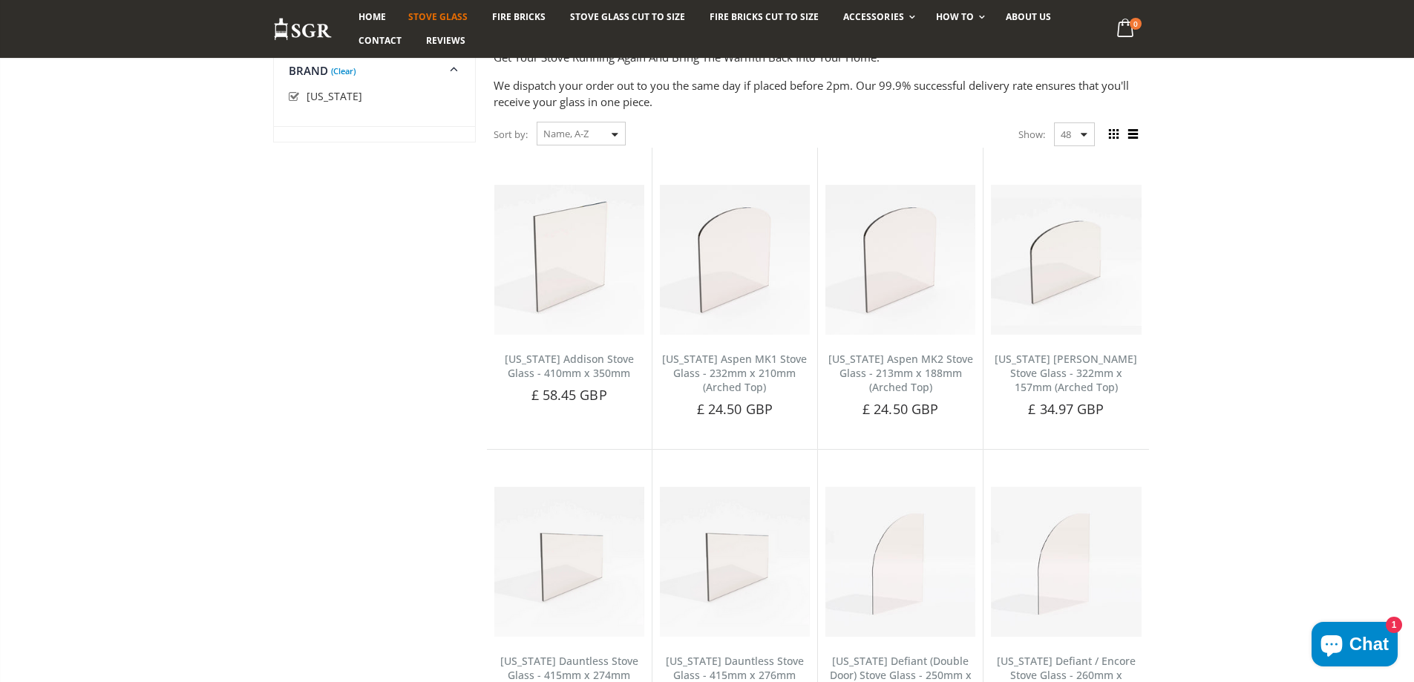
scroll to position [0, 0]
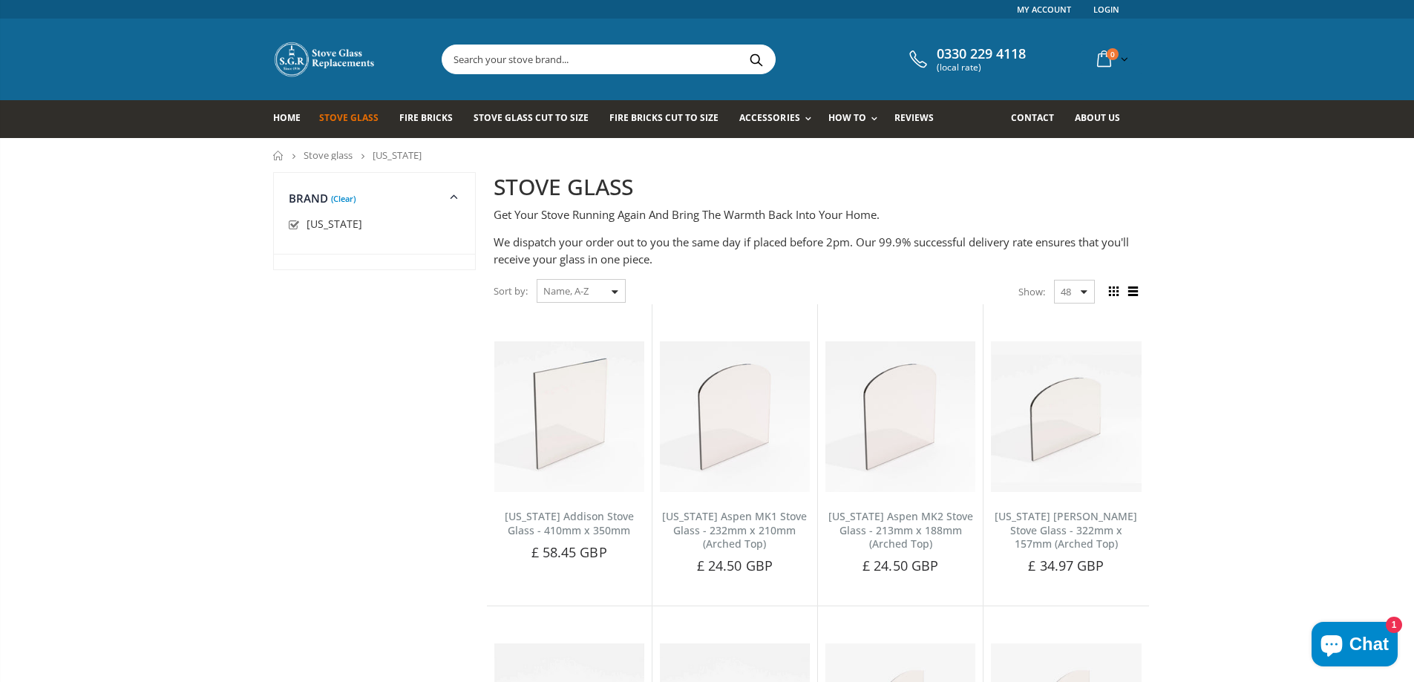
click at [322, 154] on link "Stove glass" at bounding box center [328, 154] width 49 height 13
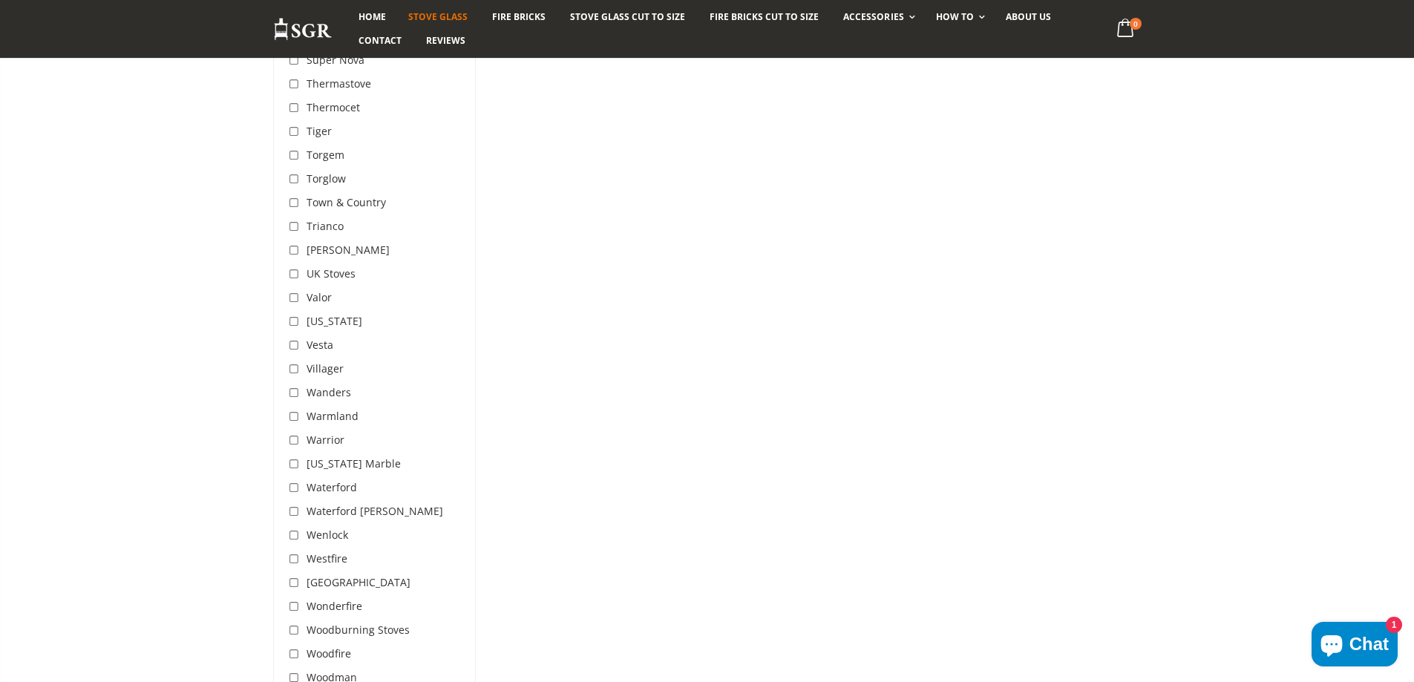
scroll to position [4603, 0]
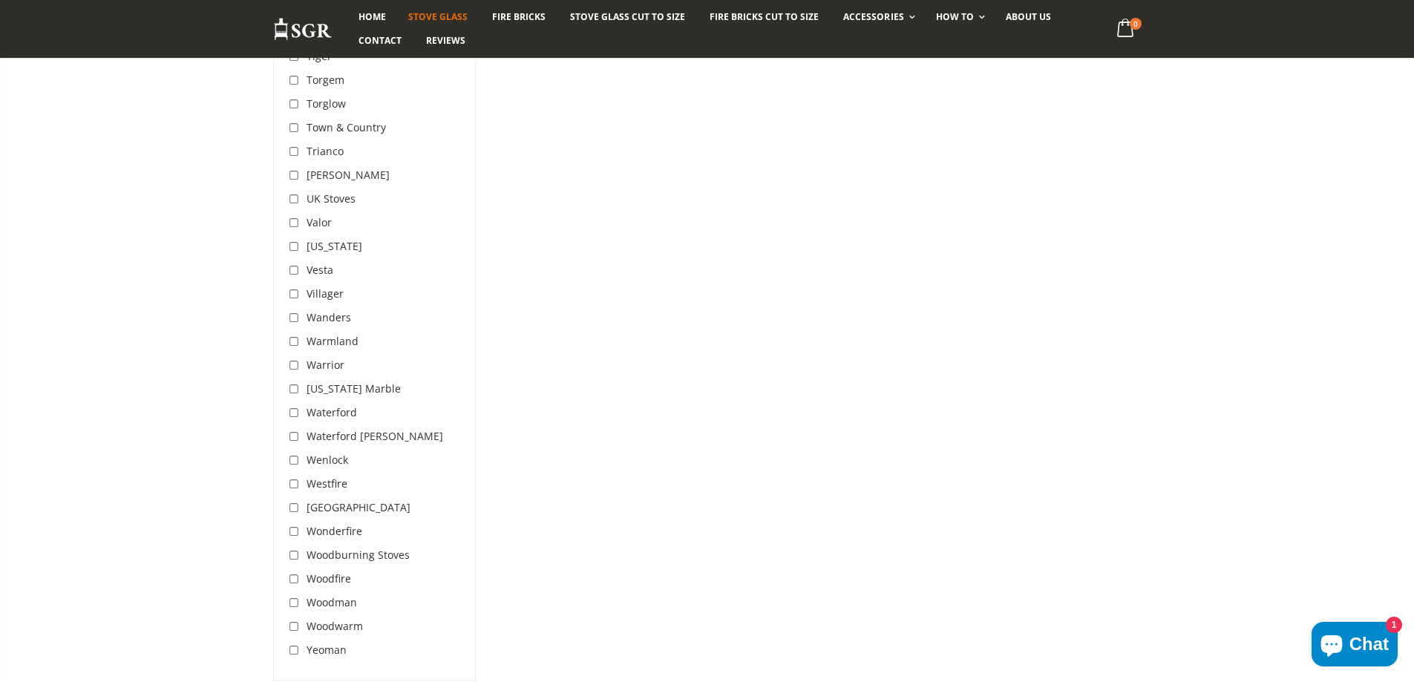
click at [297, 406] on input "checkbox" at bounding box center [296, 413] width 15 height 15
checkbox input "true"
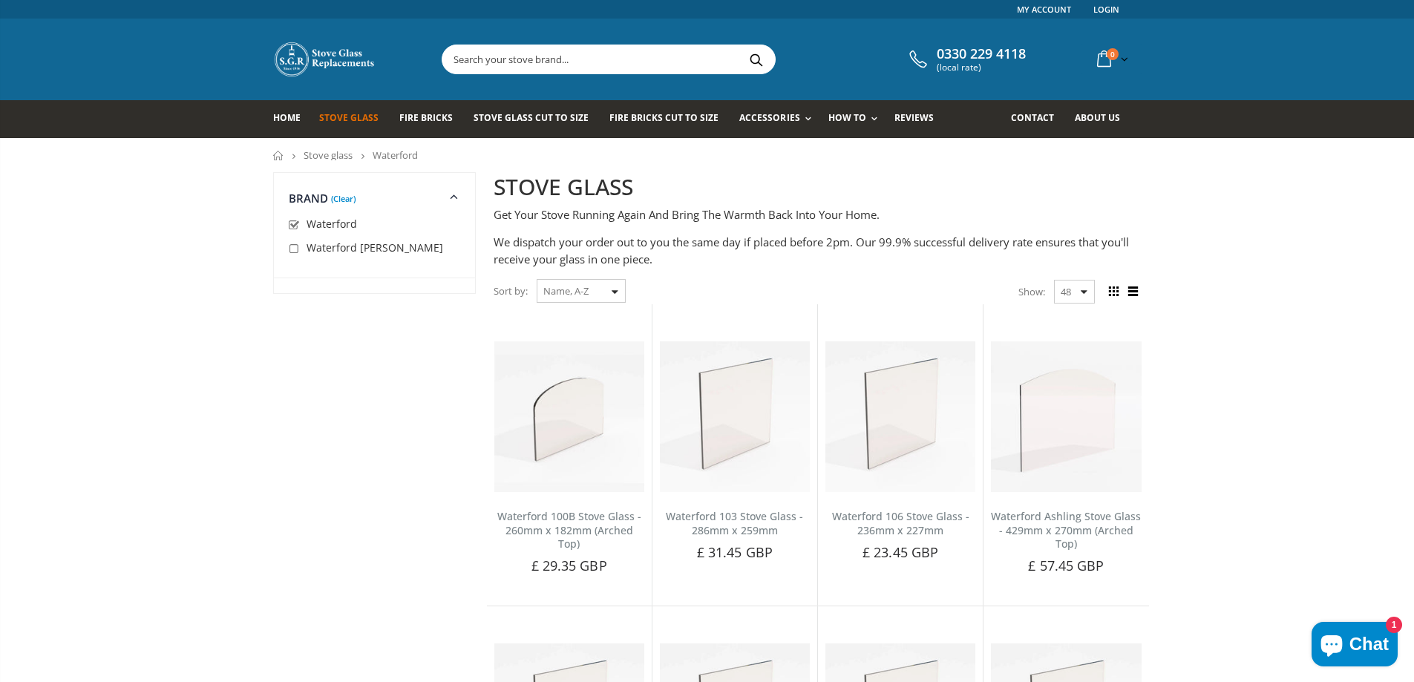
click at [315, 158] on link "Stove glass" at bounding box center [328, 154] width 49 height 13
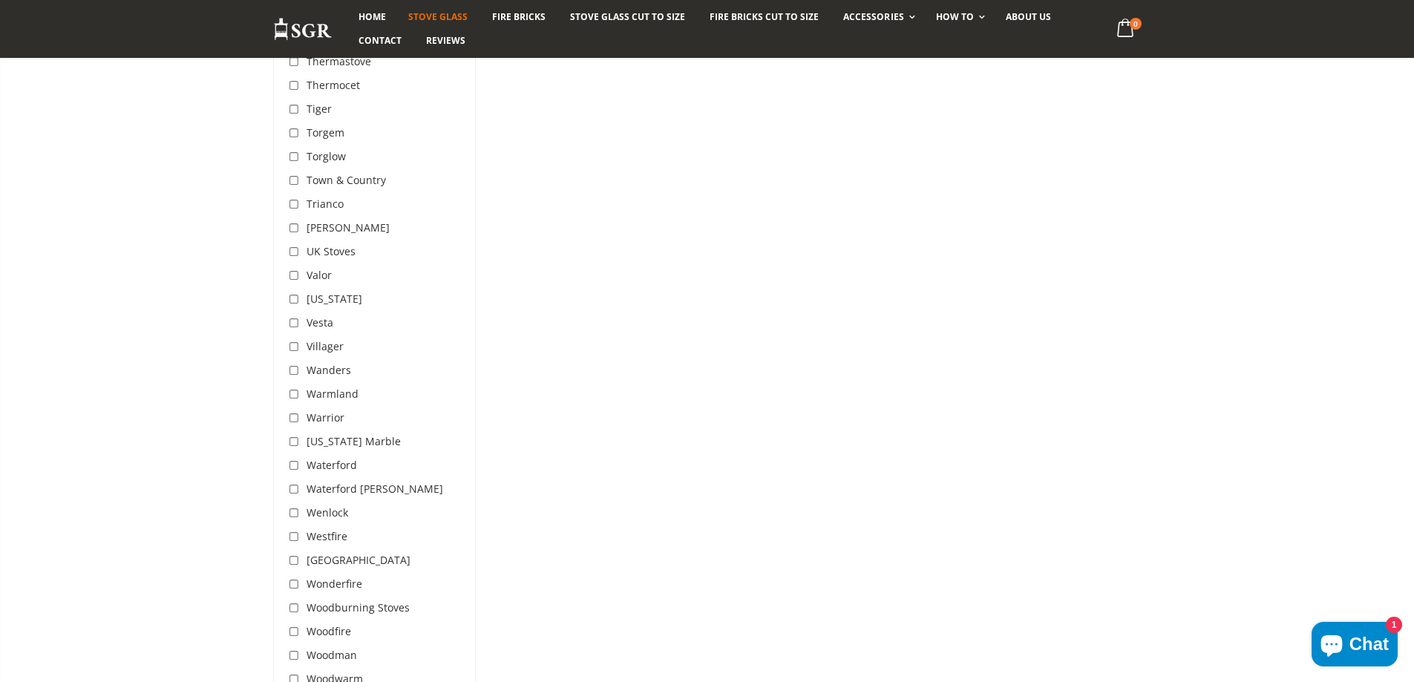
scroll to position [4603, 0]
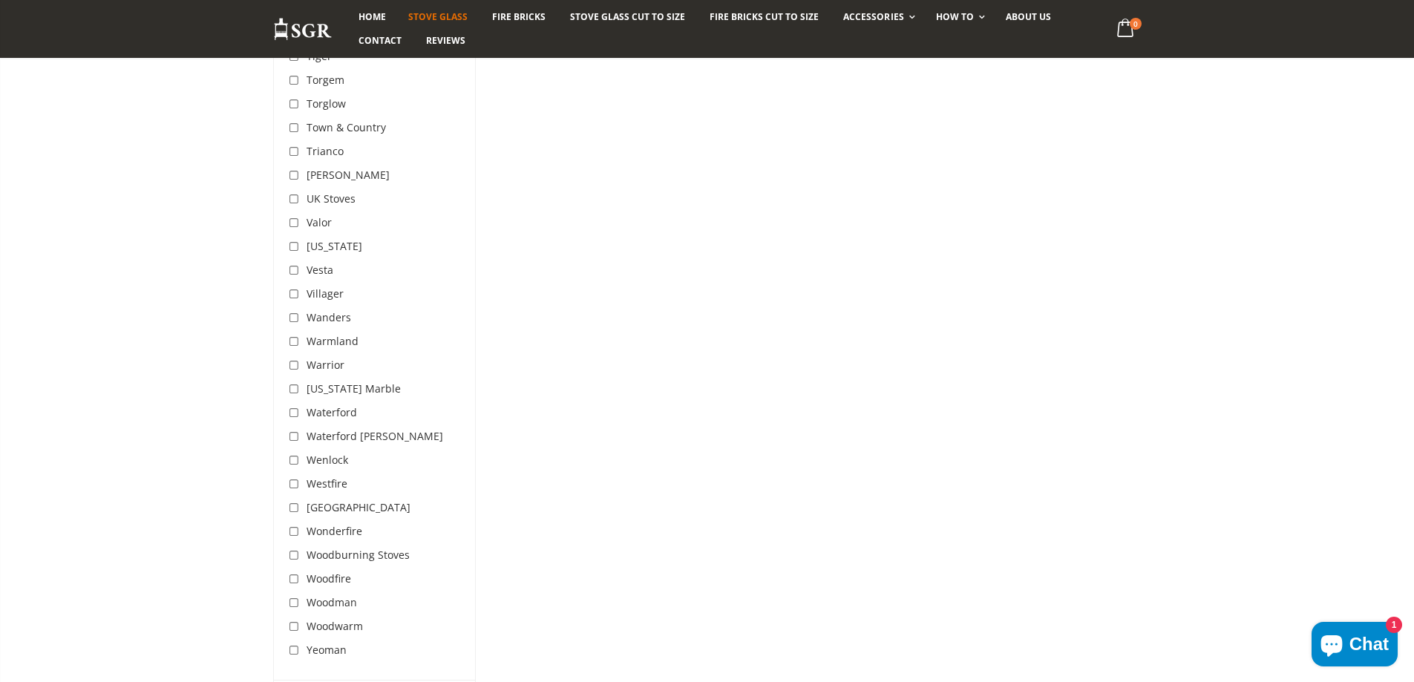
click at [316, 548] on span "Woodburning Stoves" at bounding box center [358, 555] width 103 height 14
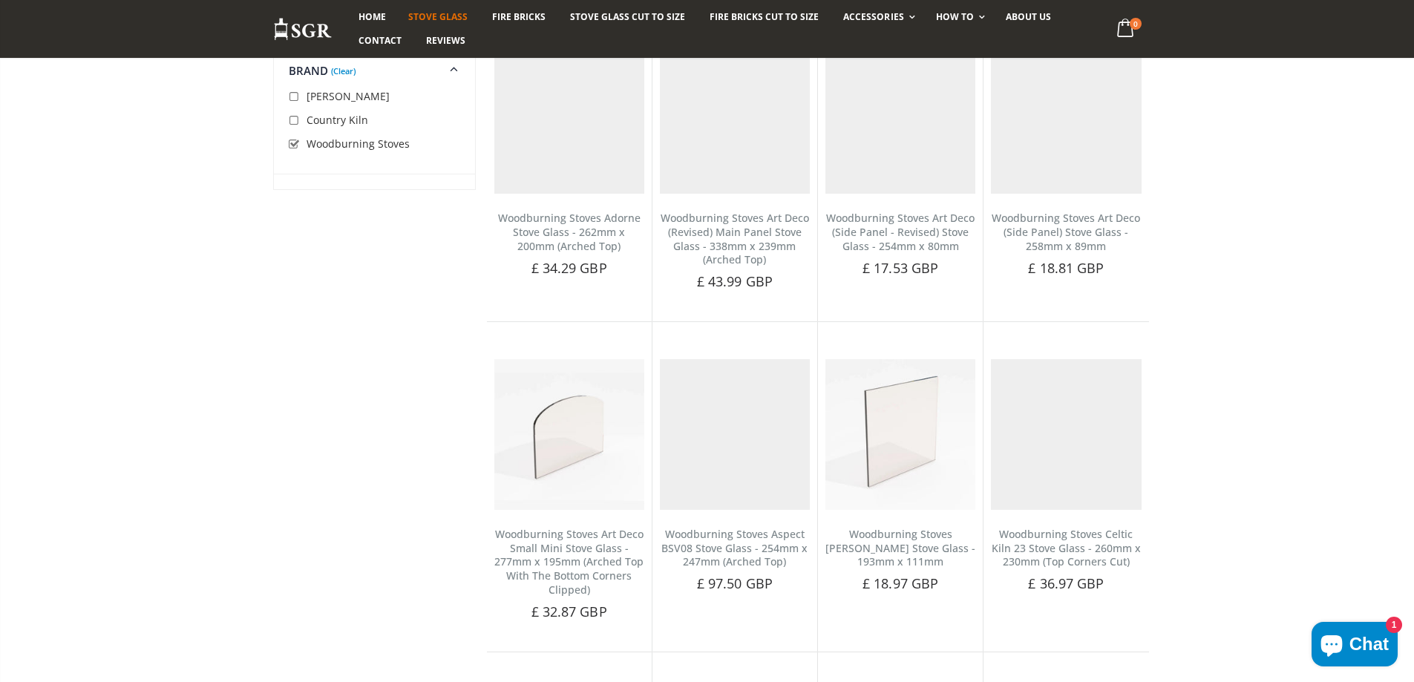
scroll to position [279, 0]
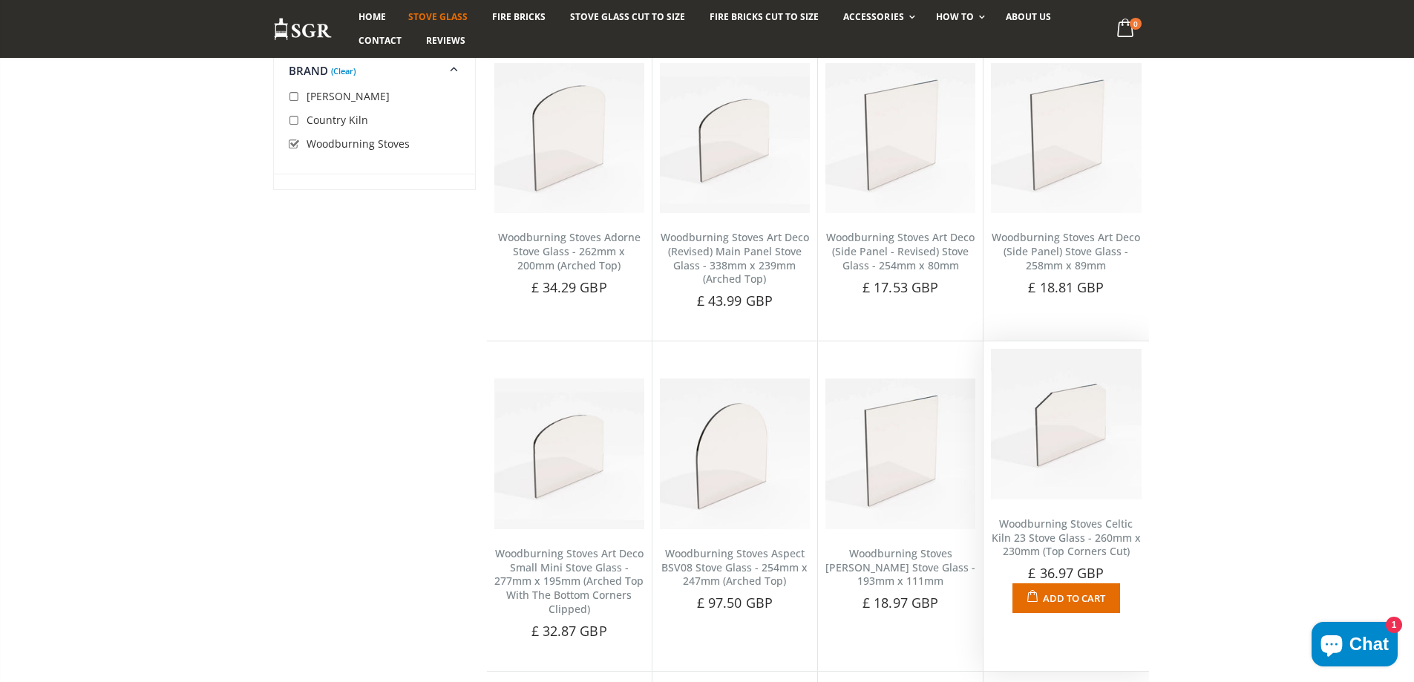
click at [1093, 451] on img at bounding box center [1066, 424] width 150 height 150
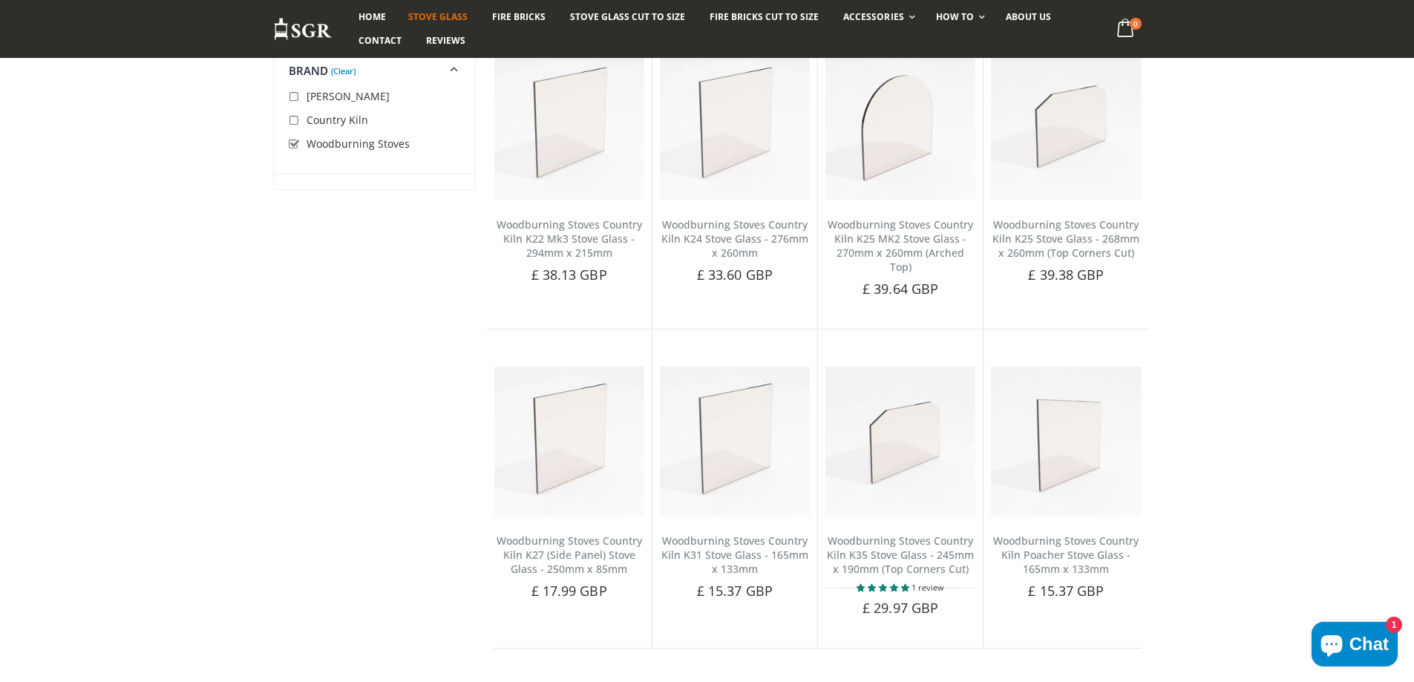
scroll to position [3466, 0]
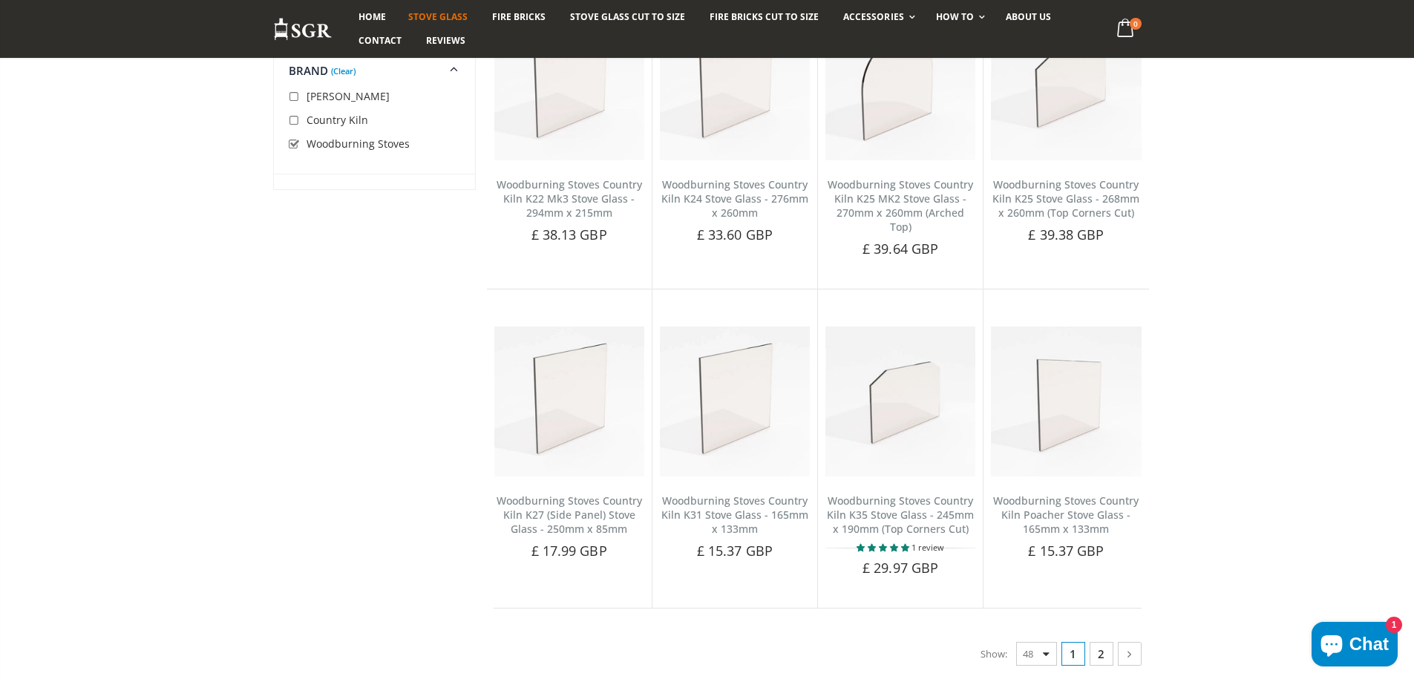
click at [1106, 648] on link "2" at bounding box center [1102, 654] width 24 height 24
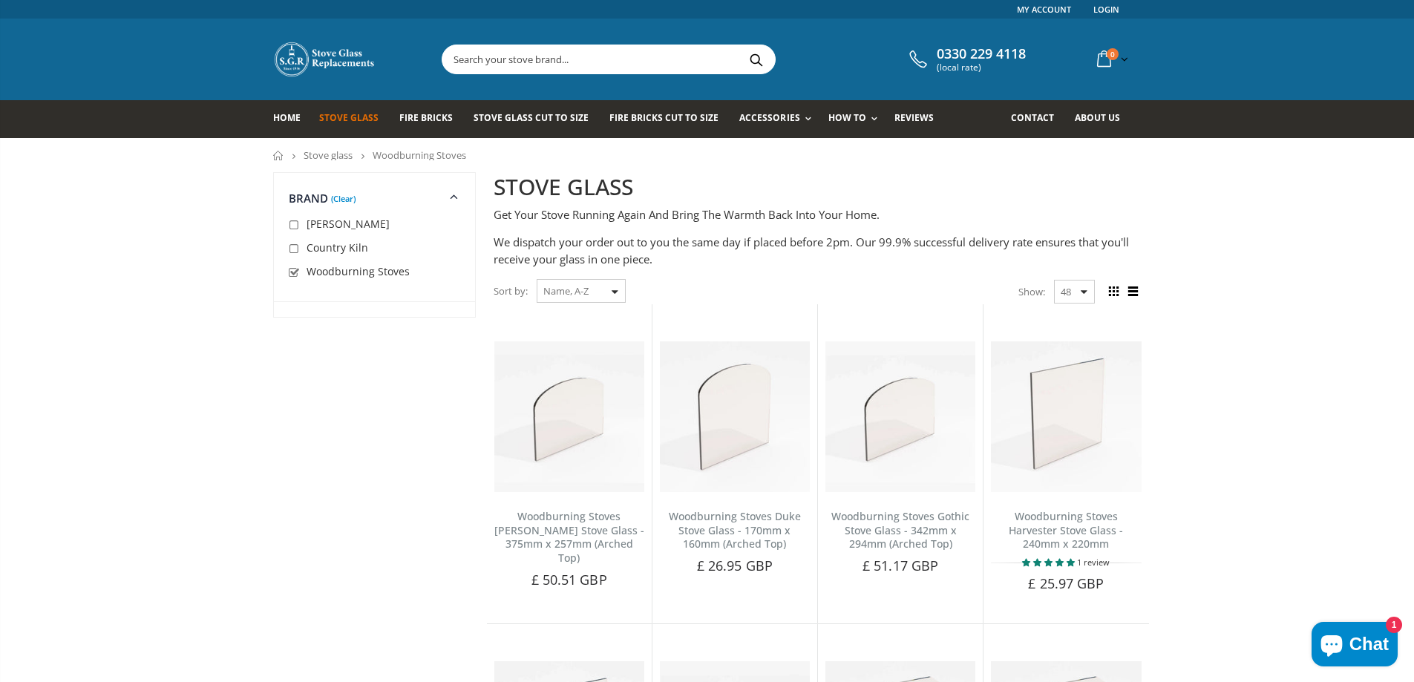
click at [323, 159] on link "Stove glass" at bounding box center [328, 154] width 49 height 13
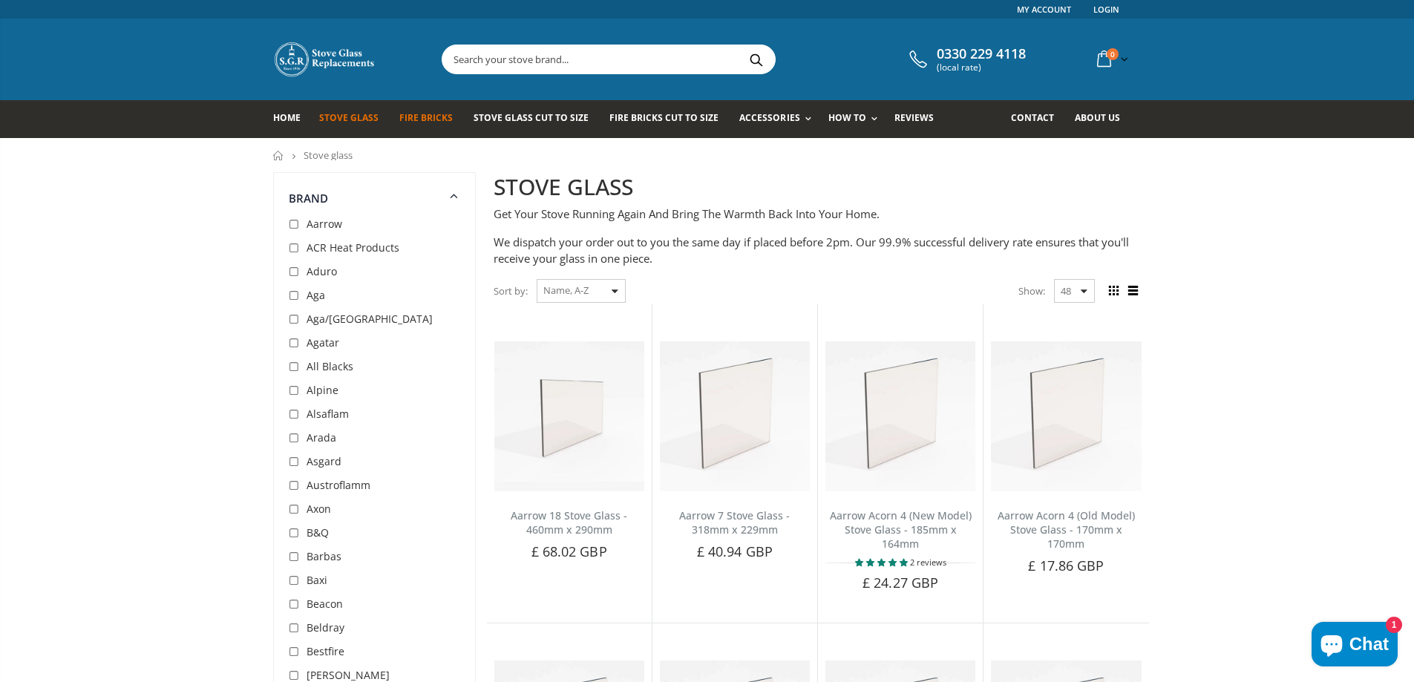
click at [419, 121] on span "Fire Bricks" at bounding box center [425, 117] width 53 height 13
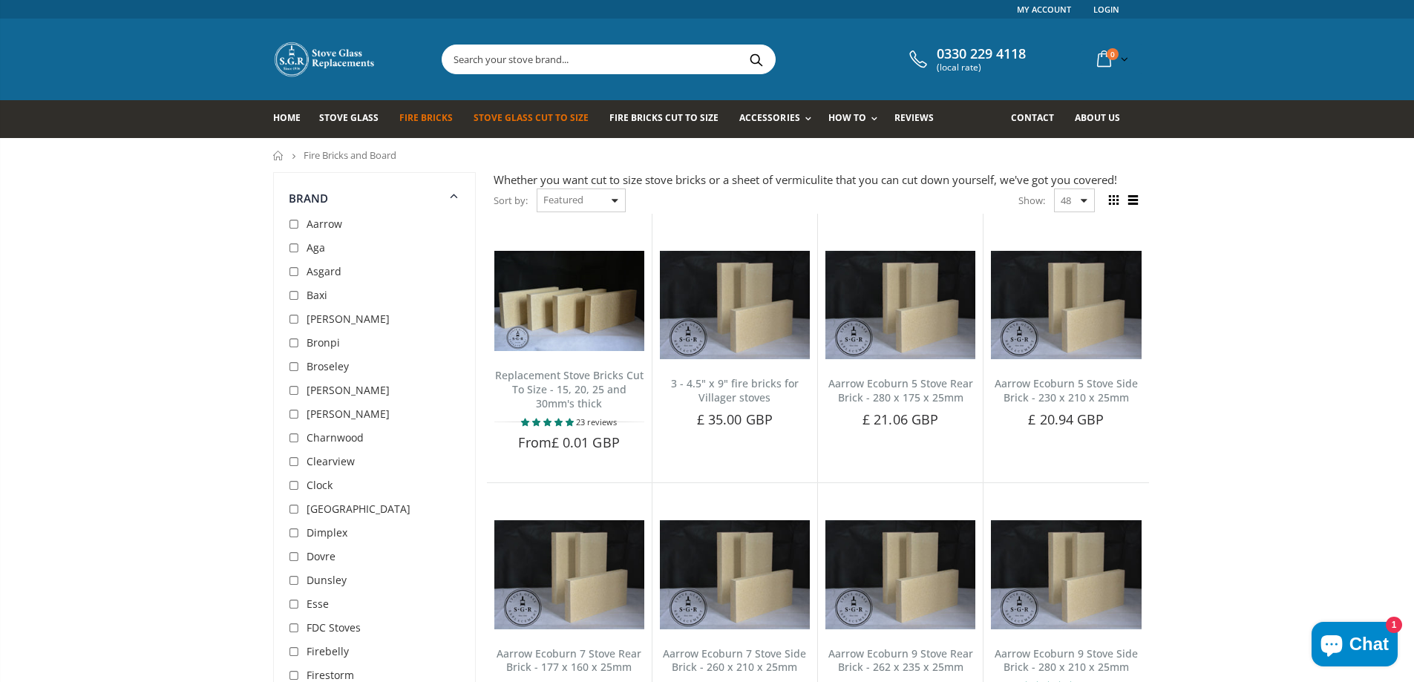
click at [483, 117] on span "Stove Glass Cut To Size" at bounding box center [531, 117] width 115 height 13
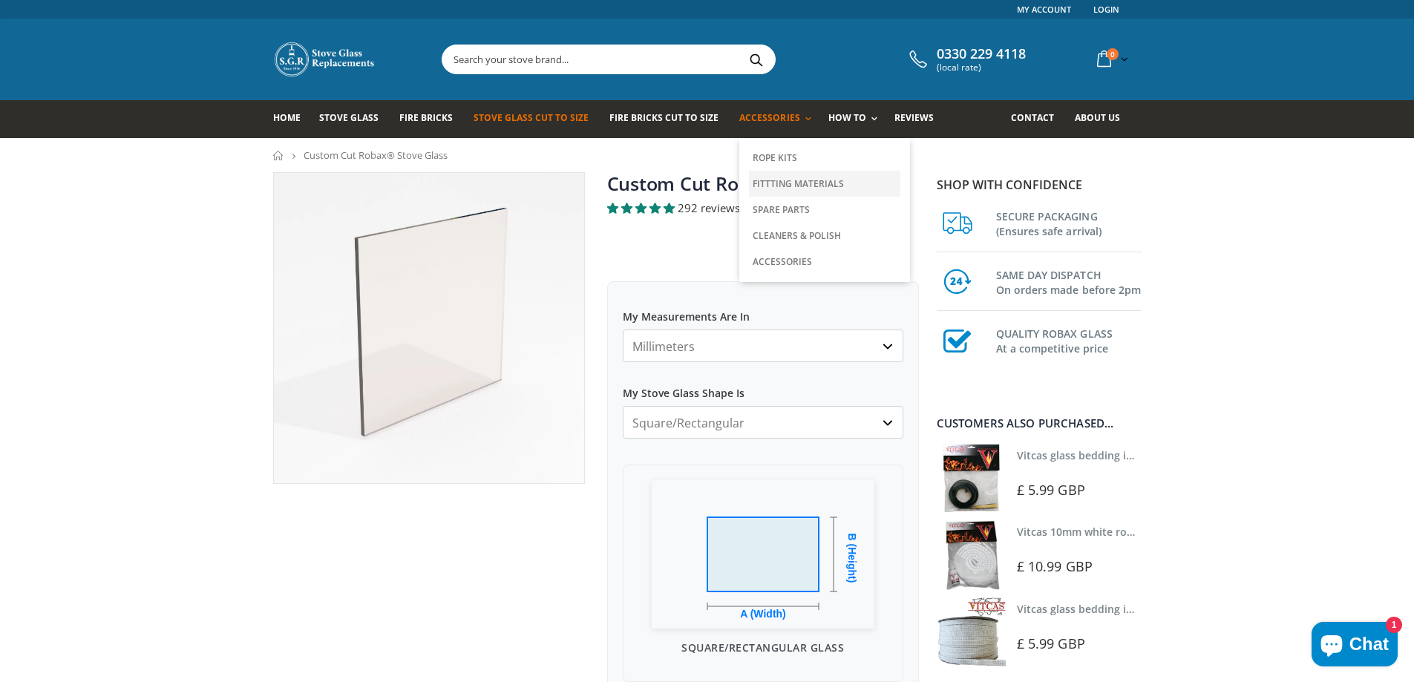
click at [780, 189] on link "Fittting Materials" at bounding box center [824, 184] width 151 height 26
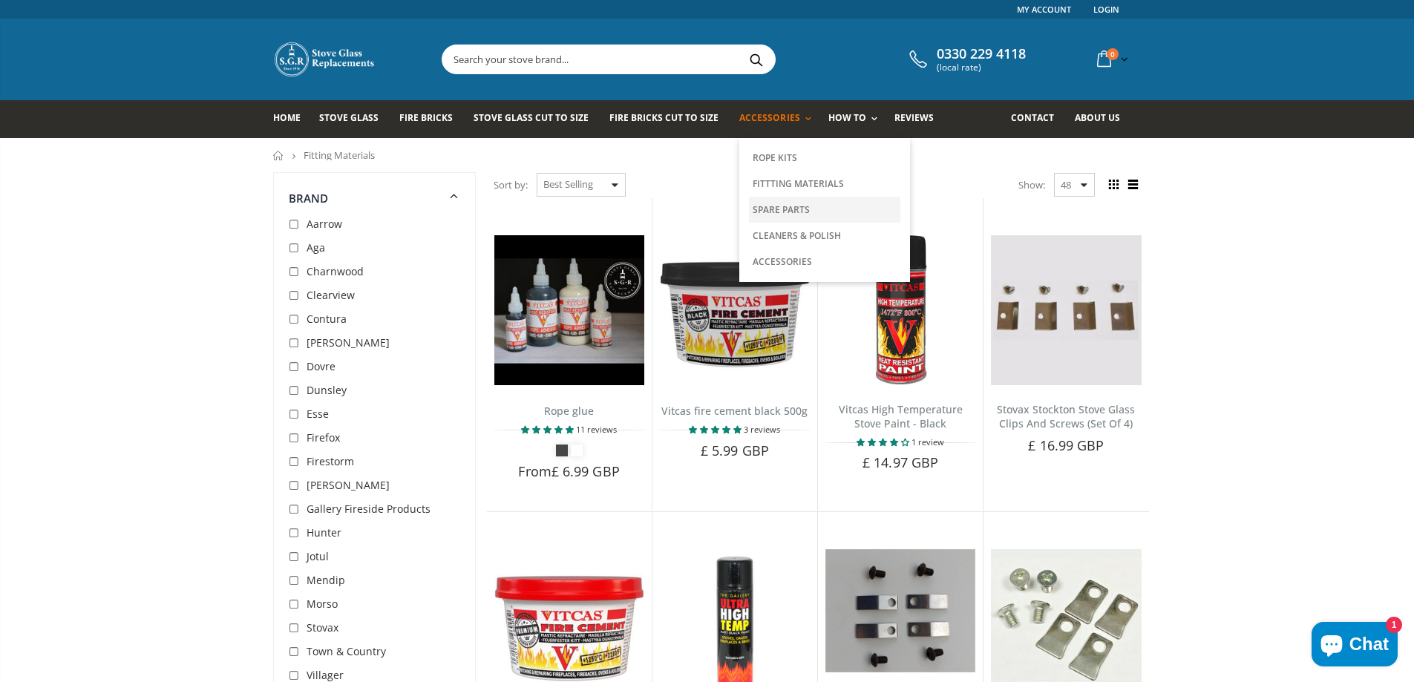
click at [789, 212] on link "Spare Parts" at bounding box center [824, 210] width 151 height 26
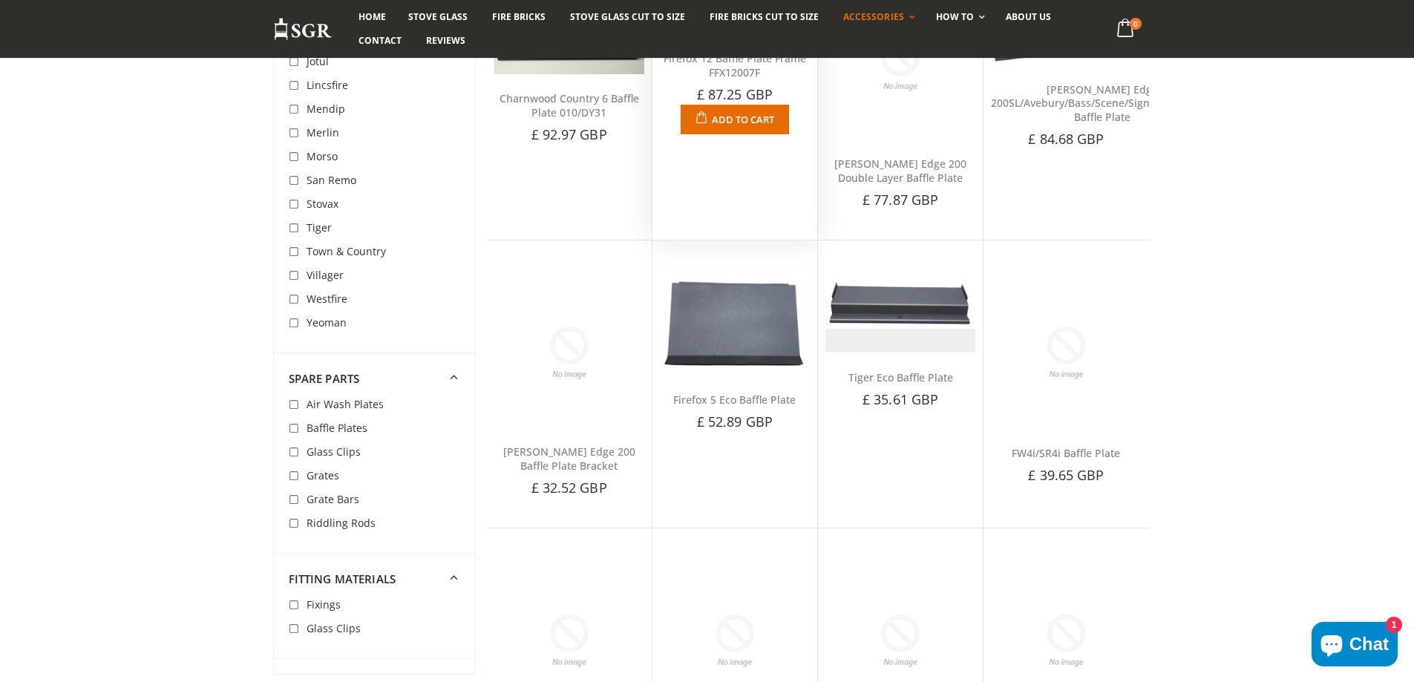
scroll to position [2524, 0]
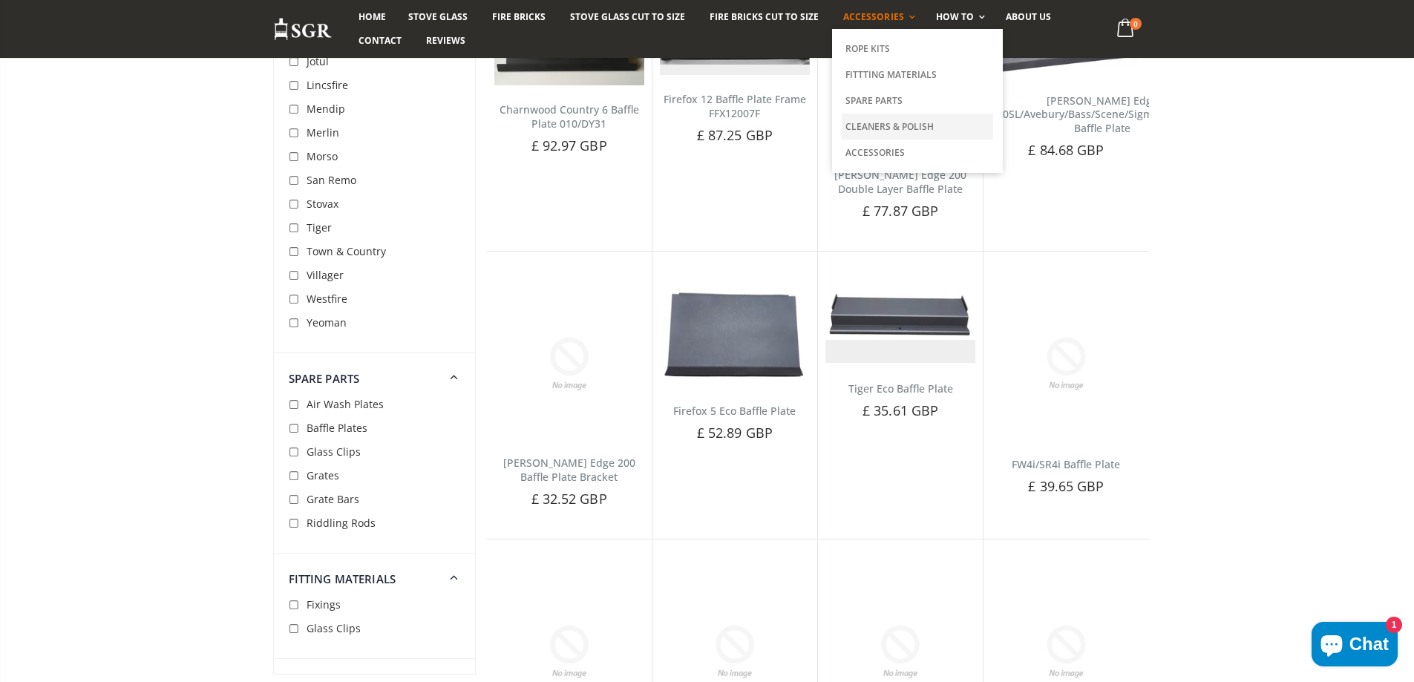
click at [873, 125] on link "Cleaners & Polish" at bounding box center [917, 127] width 151 height 26
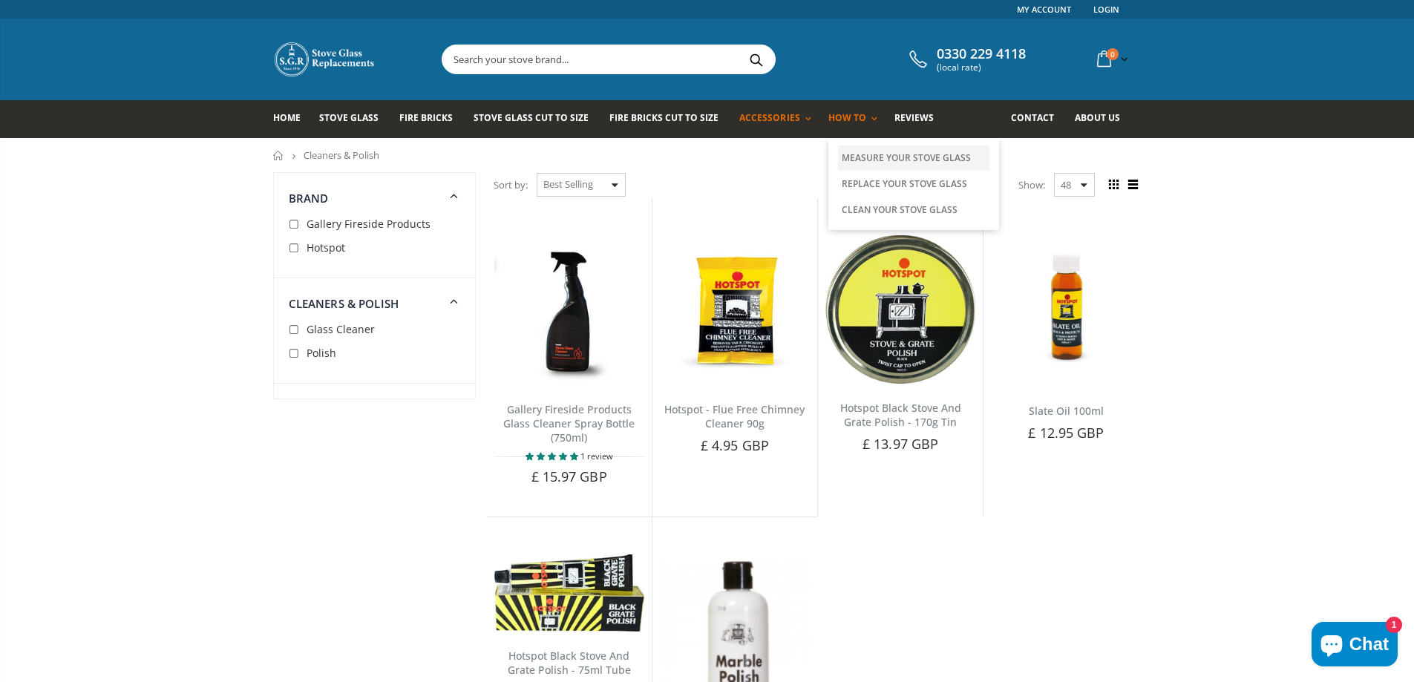
click at [854, 159] on link "Measure Your Stove Glass" at bounding box center [913, 158] width 151 height 25
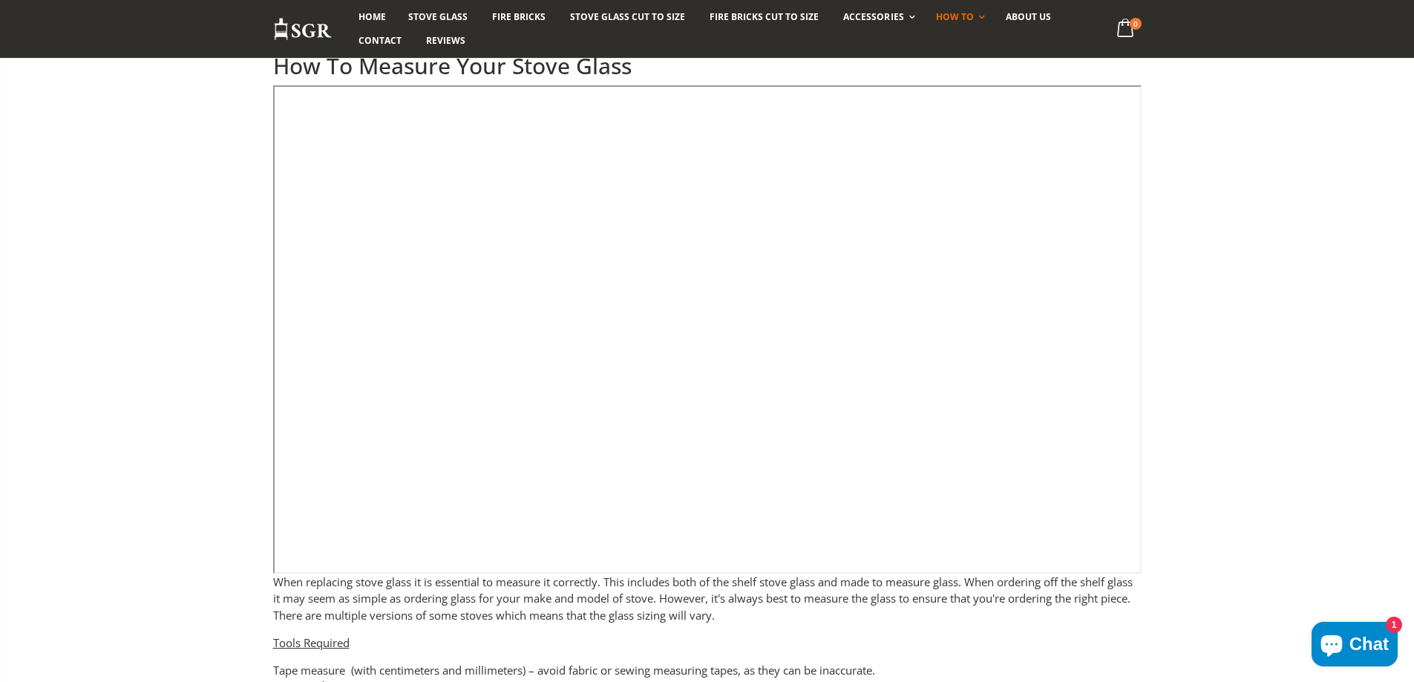
scroll to position [157, 0]
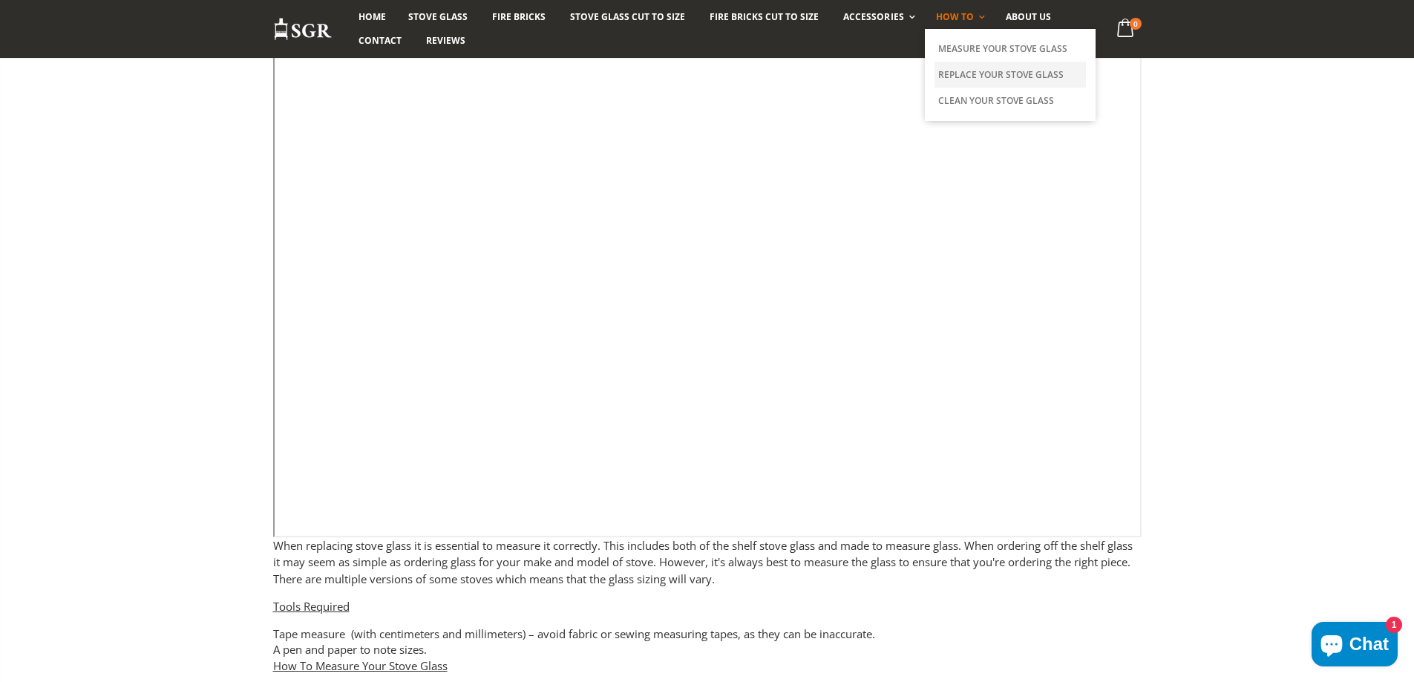
click at [960, 68] on link "Replace Your Stove Glass" at bounding box center [1010, 75] width 151 height 26
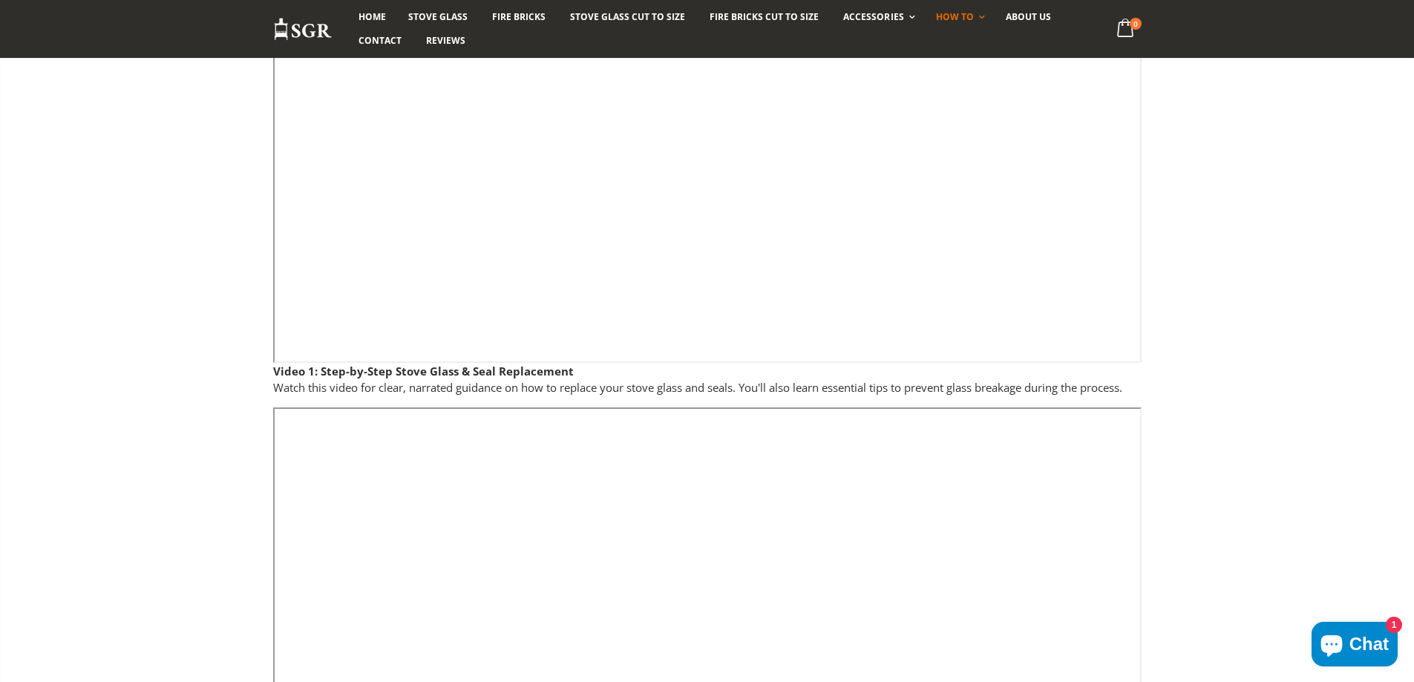
scroll to position [371, 0]
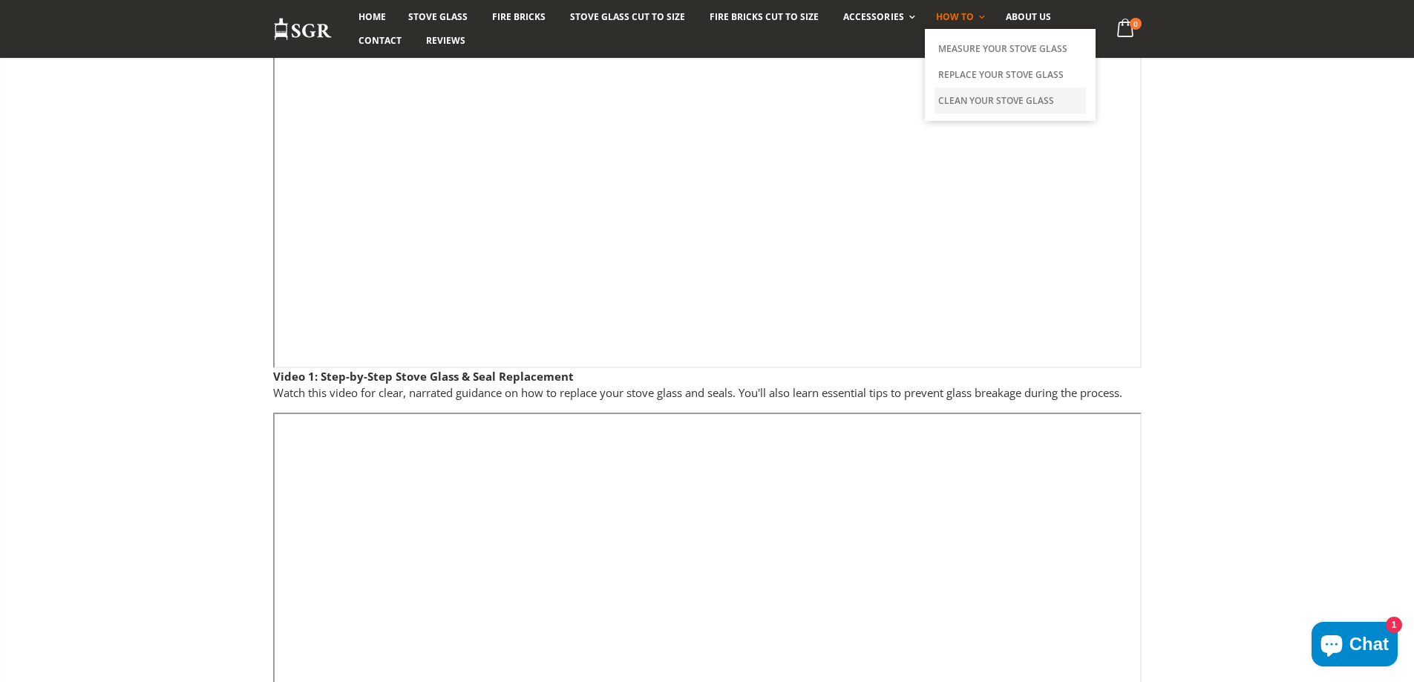
click at [959, 95] on link "Clean Your Stove Glass" at bounding box center [1010, 101] width 151 height 26
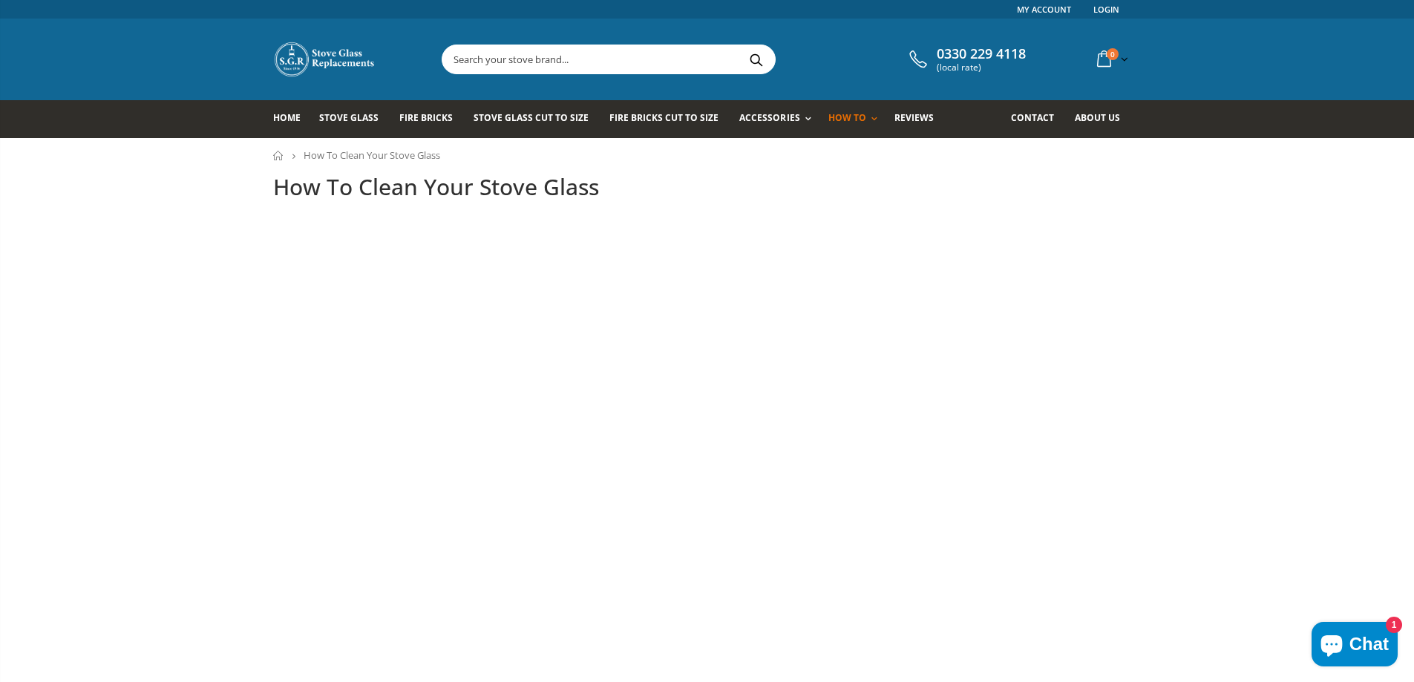
scroll to position [12, 0]
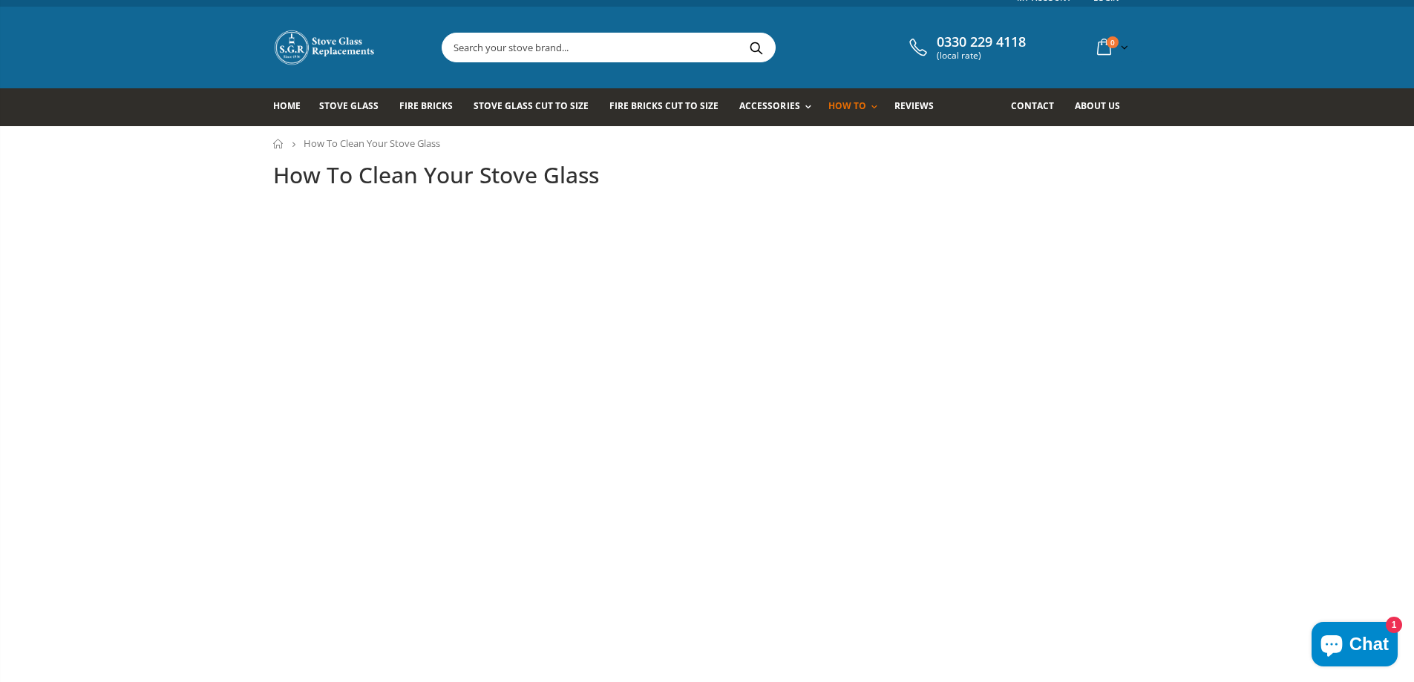
click at [875, 48] on input "text" at bounding box center [692, 47] width 499 height 28
